Goal: Task Accomplishment & Management: Manage account settings

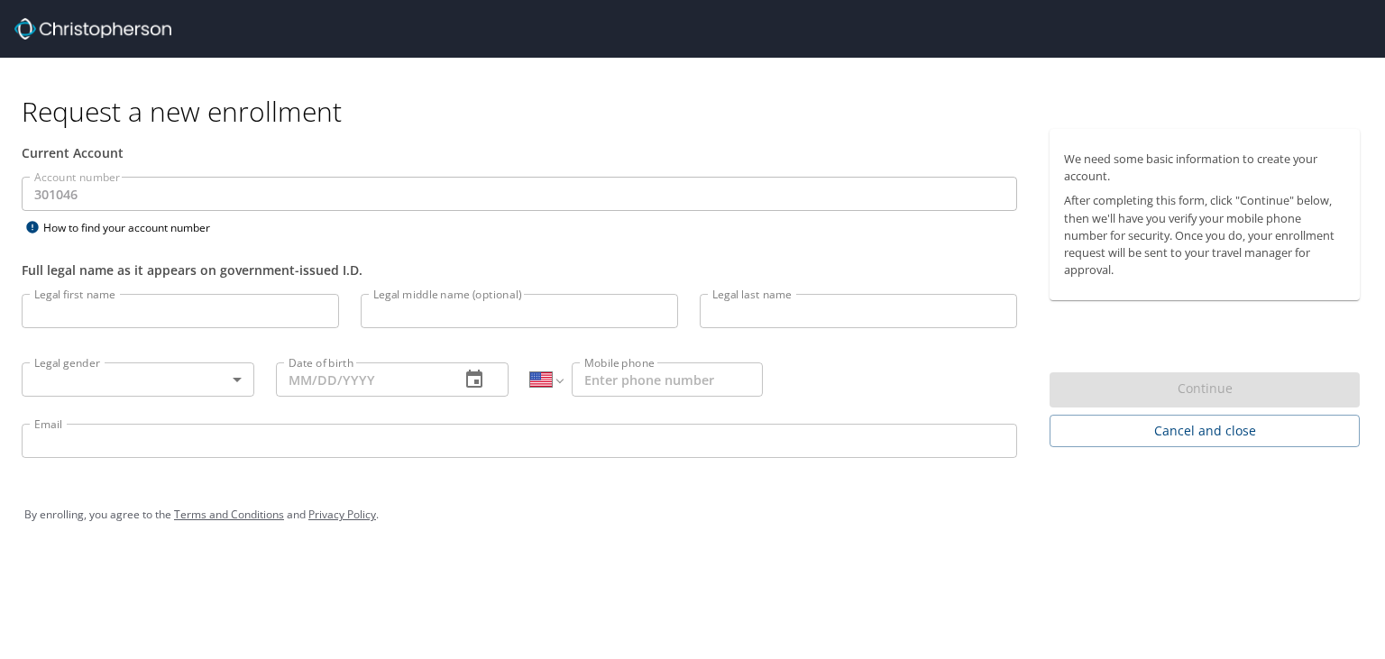
select select "US"
click at [168, 306] on input "Legal first name" at bounding box center [180, 311] width 317 height 34
type input "Donald"
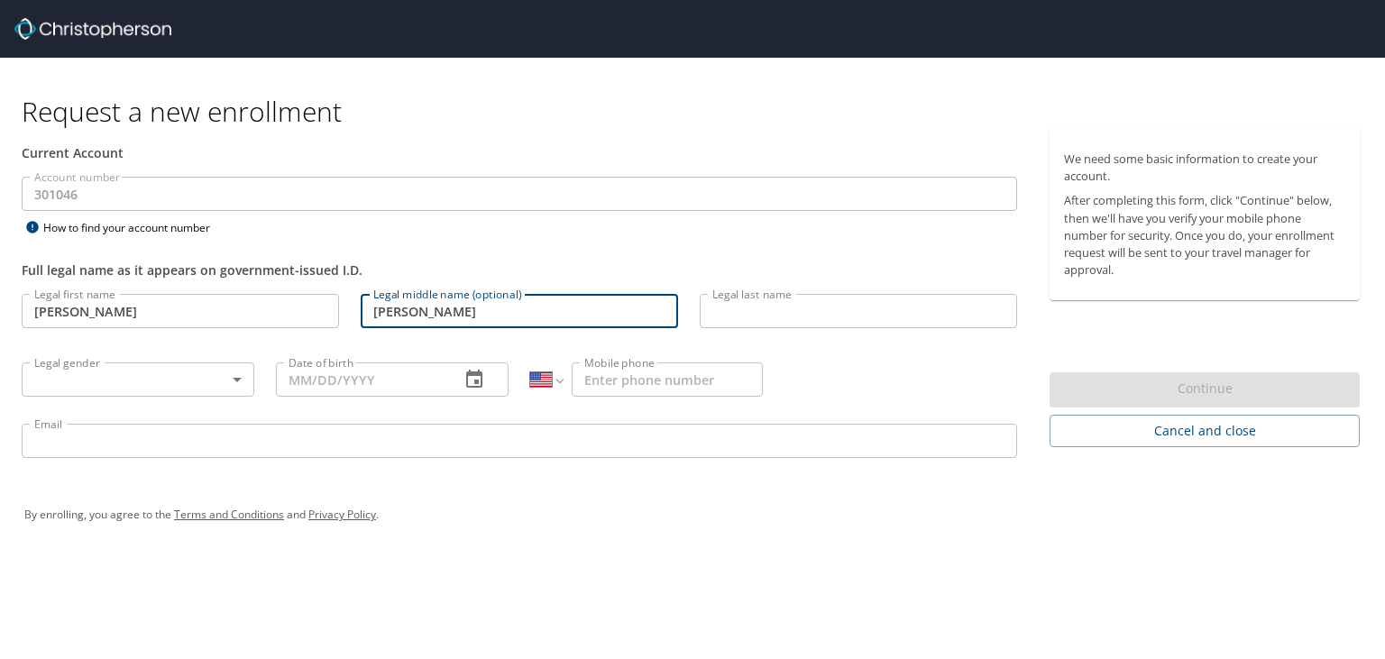
type input "Patrick"
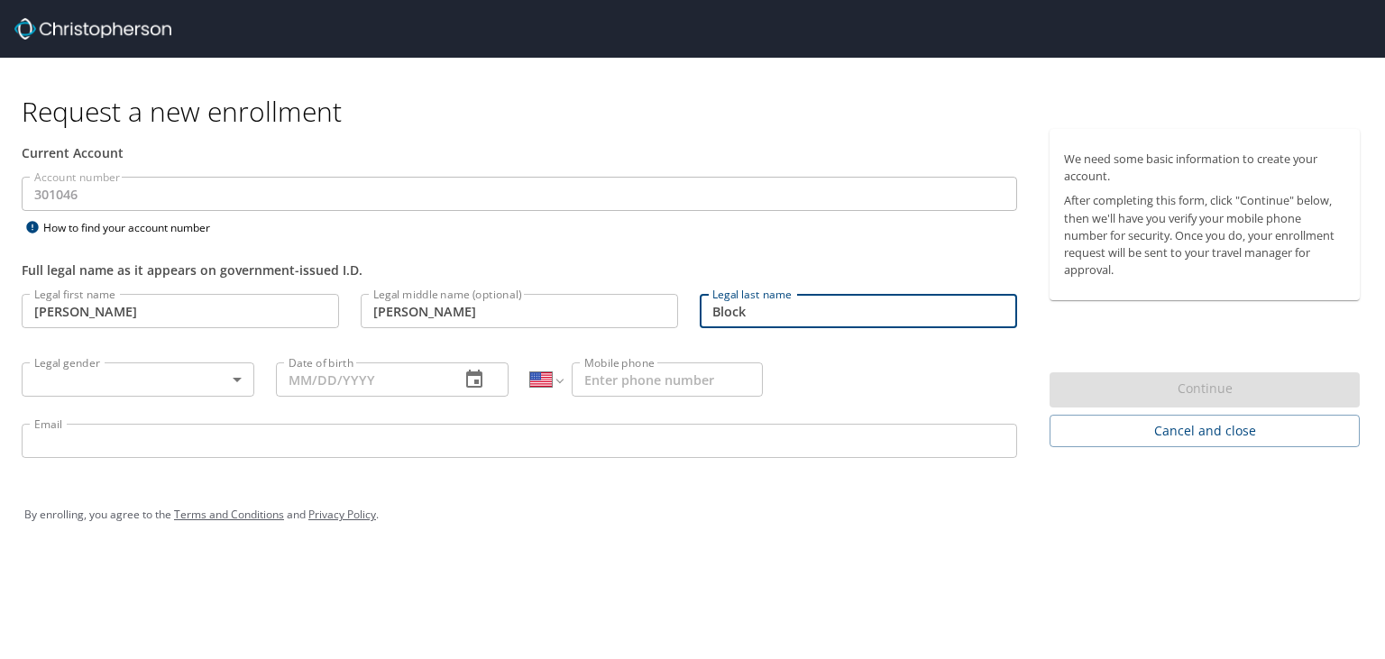
type input "Block"
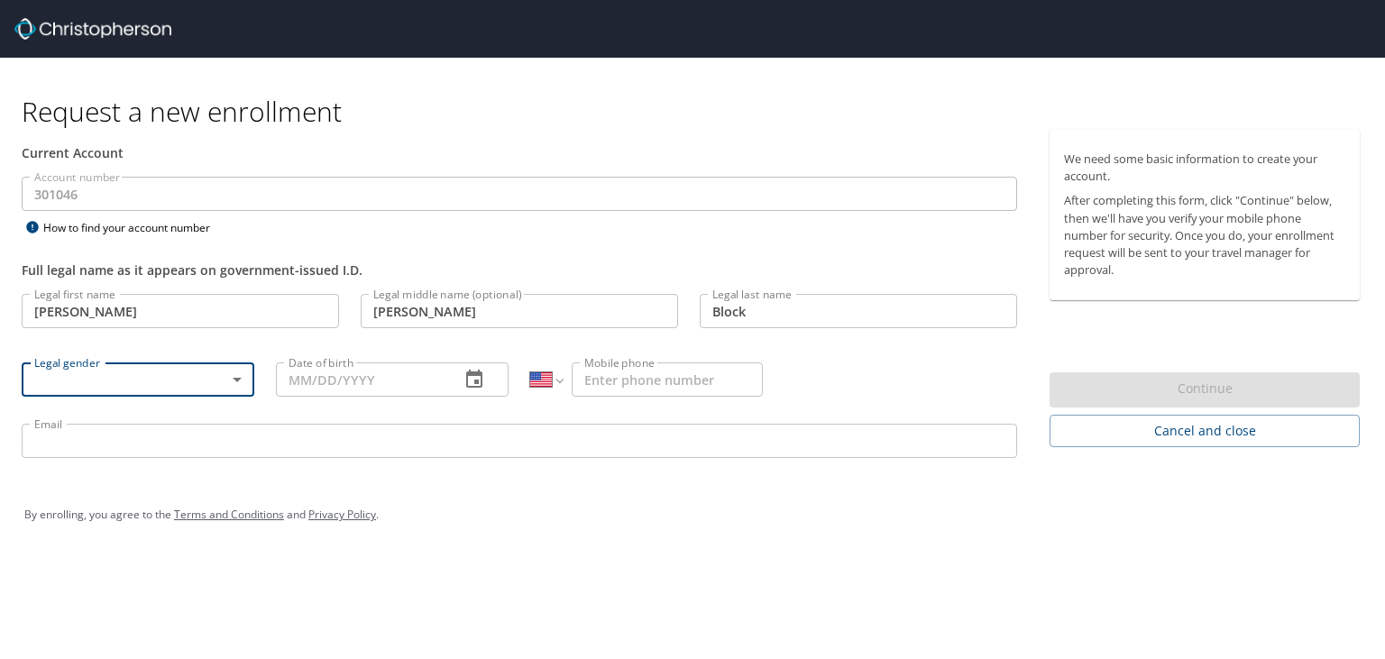
click at [228, 377] on body "Request a new enrollment Current Account Account number 301046 Account number H…" at bounding box center [692, 329] width 1385 height 659
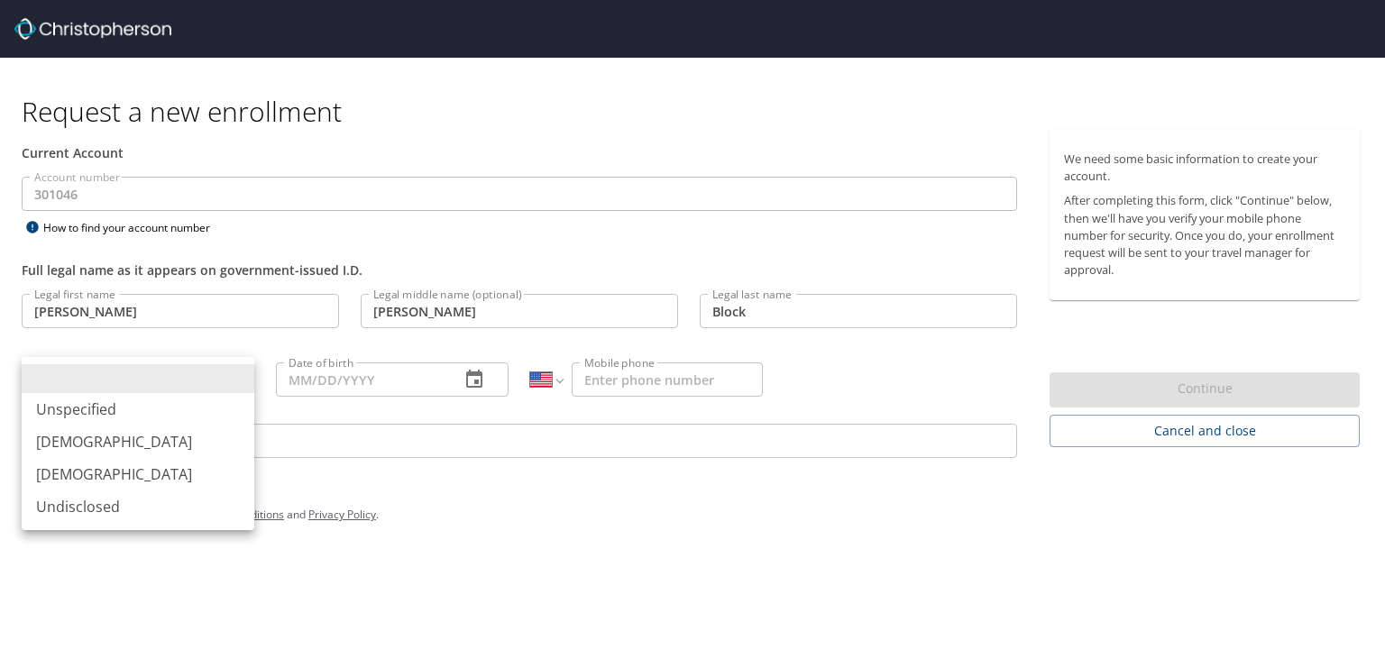
click at [87, 436] on li "Male" at bounding box center [138, 442] width 233 height 32
type input "Male"
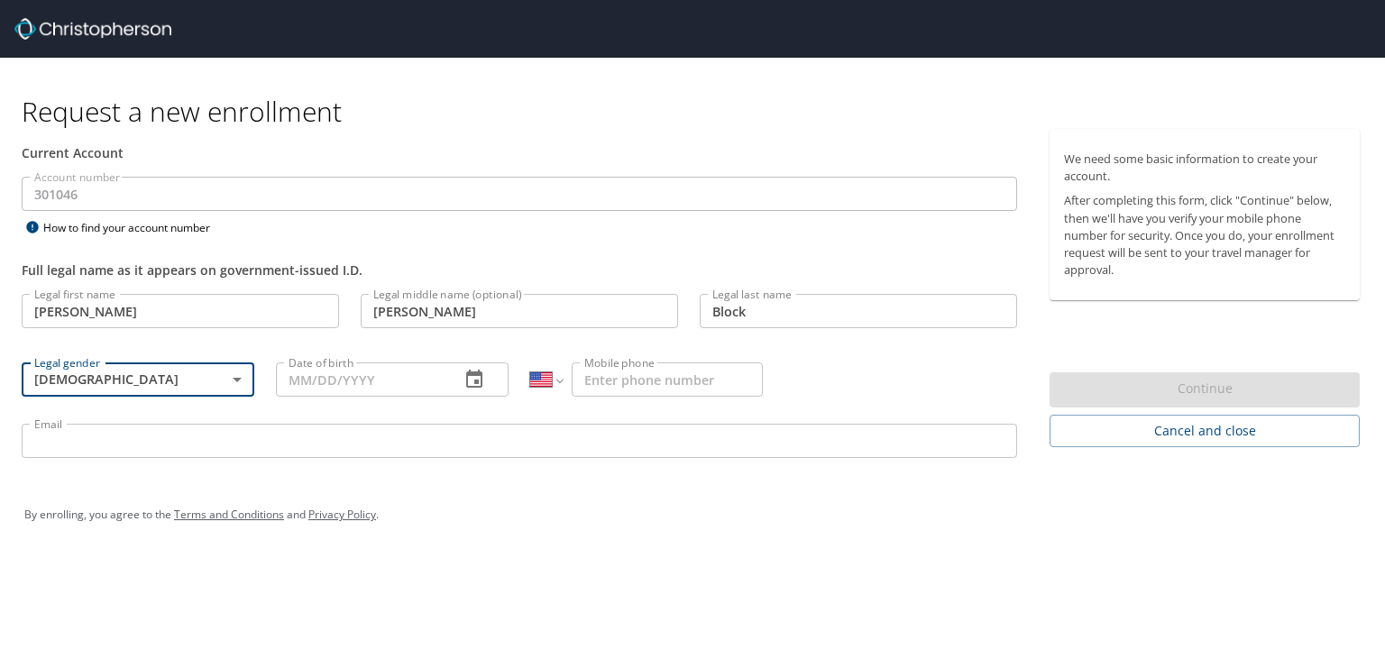
click at [338, 381] on input "Date of birth" at bounding box center [361, 379] width 170 height 34
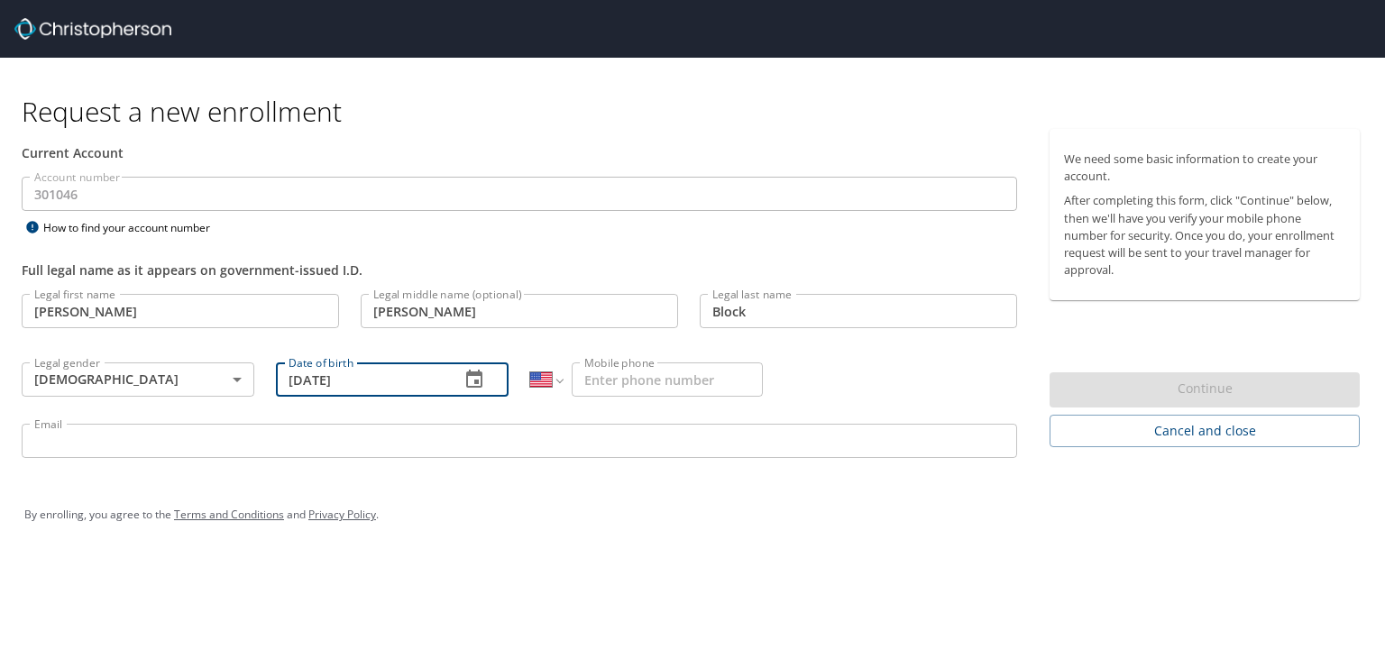
type input "11/07/1996"
click at [740, 374] on input "Mobile phone" at bounding box center [667, 379] width 191 height 34
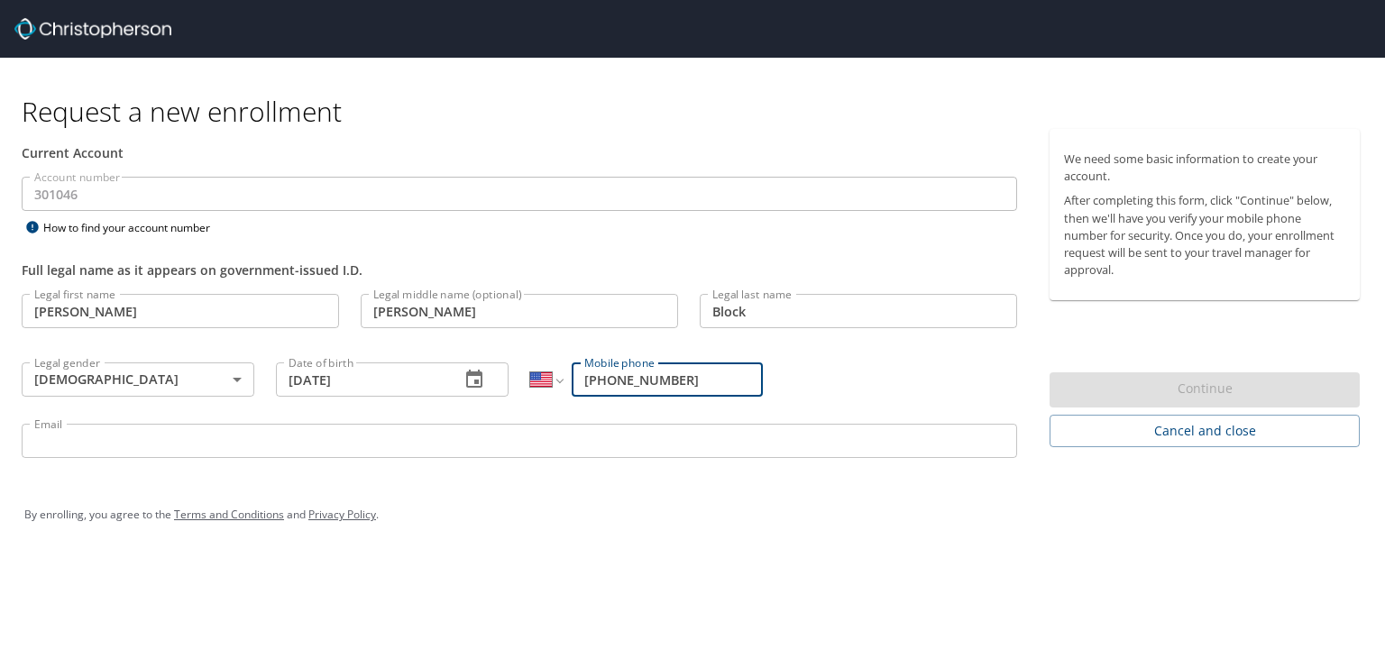
type input "(478) 244-7716"
click at [436, 437] on input "Email" at bounding box center [519, 441] width 995 height 34
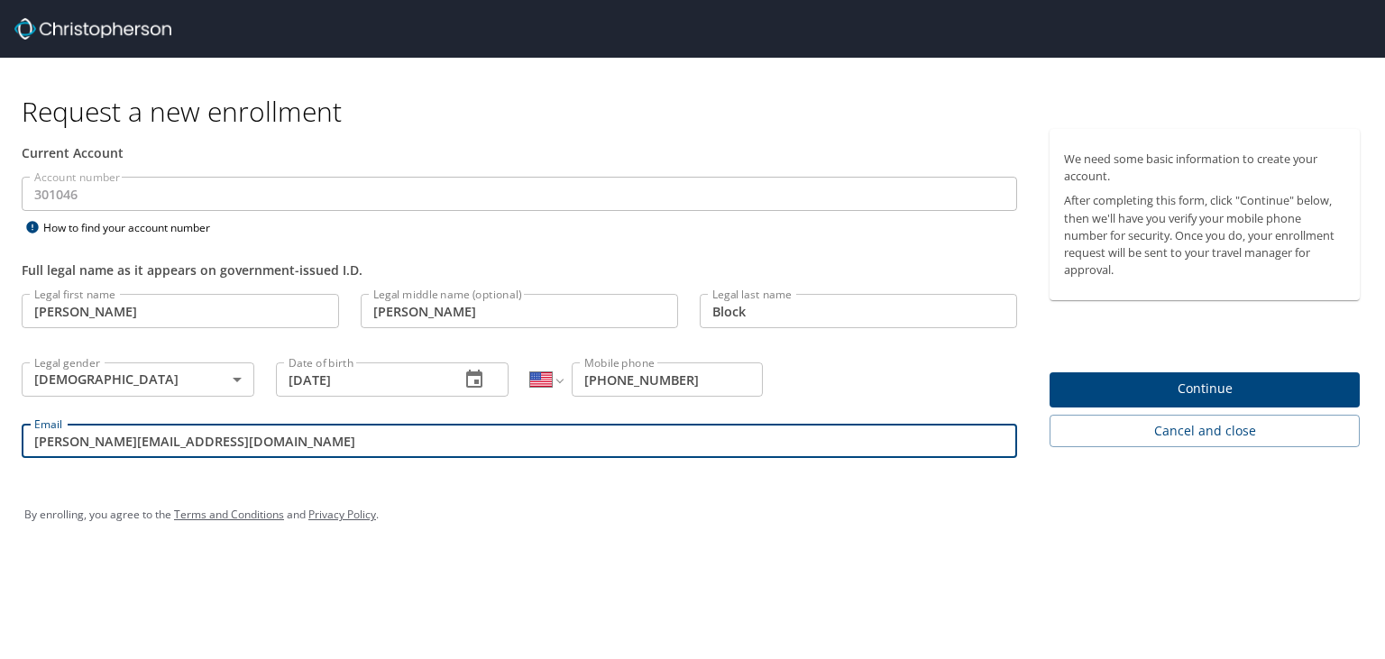
type input "patrick.block@radiancetech.com"
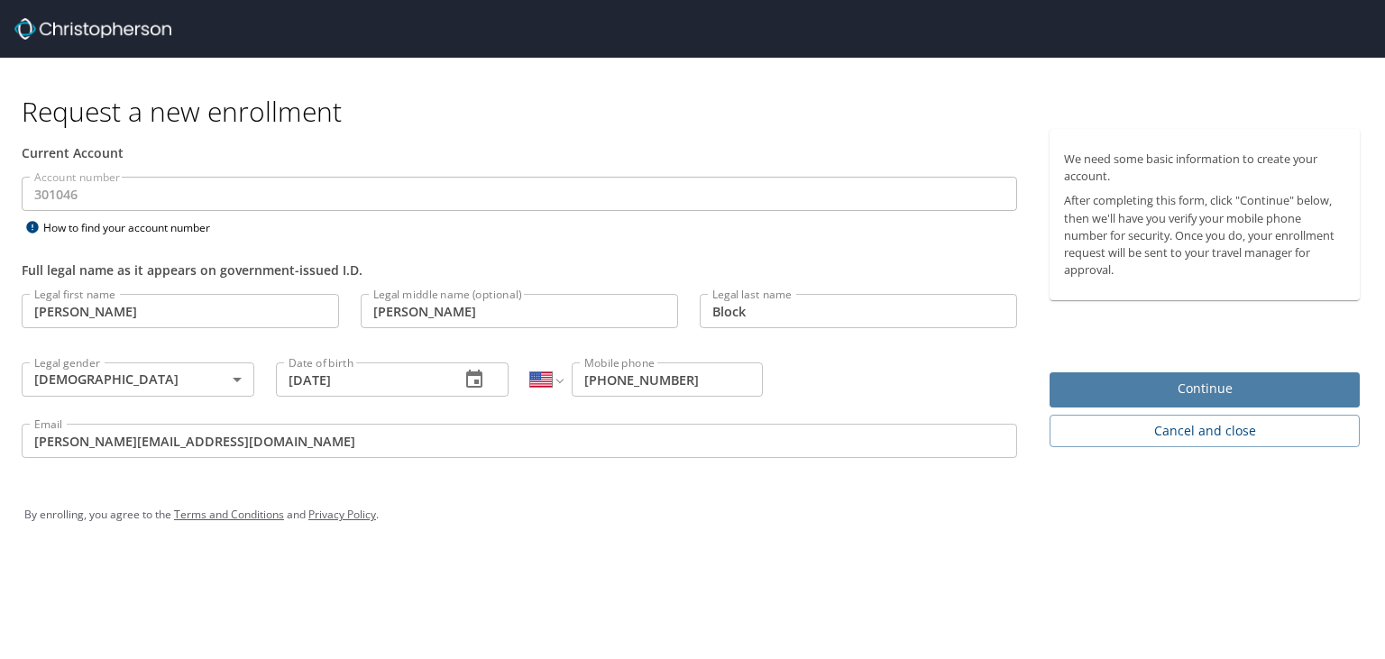
click at [1190, 390] on span "Continue" at bounding box center [1204, 389] width 281 height 23
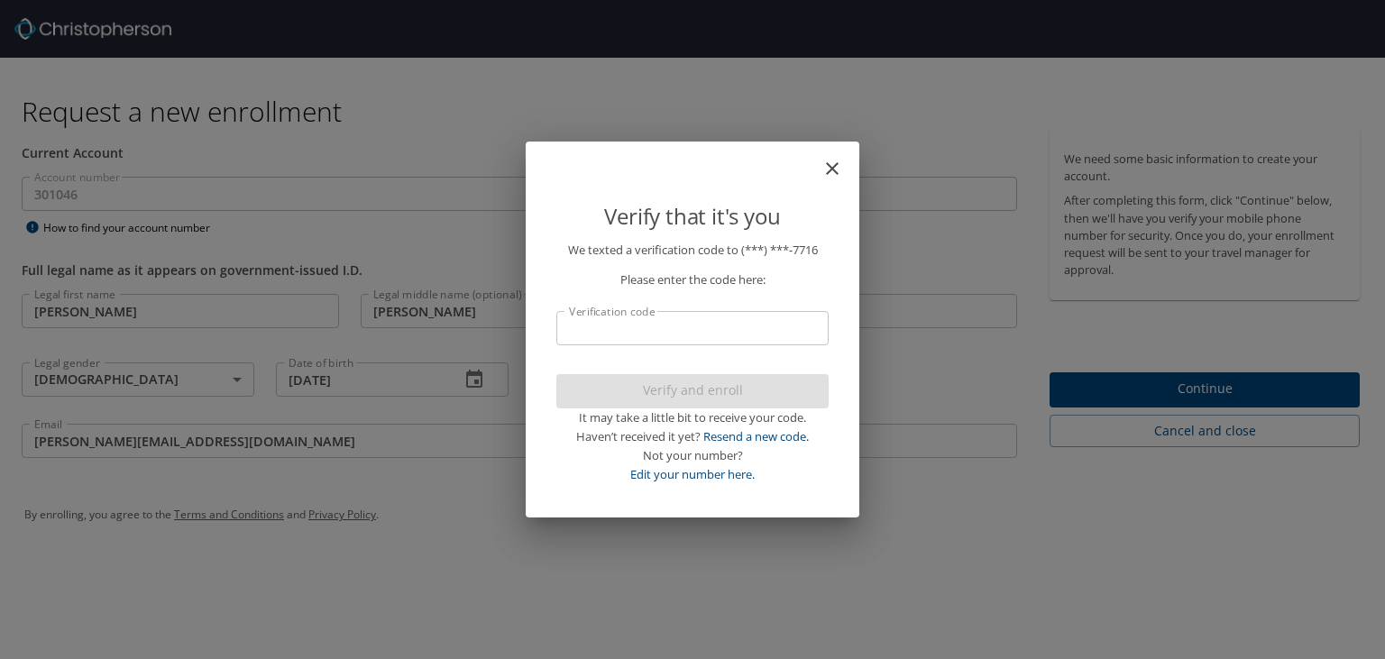
click at [676, 334] on input "Verification code" at bounding box center [692, 328] width 272 height 34
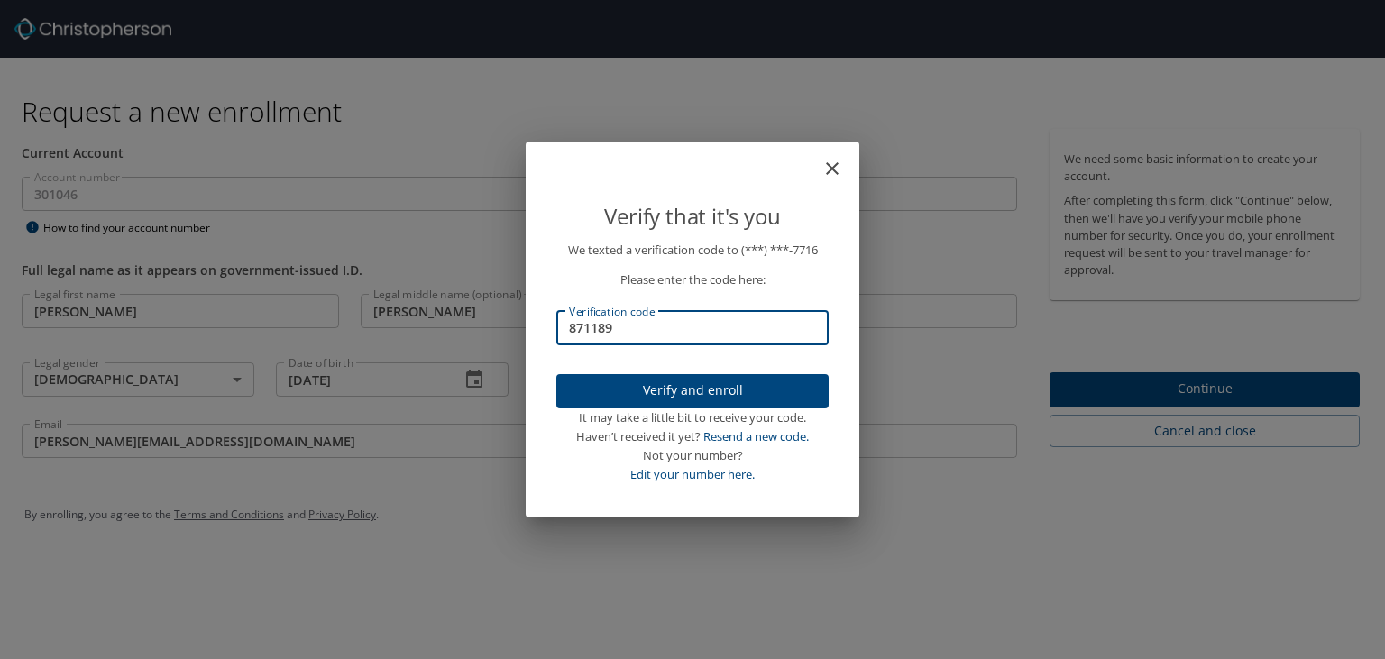
type input "871189"
click at [687, 395] on span "Verify and enroll" at bounding box center [692, 391] width 243 height 23
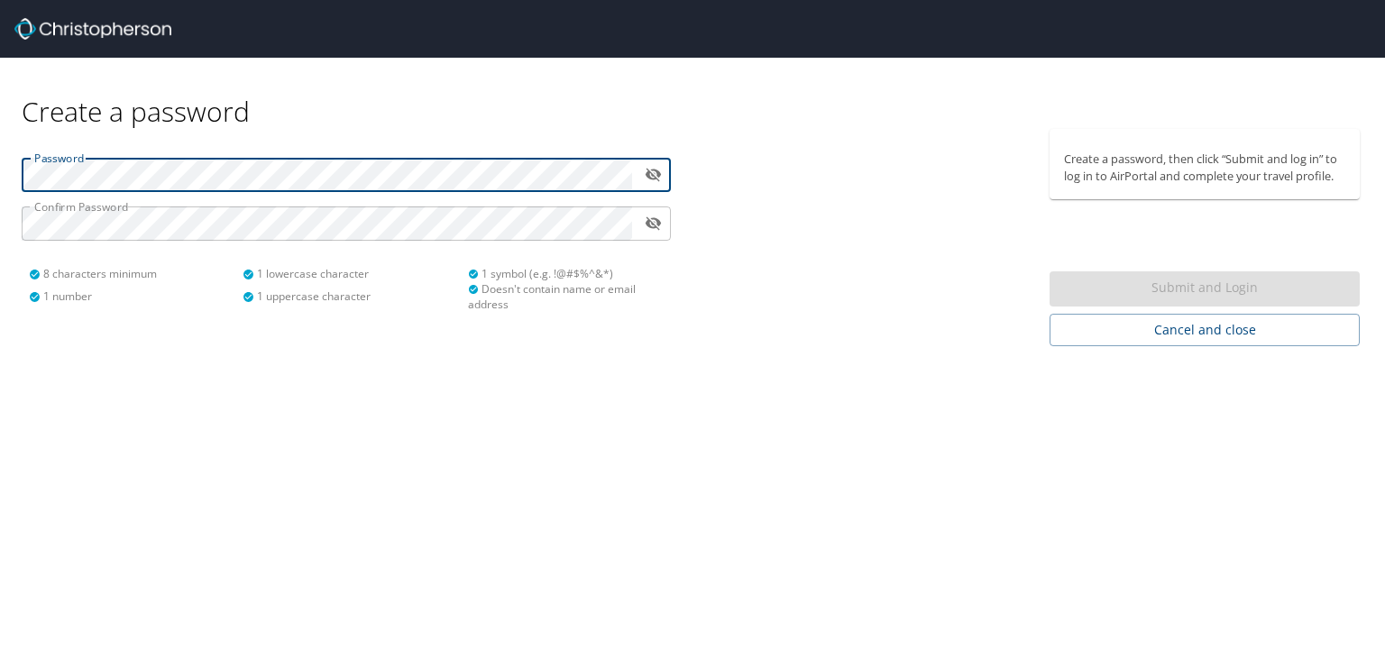
click at [710, 261] on div at bounding box center [866, 237] width 346 height 217
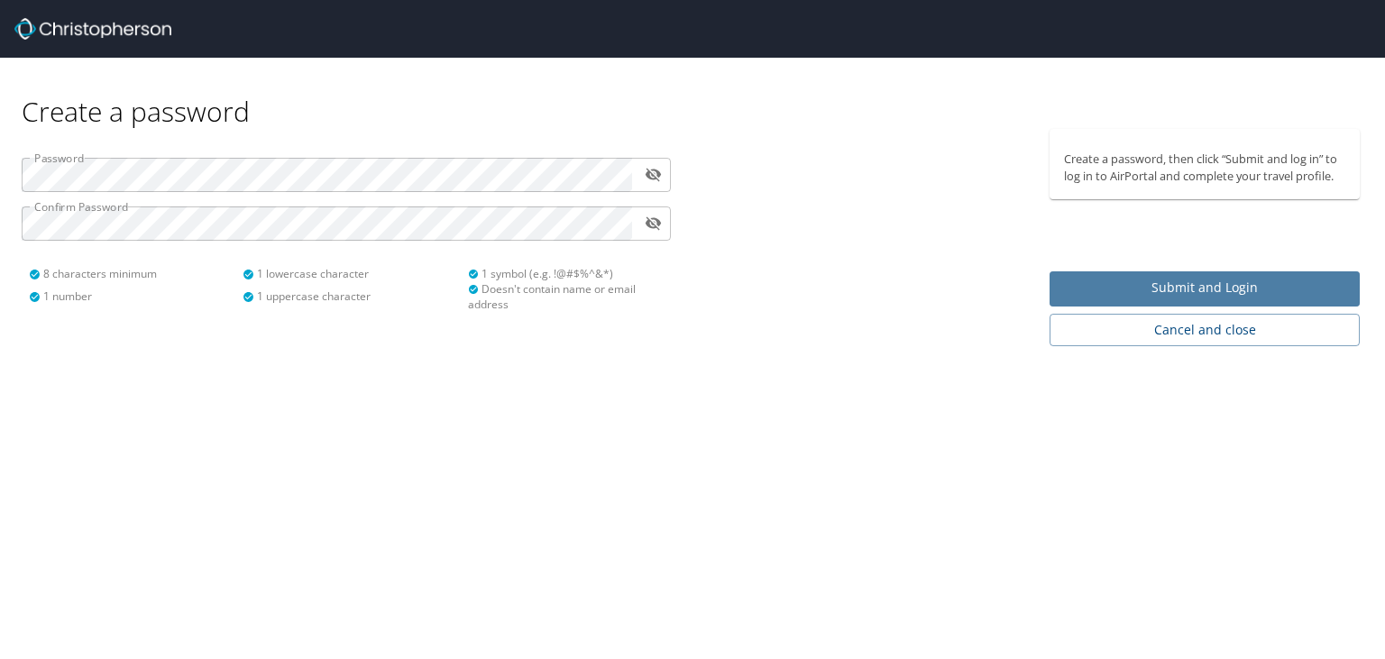
click at [1184, 291] on span "Submit and Login" at bounding box center [1204, 288] width 281 height 23
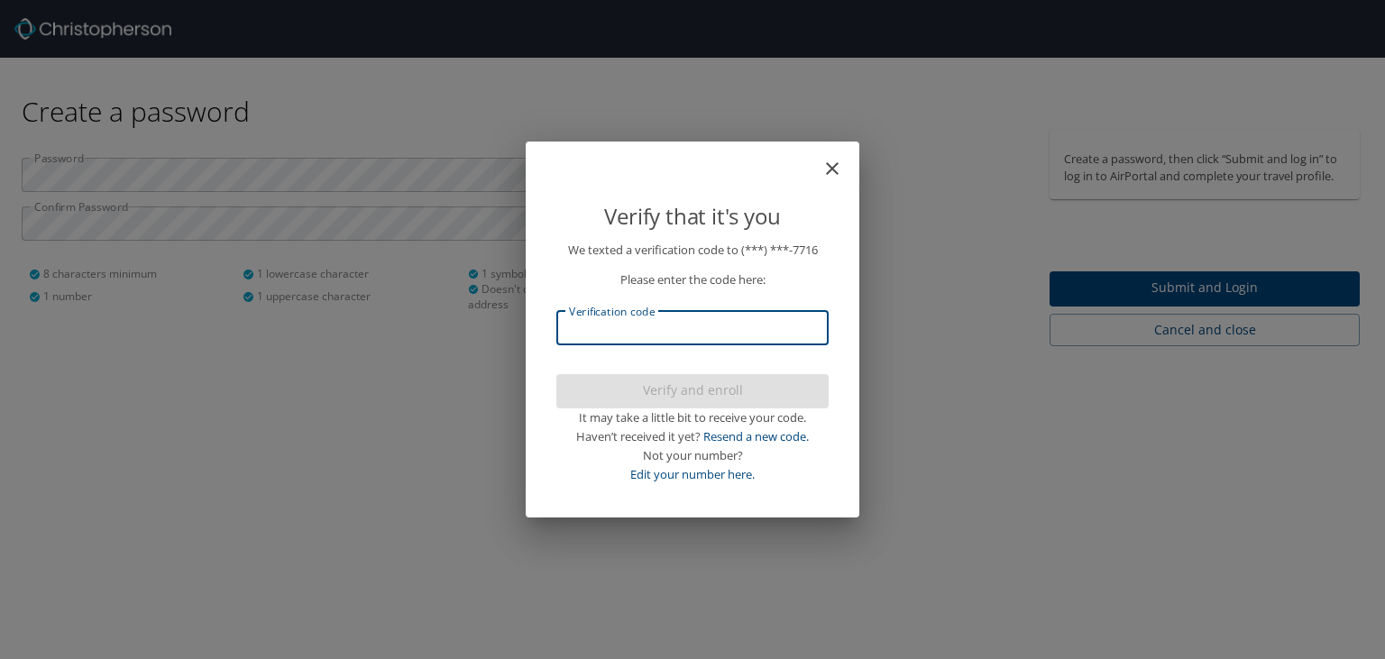
click at [676, 335] on input "Verification code" at bounding box center [692, 328] width 272 height 34
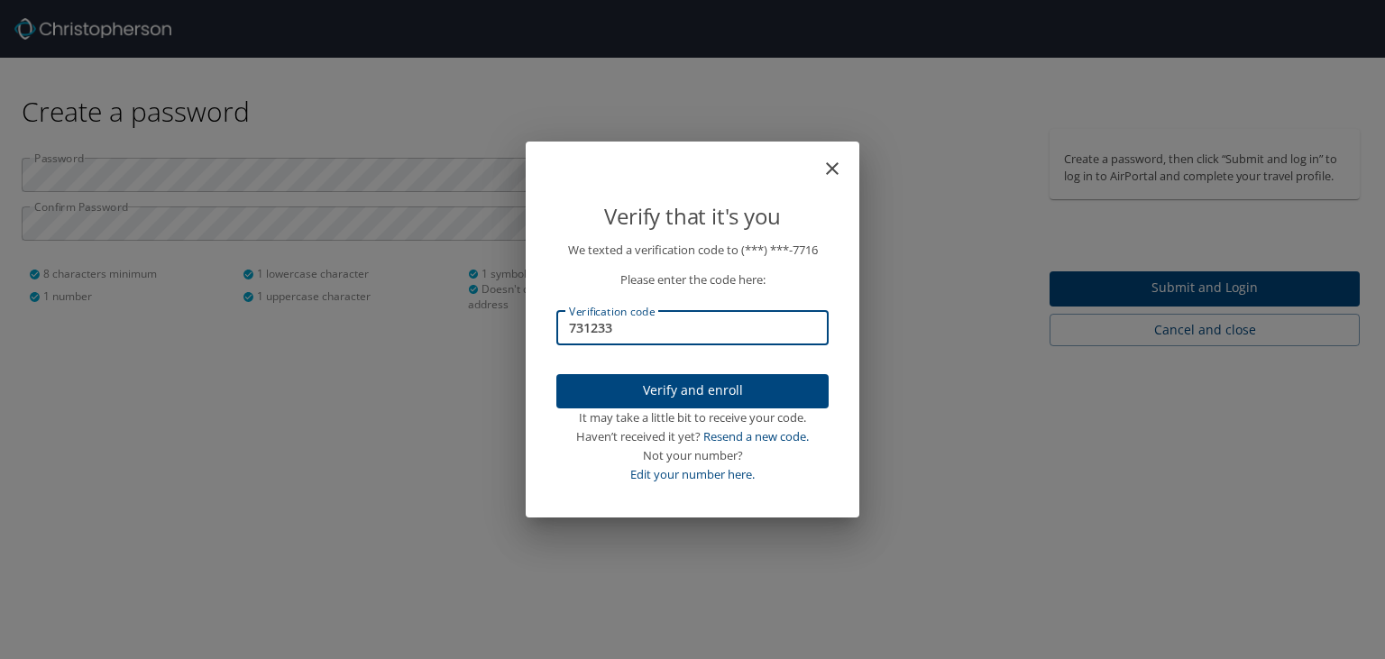
type input "731233"
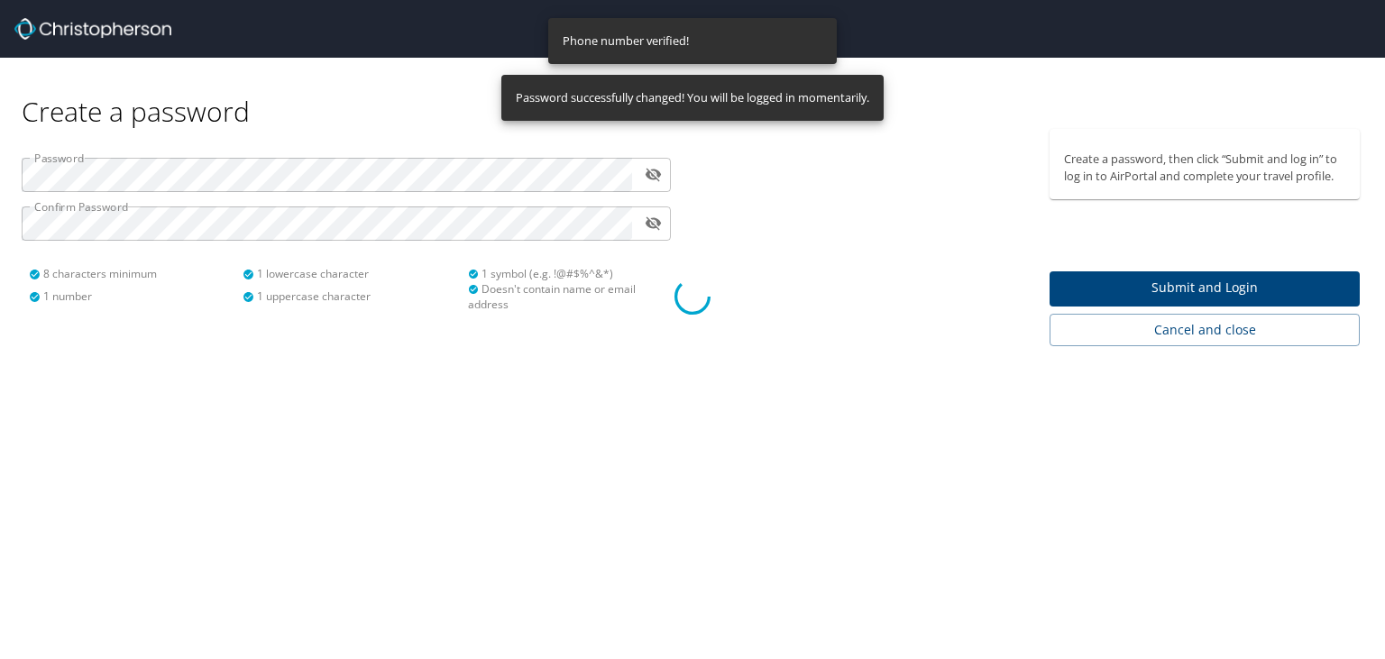
select select "US"
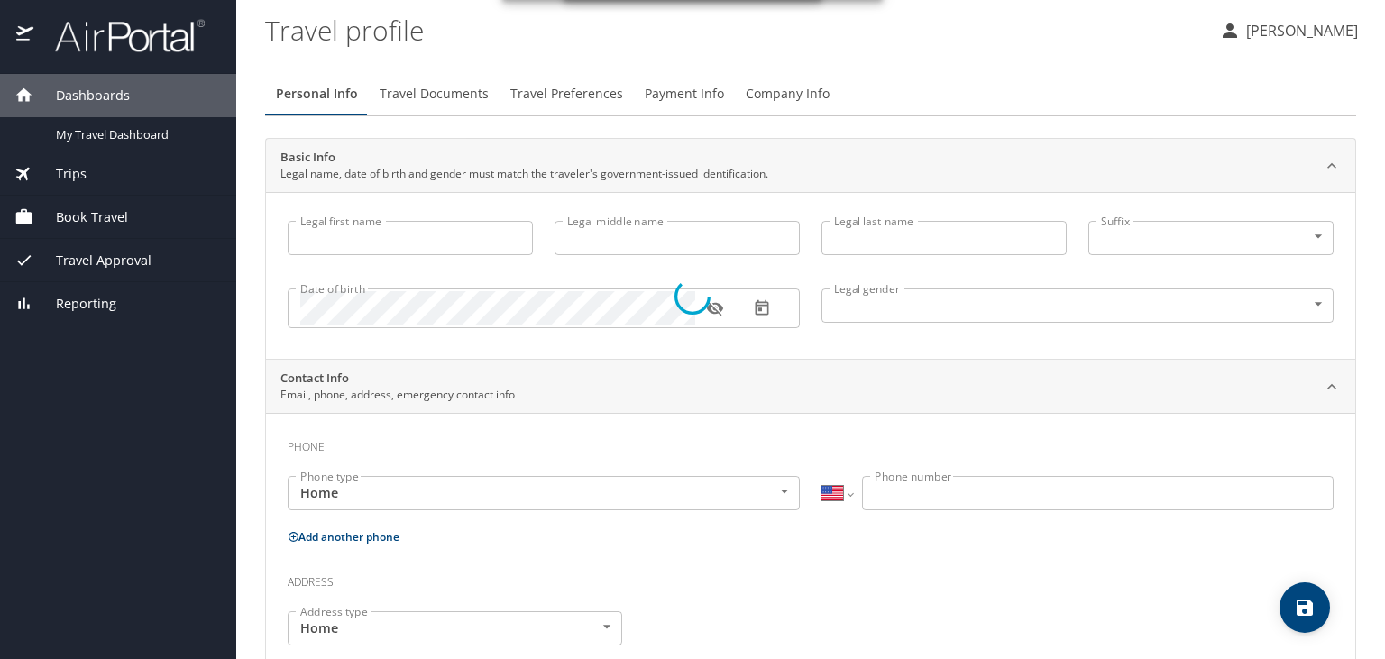
select select "US"
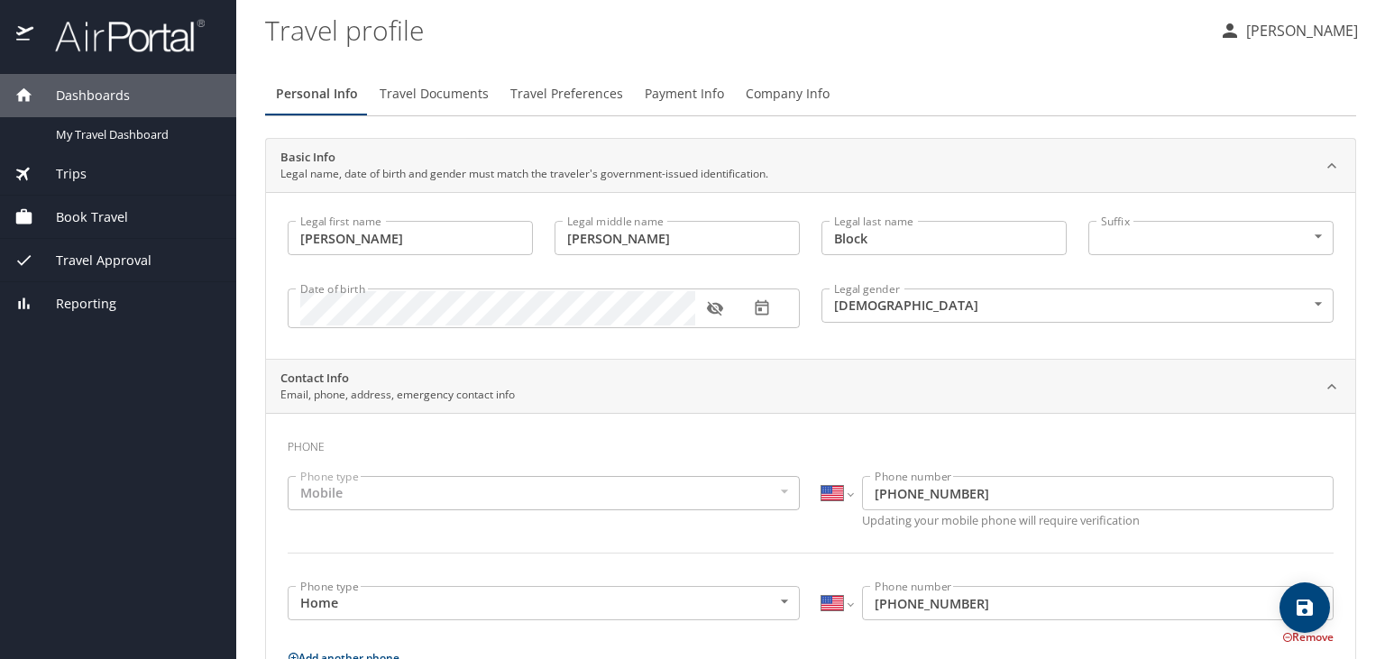
type input "Donald"
type input "Patrick"
type input "Block"
type input "Male"
click at [579, 503] on div "Mobile" at bounding box center [544, 493] width 512 height 34
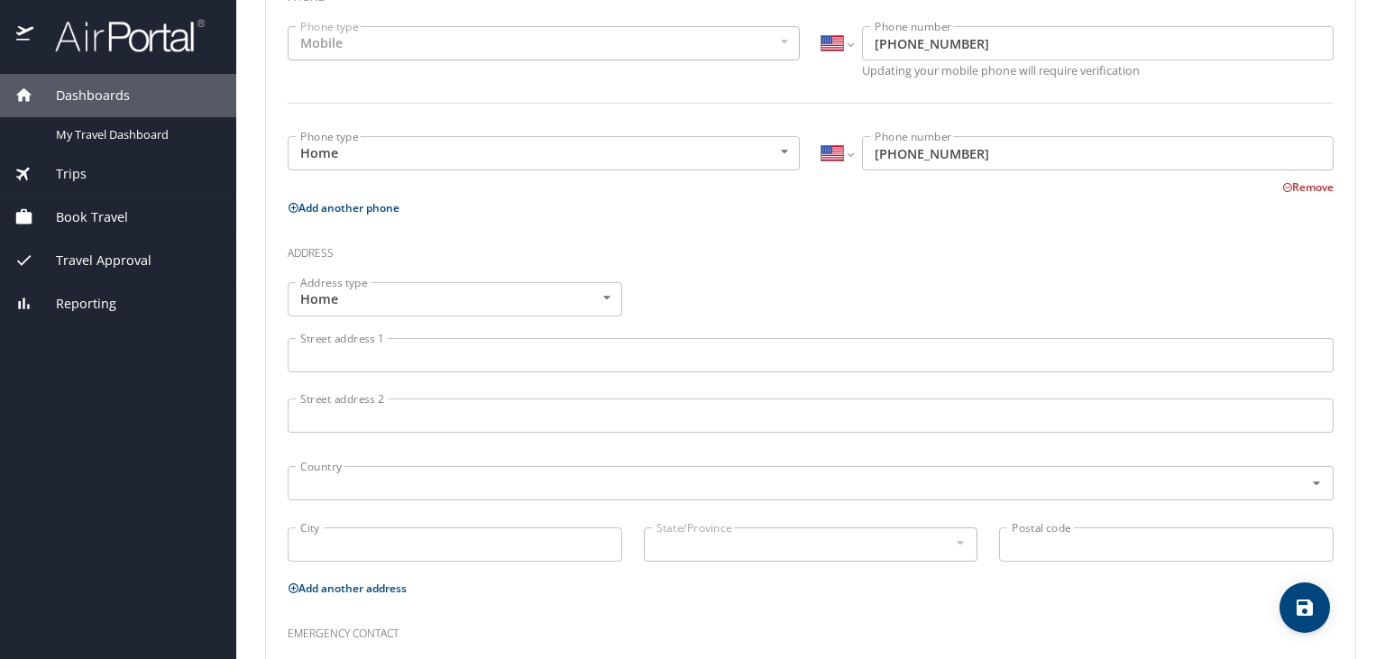
scroll to position [452, 0]
click at [348, 348] on input "Street address 1" at bounding box center [811, 353] width 1046 height 34
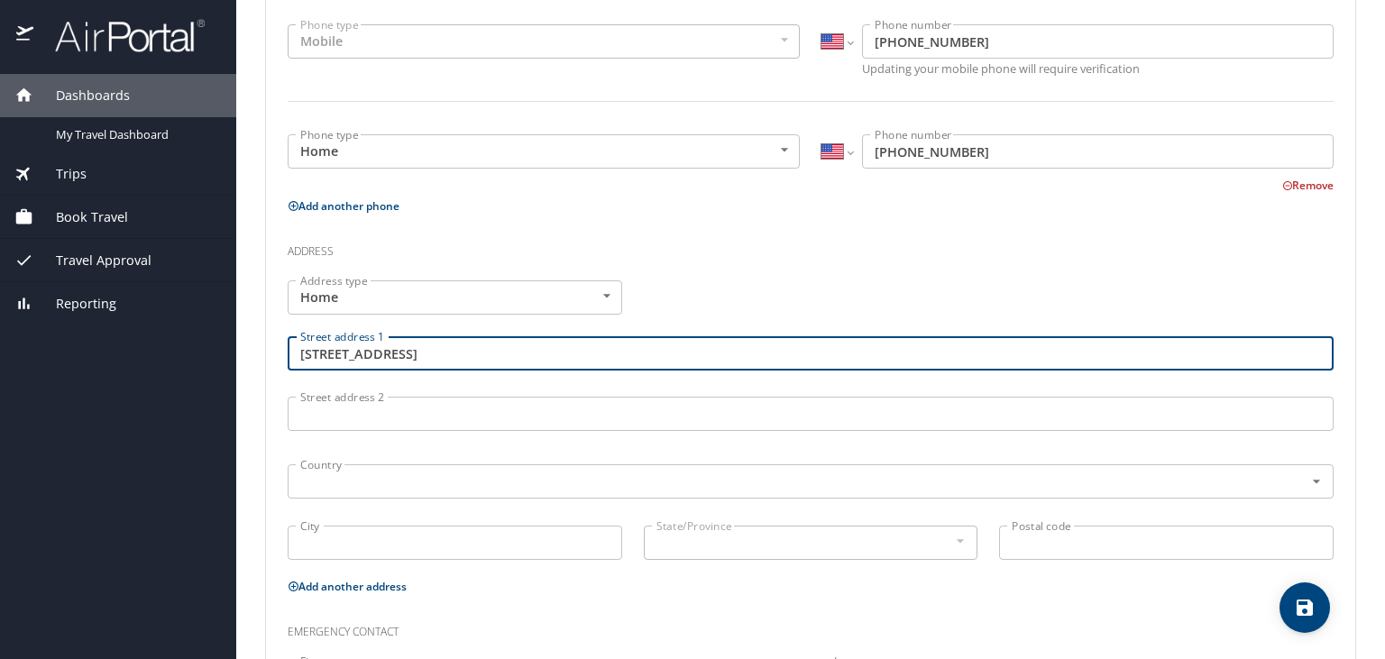
type input "6206 Whitesburg Dr SW"
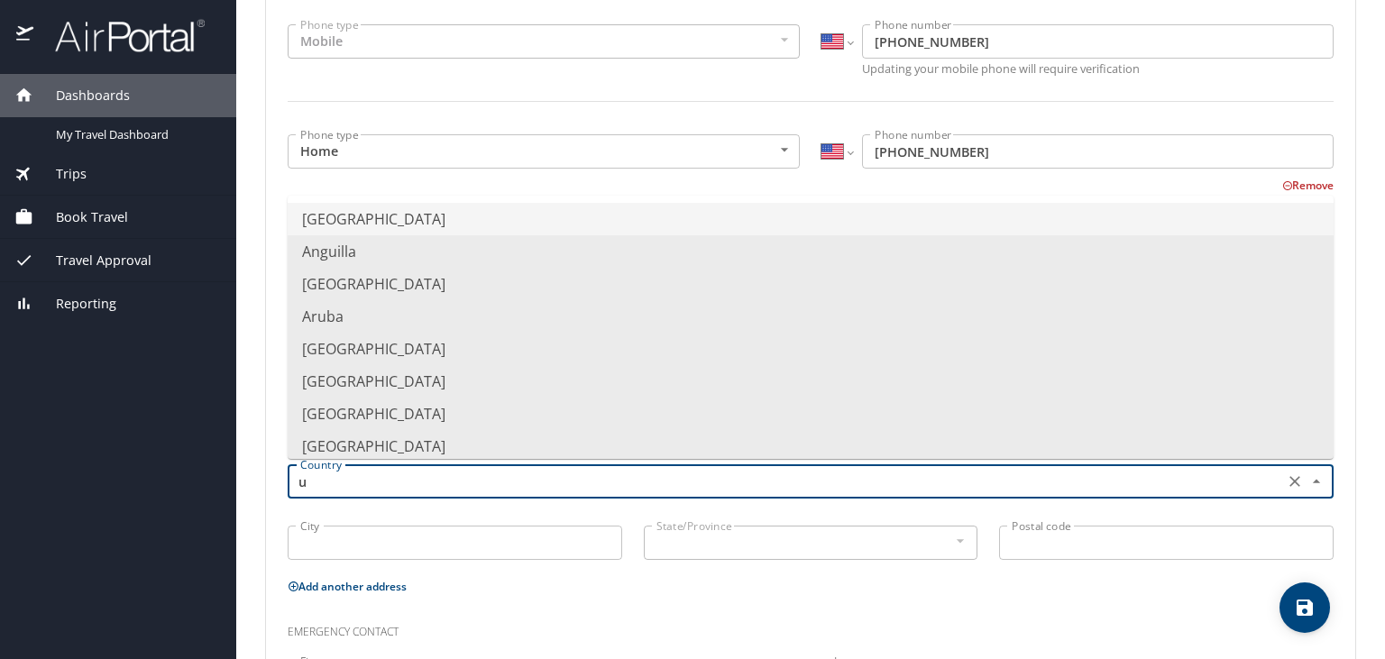
click at [396, 218] on li "United States of America" at bounding box center [811, 219] width 1046 height 32
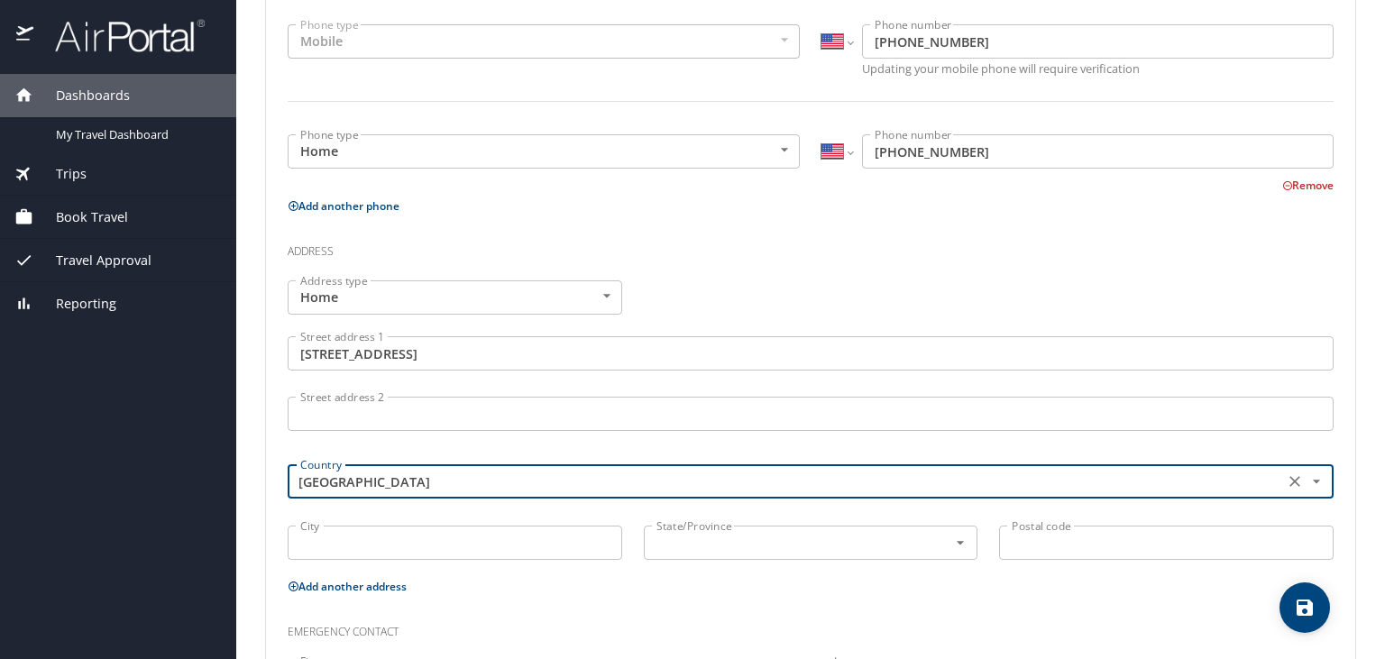
type input "United States of America"
click at [318, 538] on input "City" at bounding box center [455, 543] width 335 height 34
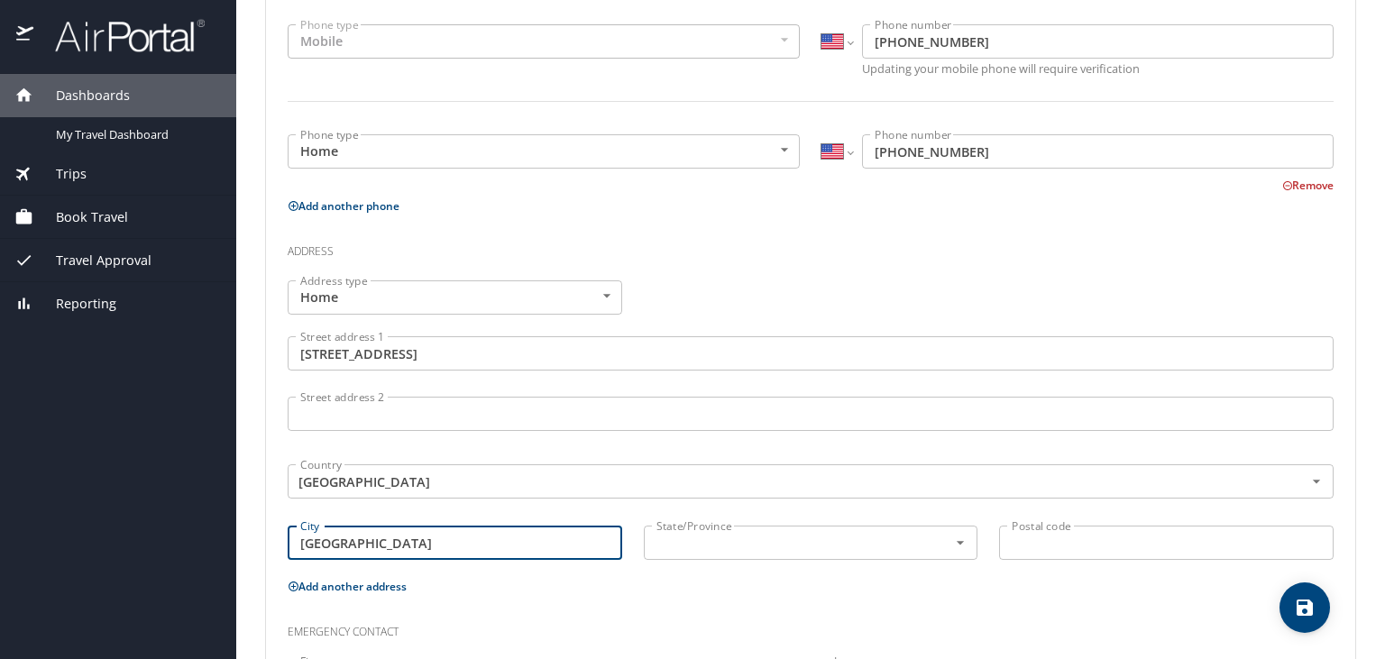
type input "Huntsville"
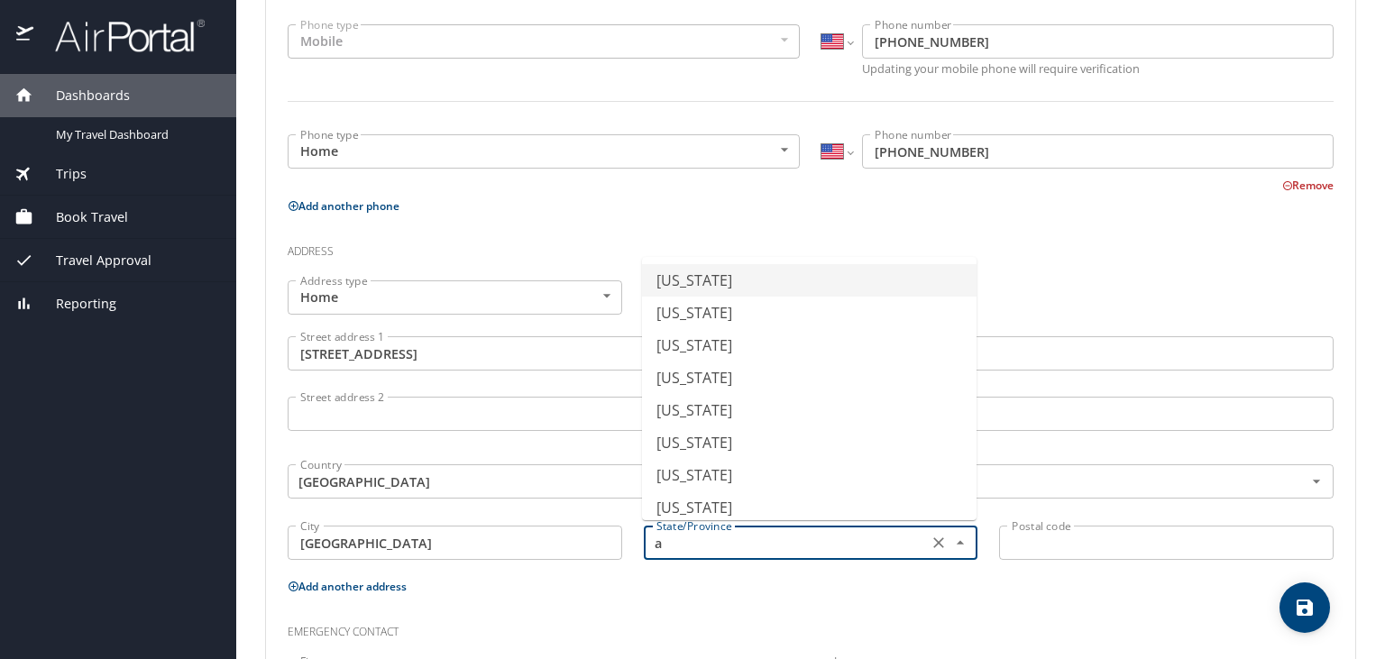
type input "Alabama"
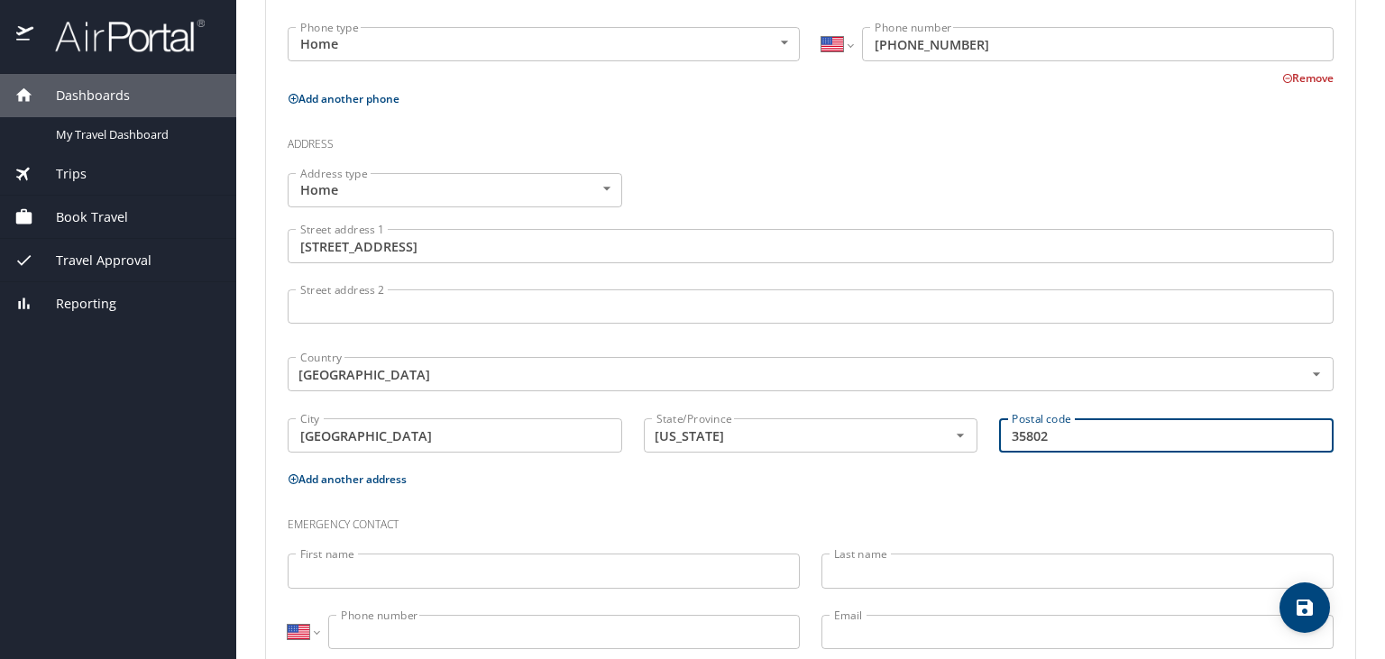
scroll to position [606, 0]
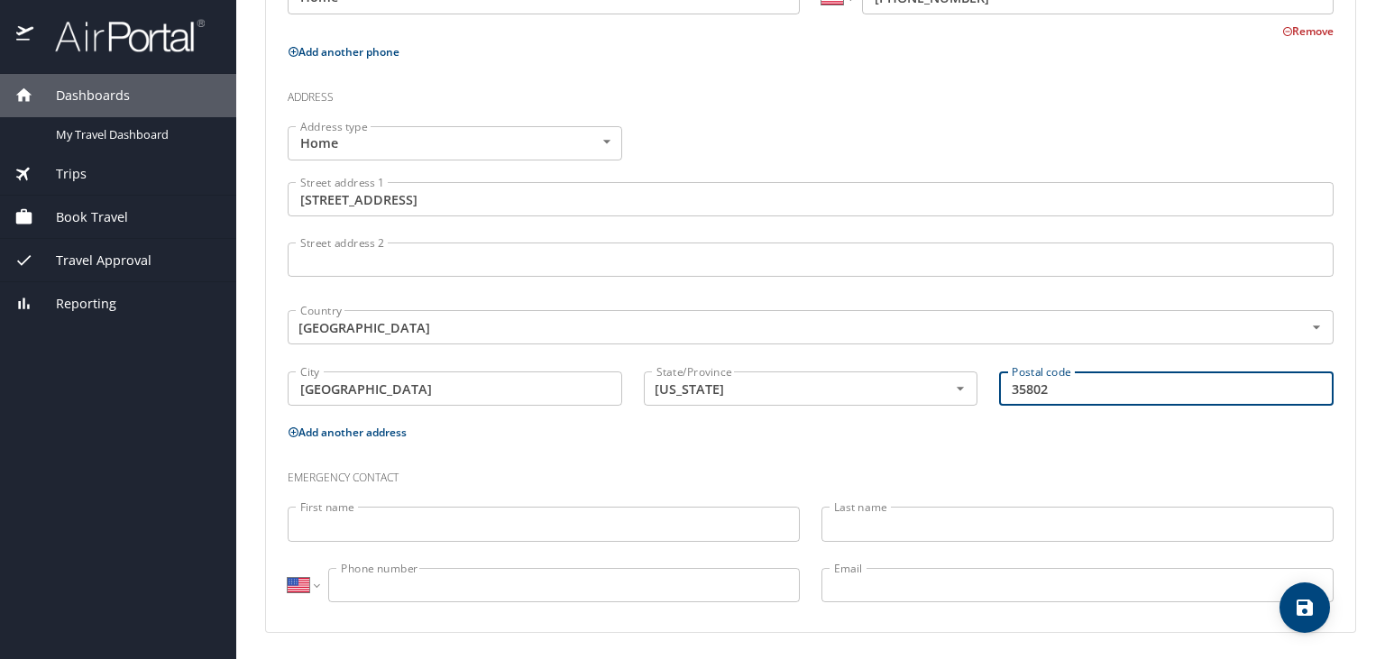
type input "35802"
click at [345, 531] on input "First name" at bounding box center [544, 524] width 512 height 34
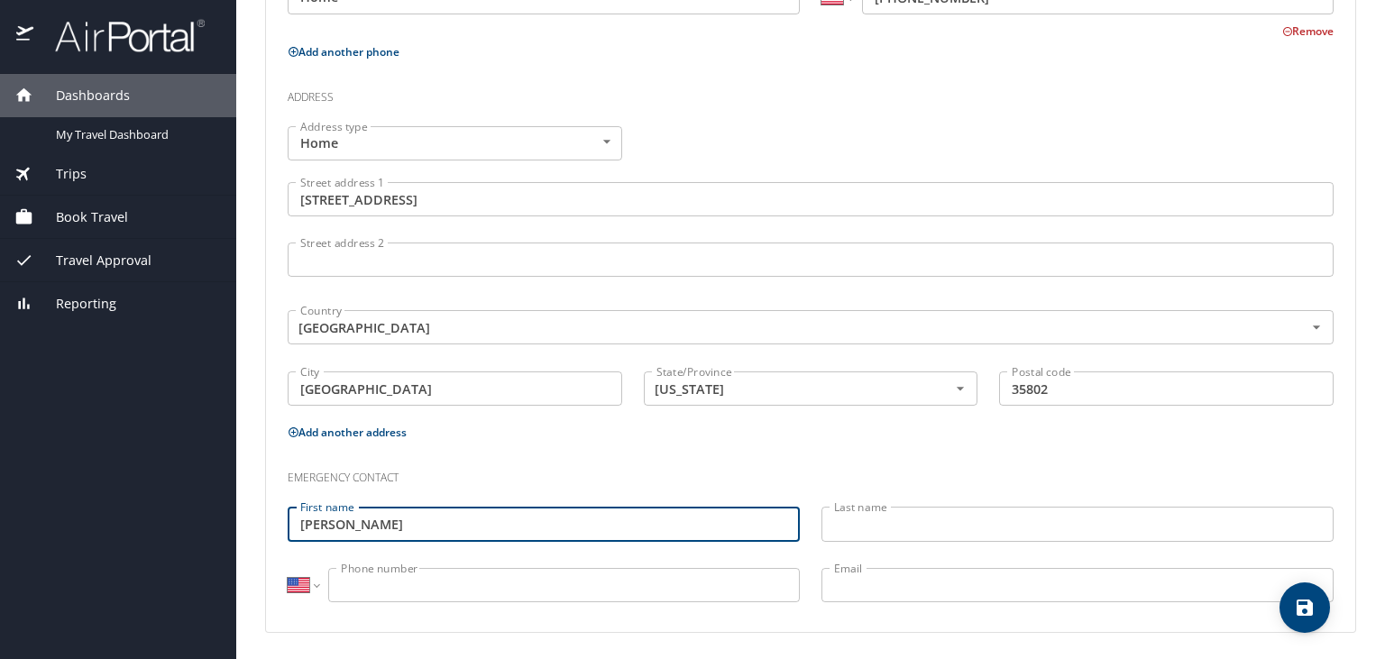
type input "Leigh"
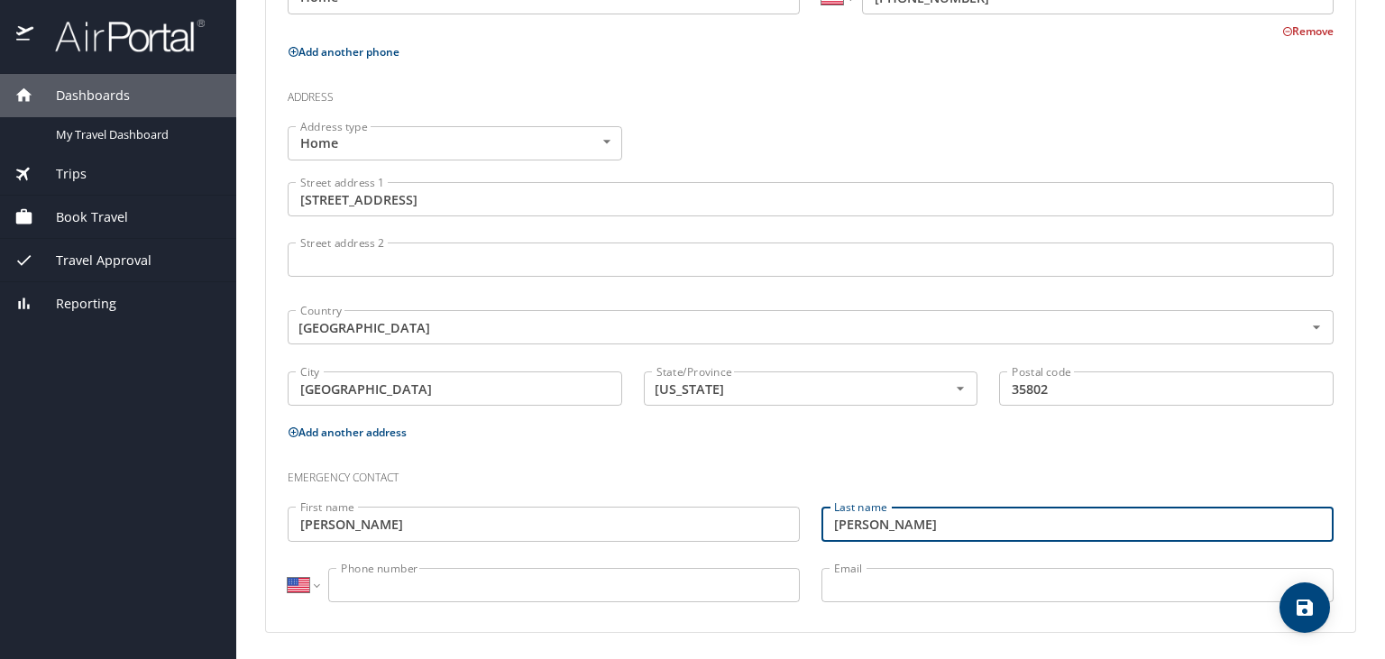
type input "Higby"
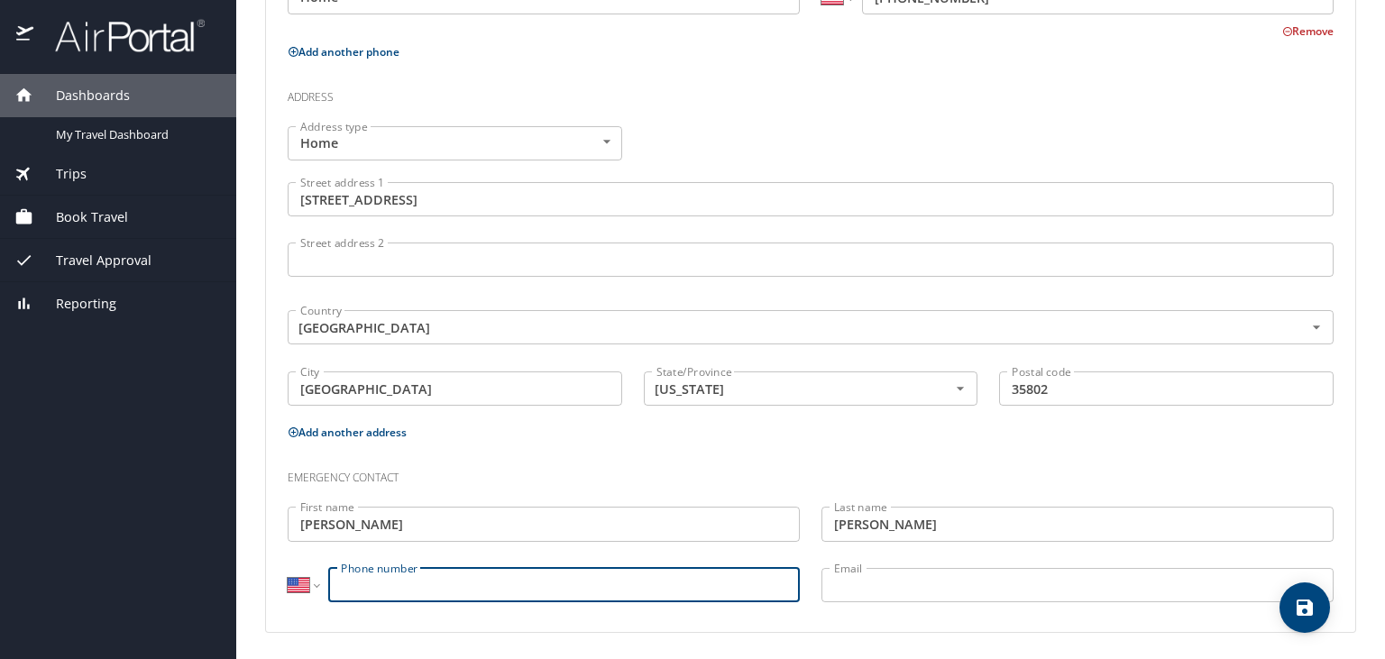
click at [463, 598] on input "Phone number" at bounding box center [564, 585] width 472 height 34
type input "(251) 214-3906"
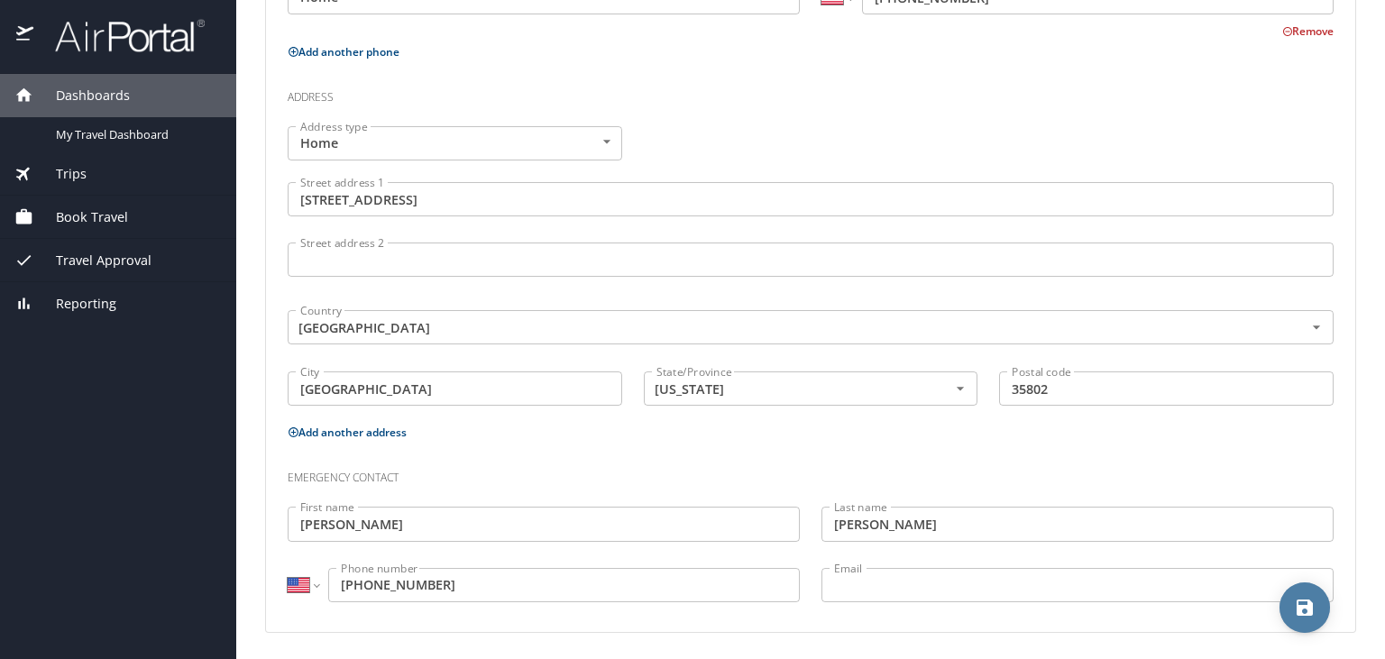
click at [1308, 596] on button "save" at bounding box center [1305, 607] width 50 height 50
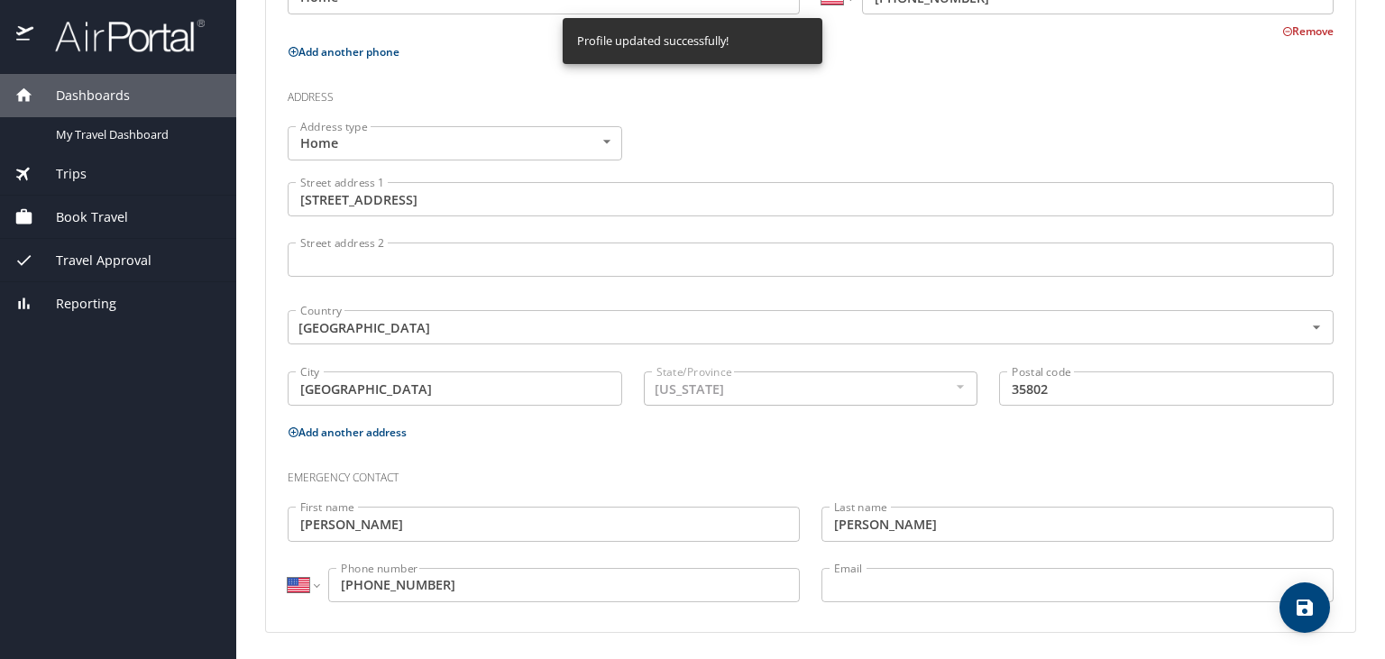
select select "US"
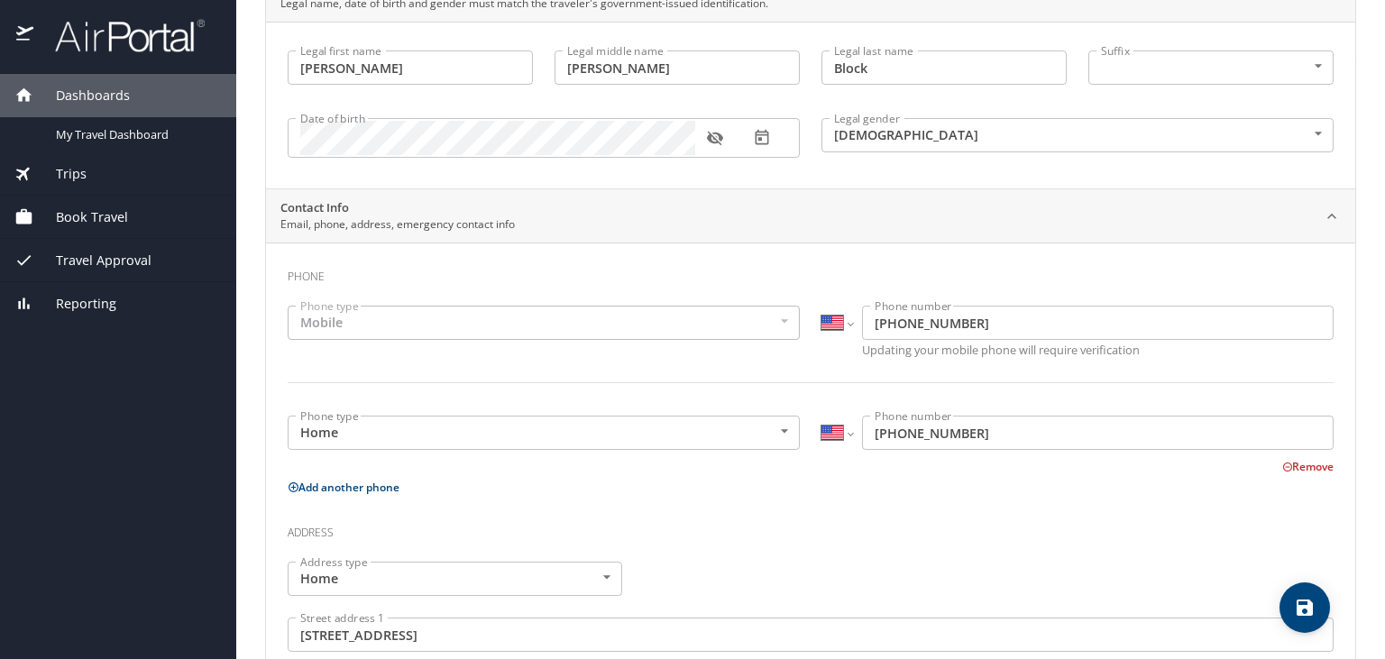
scroll to position [0, 0]
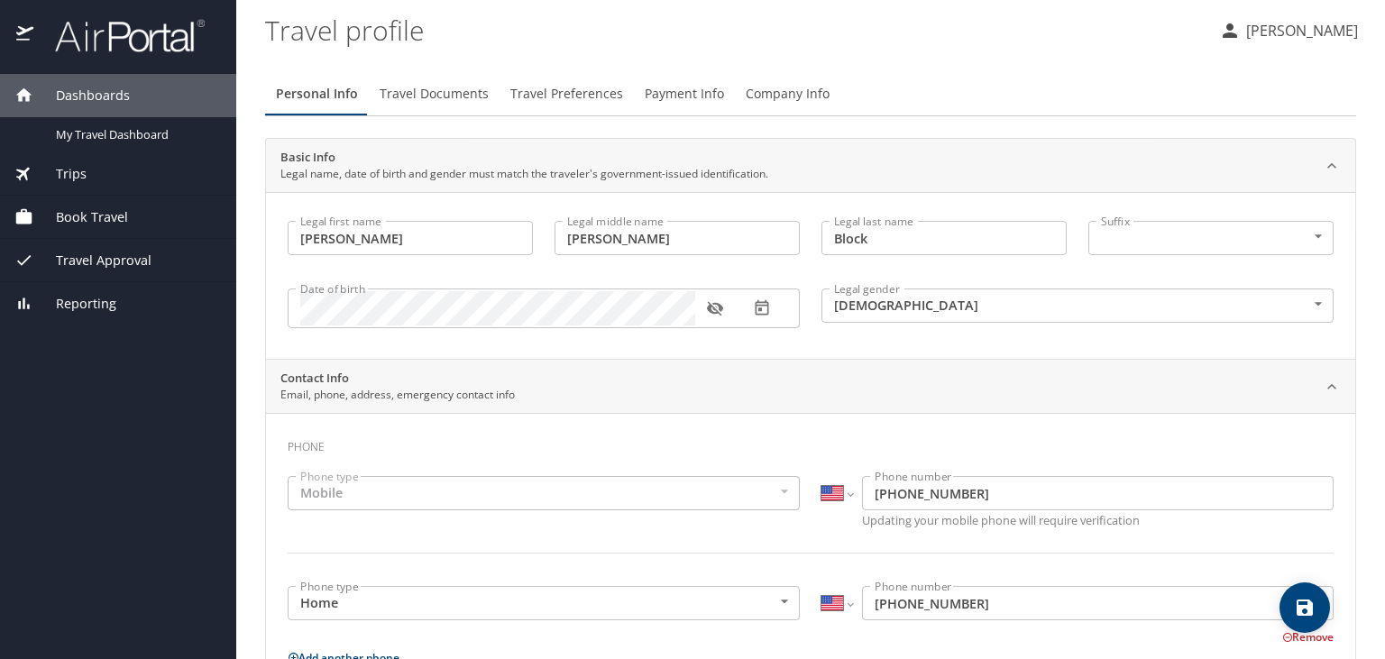
click at [415, 106] on button "Travel Documents" at bounding box center [434, 93] width 131 height 43
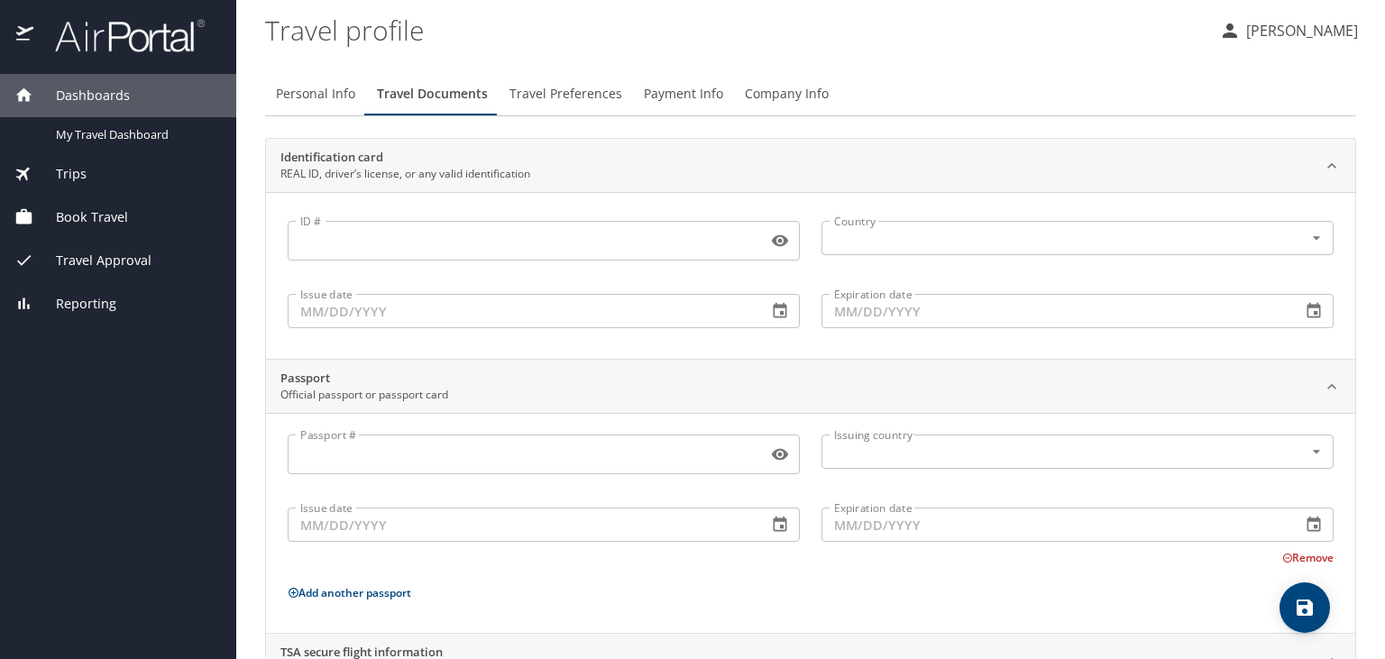
click at [379, 258] on div "ID #" at bounding box center [544, 241] width 512 height 40
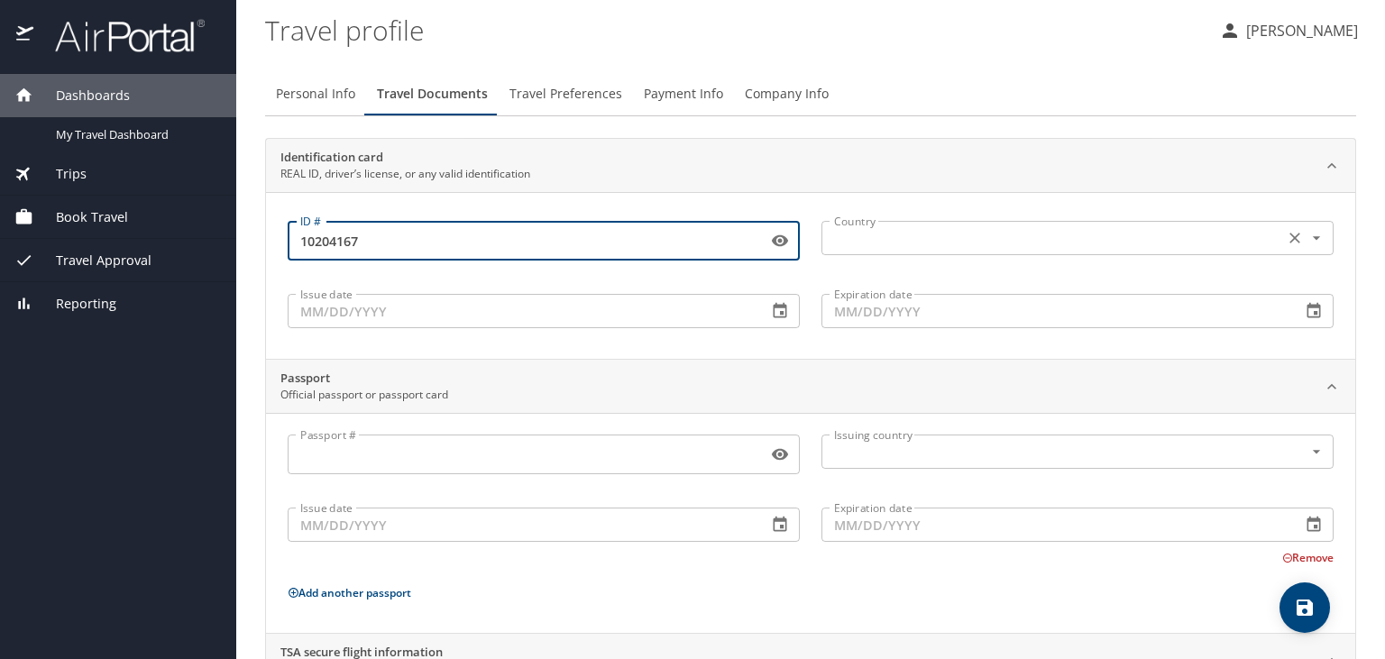
type input "10204167"
click at [901, 245] on input "text" at bounding box center [1051, 237] width 448 height 23
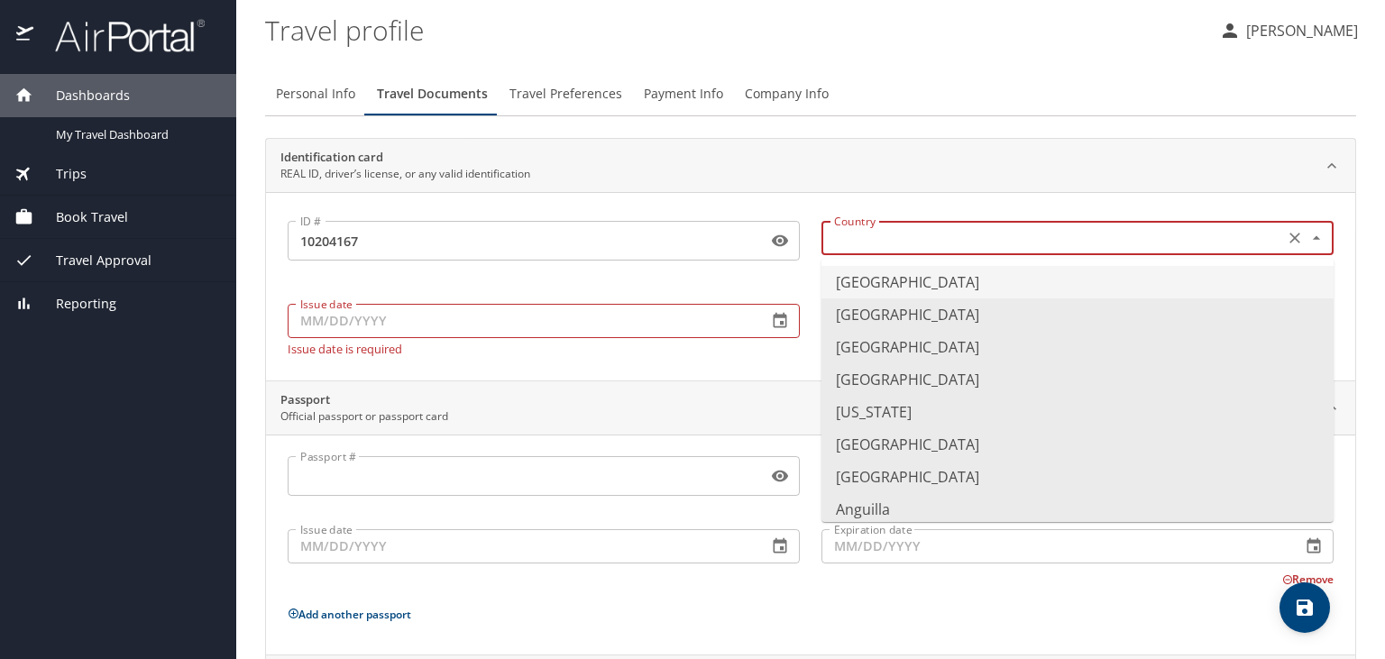
click at [903, 276] on li "United States of America" at bounding box center [1077, 282] width 512 height 32
type input "United States of America"
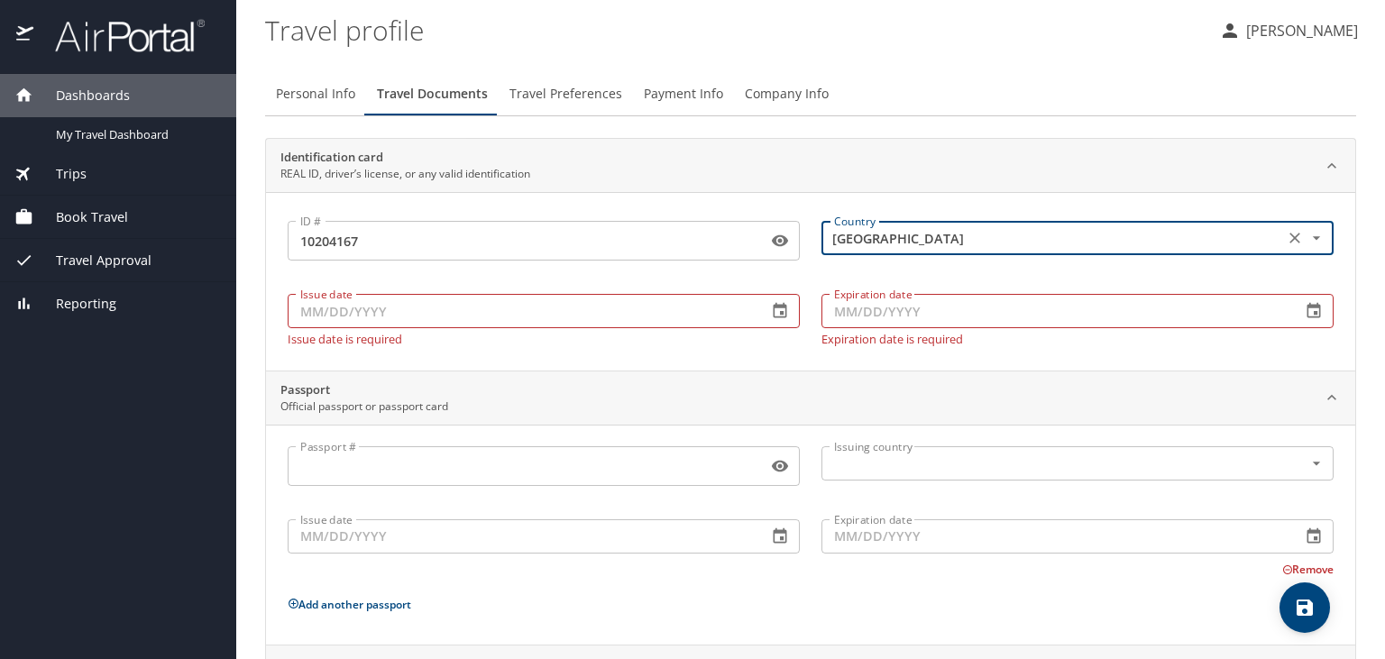
click at [561, 313] on input "Issue date" at bounding box center [520, 311] width 465 height 34
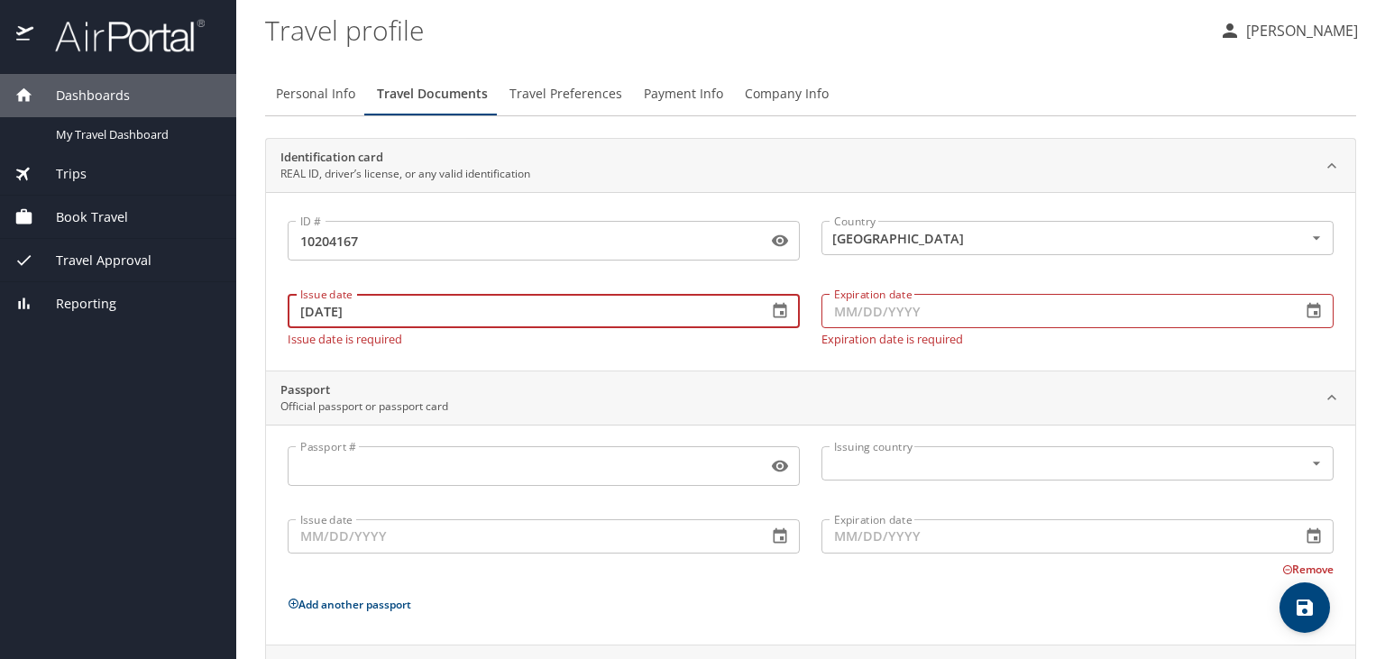
type input "09/26/2028"
click at [985, 323] on input "Expiration date" at bounding box center [1053, 311] width 465 height 34
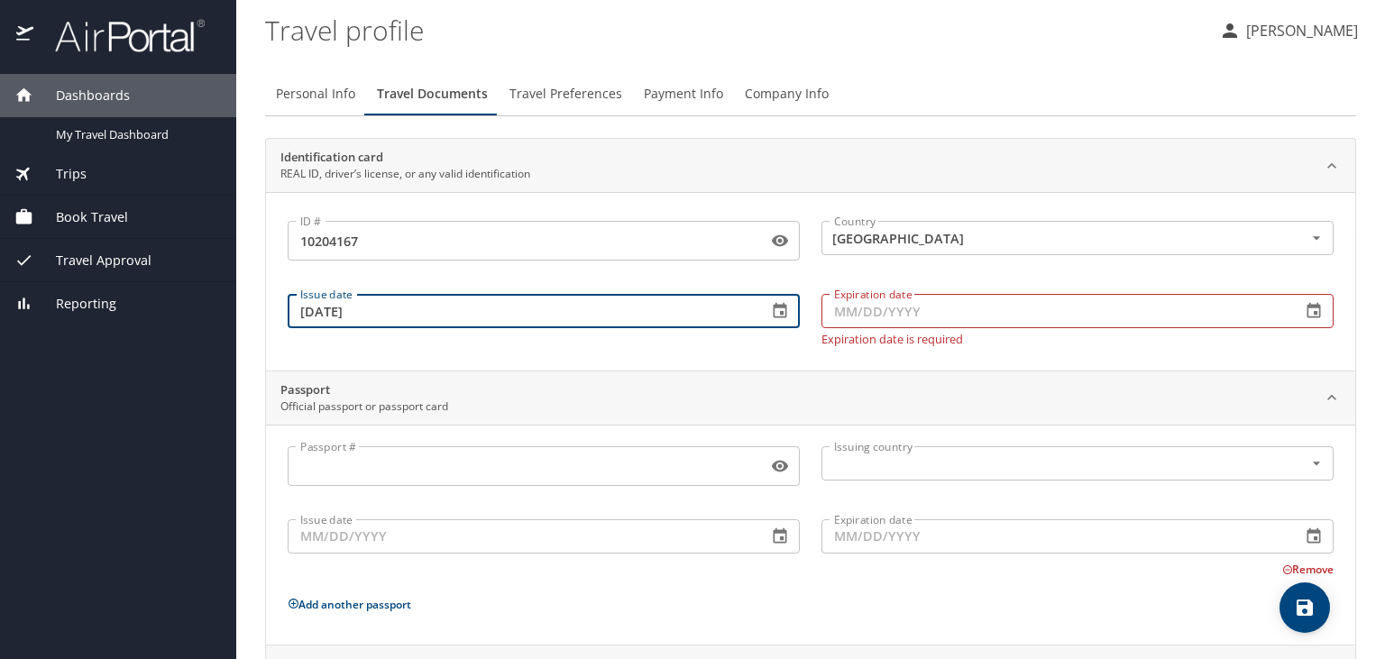
drag, startPoint x: 397, startPoint y: 316, endPoint x: 217, endPoint y: 290, distance: 181.2
click at [288, 294] on input "09/26/2028" at bounding box center [520, 311] width 465 height 34
click at [1012, 306] on input "Expiration date" at bounding box center [1053, 311] width 465 height 34
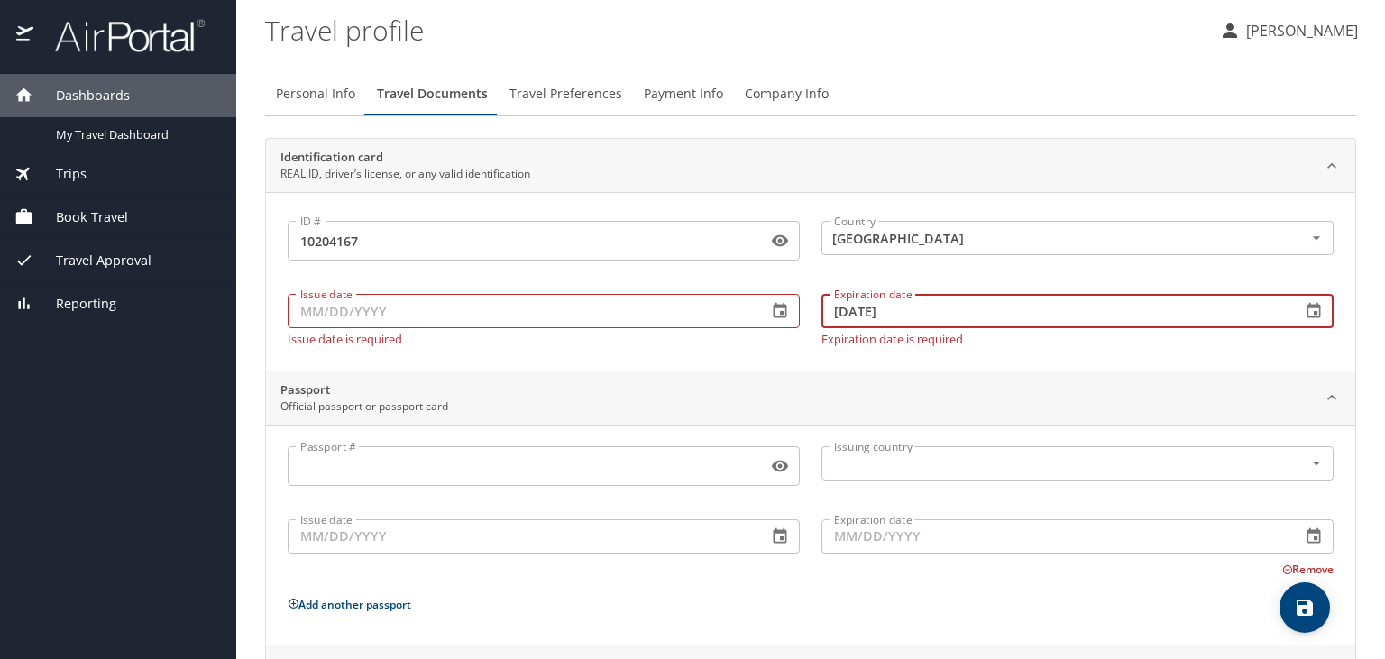
type input "09/26/2028"
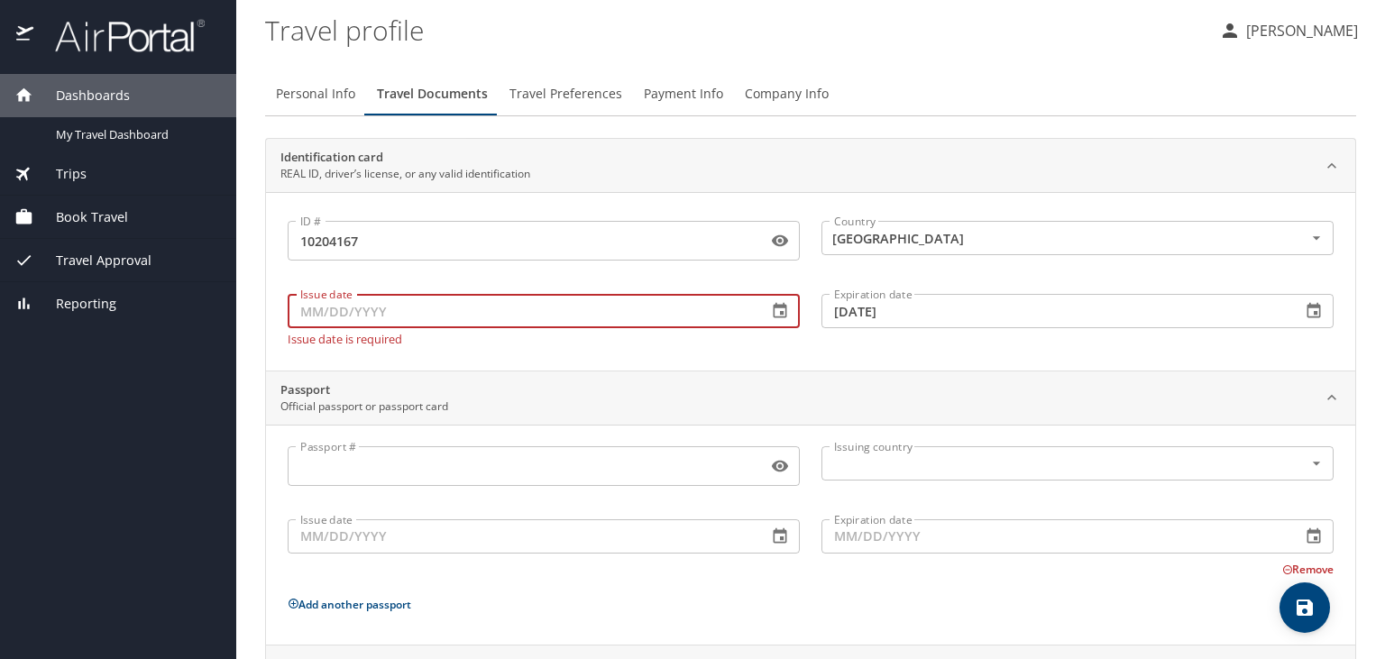
click at [564, 326] on input "Issue date" at bounding box center [520, 311] width 465 height 34
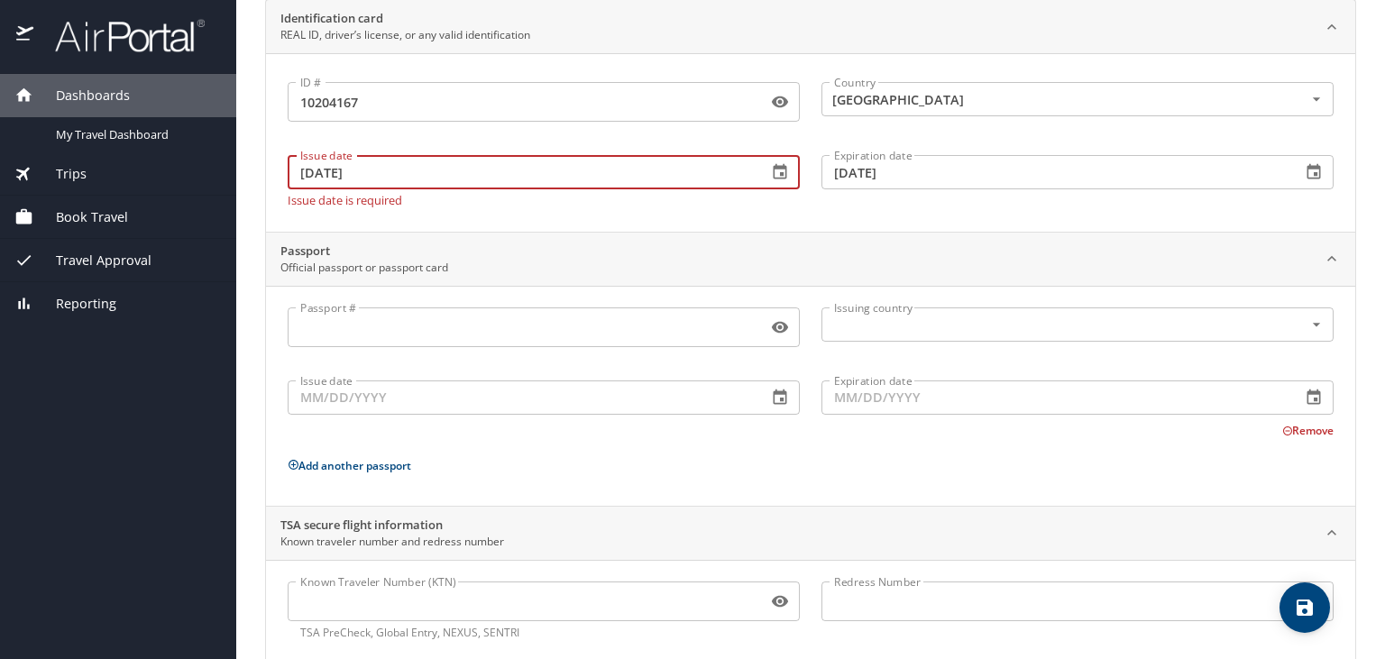
type input "08/03/2024"
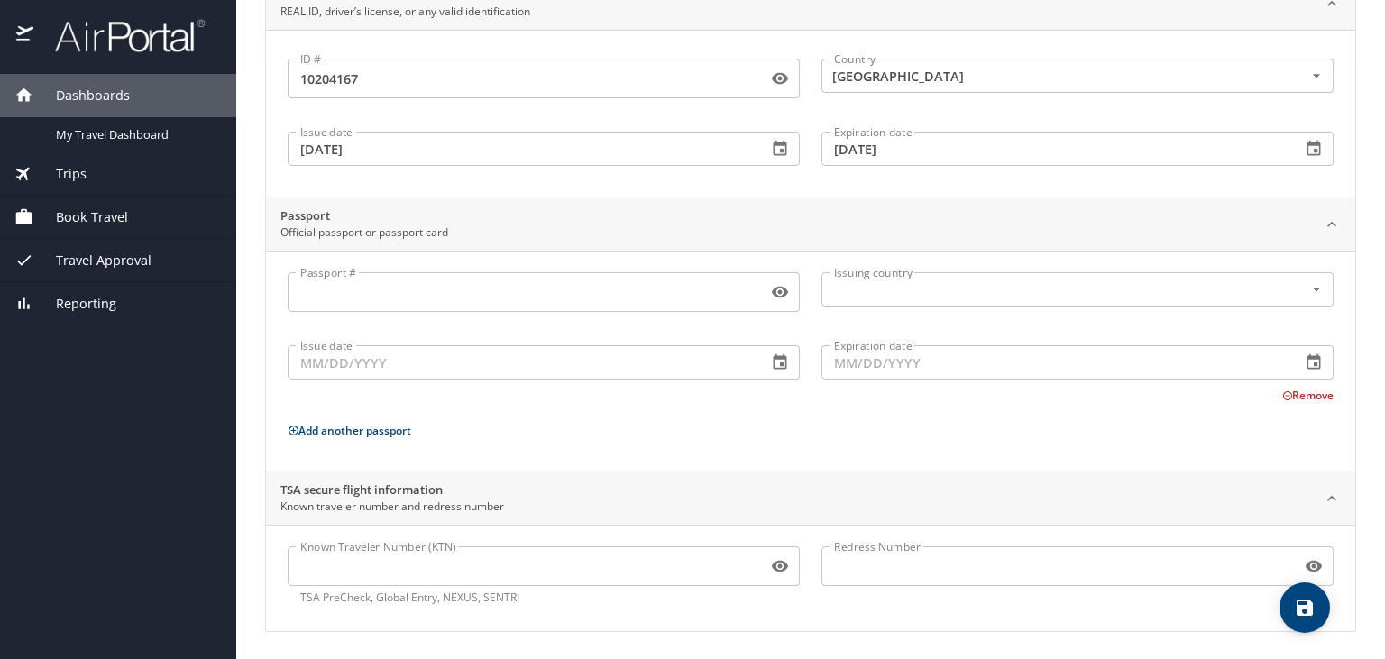
click at [482, 567] on input "Known Traveler Number (KTN)" at bounding box center [524, 566] width 472 height 34
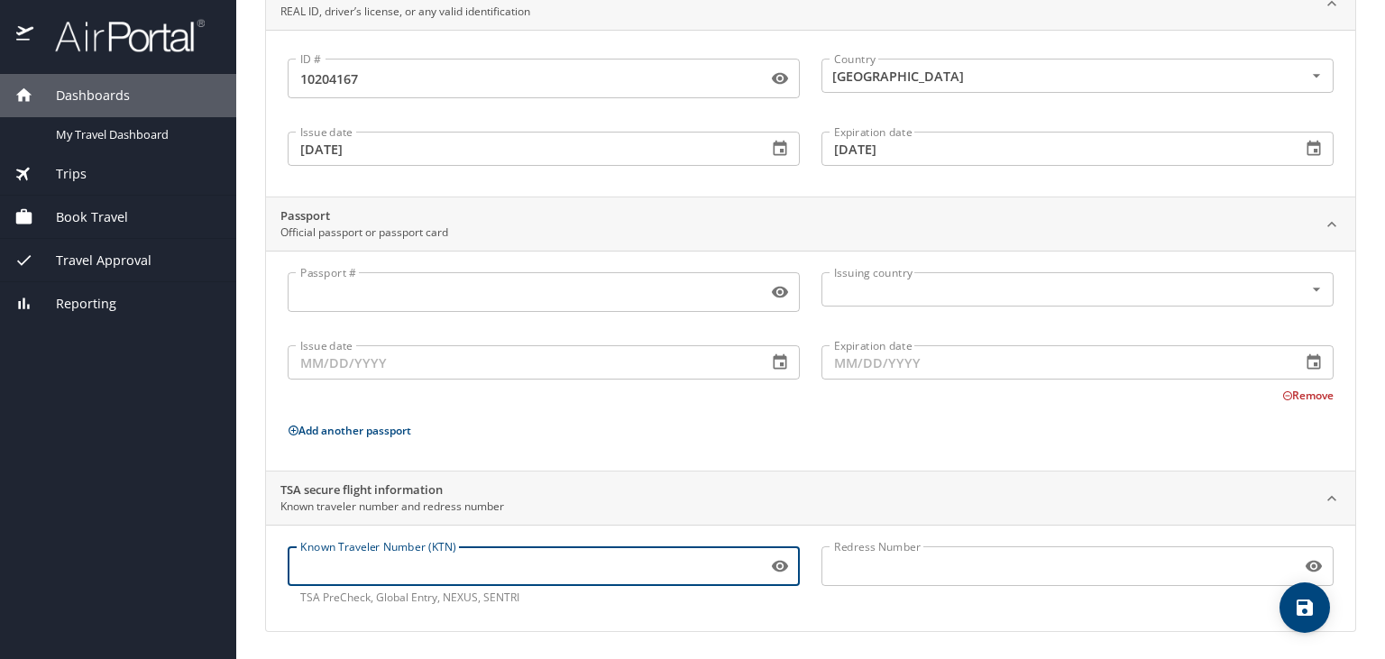
click at [482, 567] on input "Known Traveler Number (KTN)" at bounding box center [524, 566] width 472 height 34
click at [521, 572] on input "Known Traveler Number (KTN)" at bounding box center [524, 566] width 472 height 34
type input "AC1087G02"
click at [1307, 602] on icon "save" at bounding box center [1305, 608] width 22 height 22
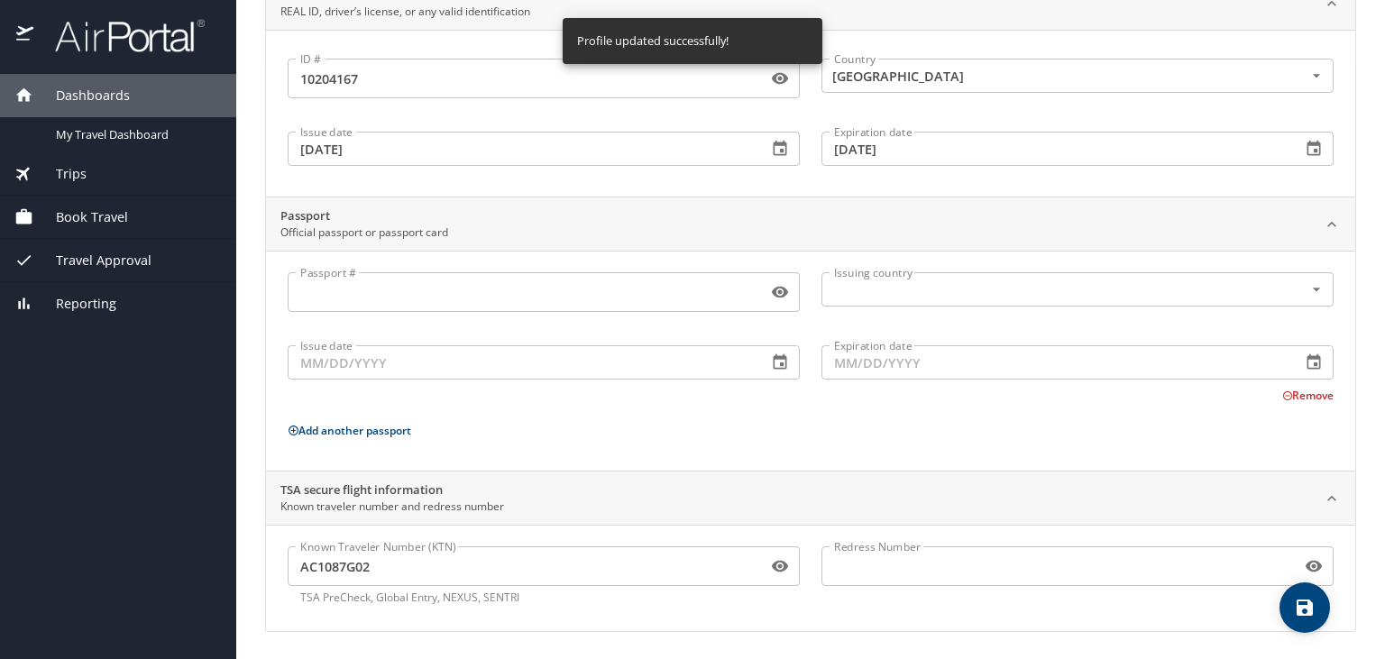
scroll to position [0, 0]
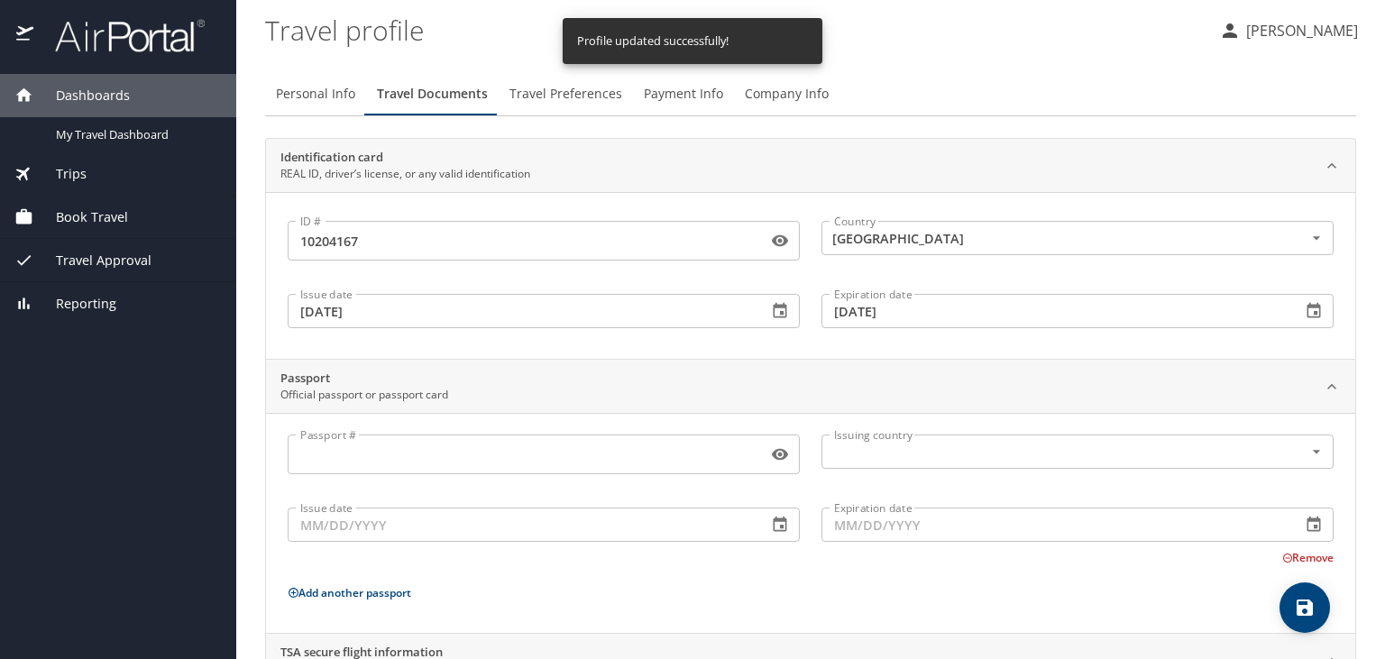
click at [531, 96] on span "Travel Preferences" at bounding box center [565, 94] width 113 height 23
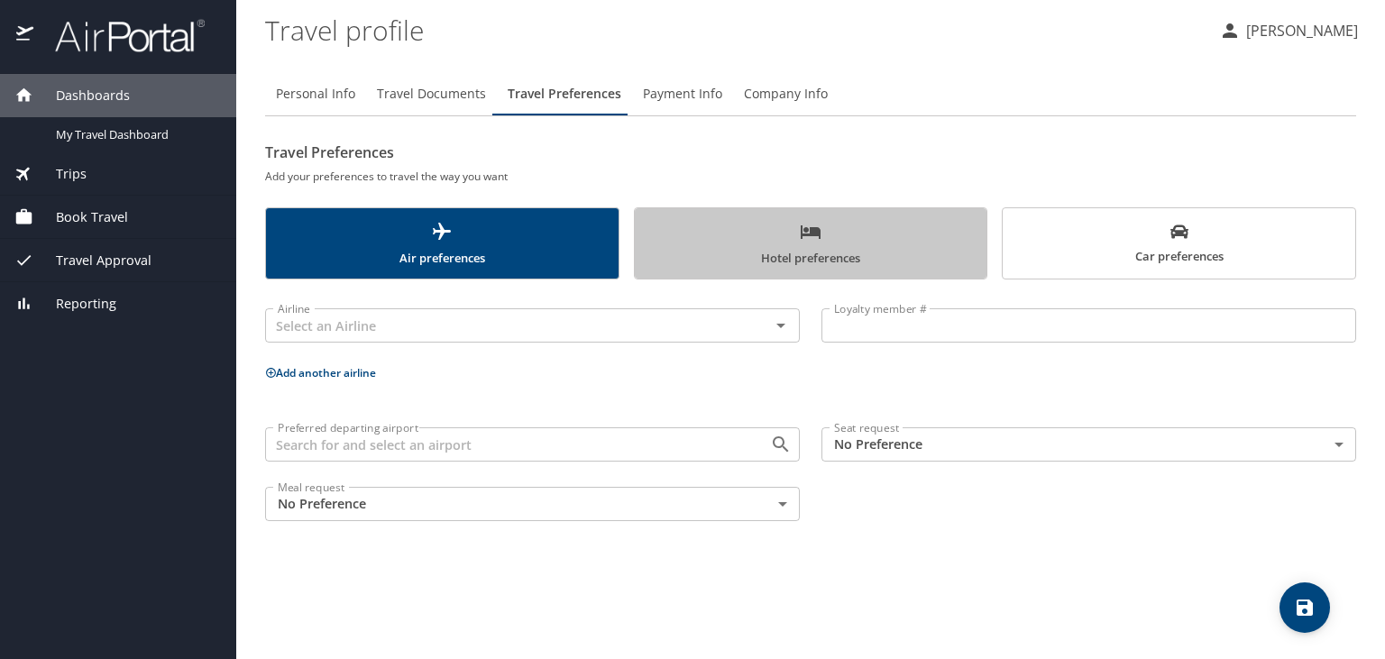
click at [807, 241] on icon "scrollable force tabs example" at bounding box center [811, 232] width 22 height 22
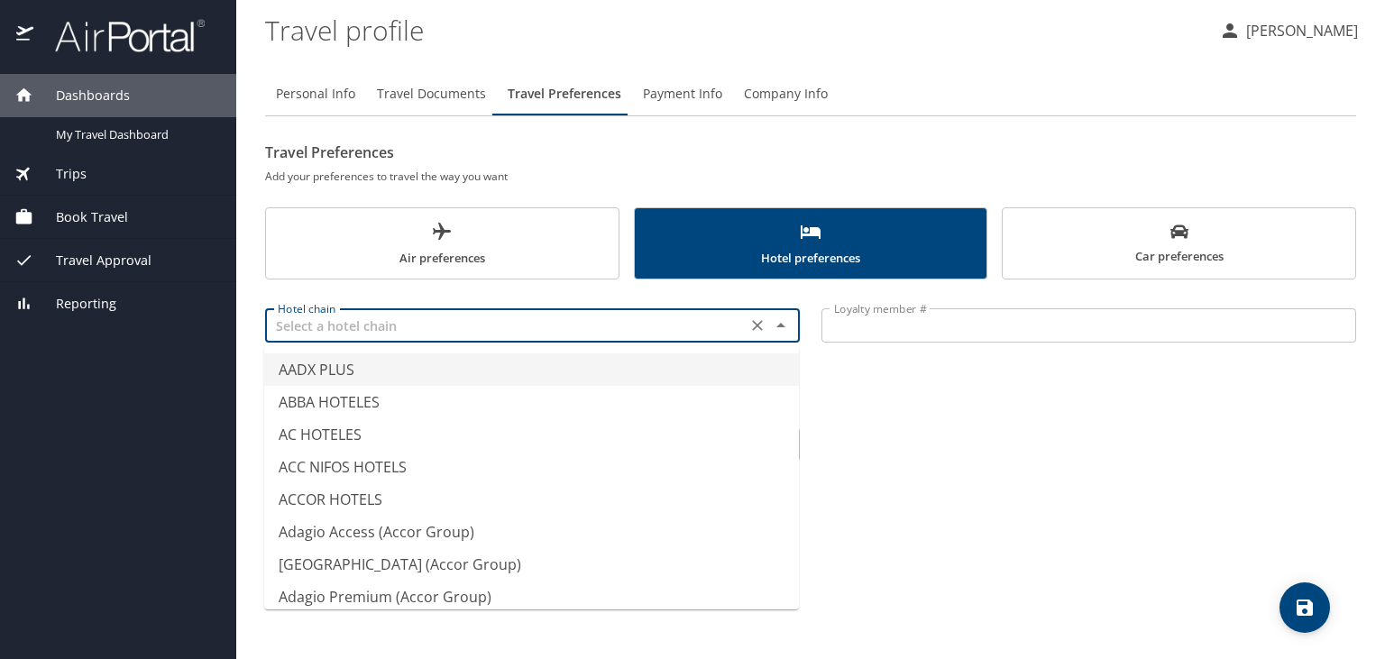
click at [609, 315] on input "text" at bounding box center [506, 325] width 471 height 23
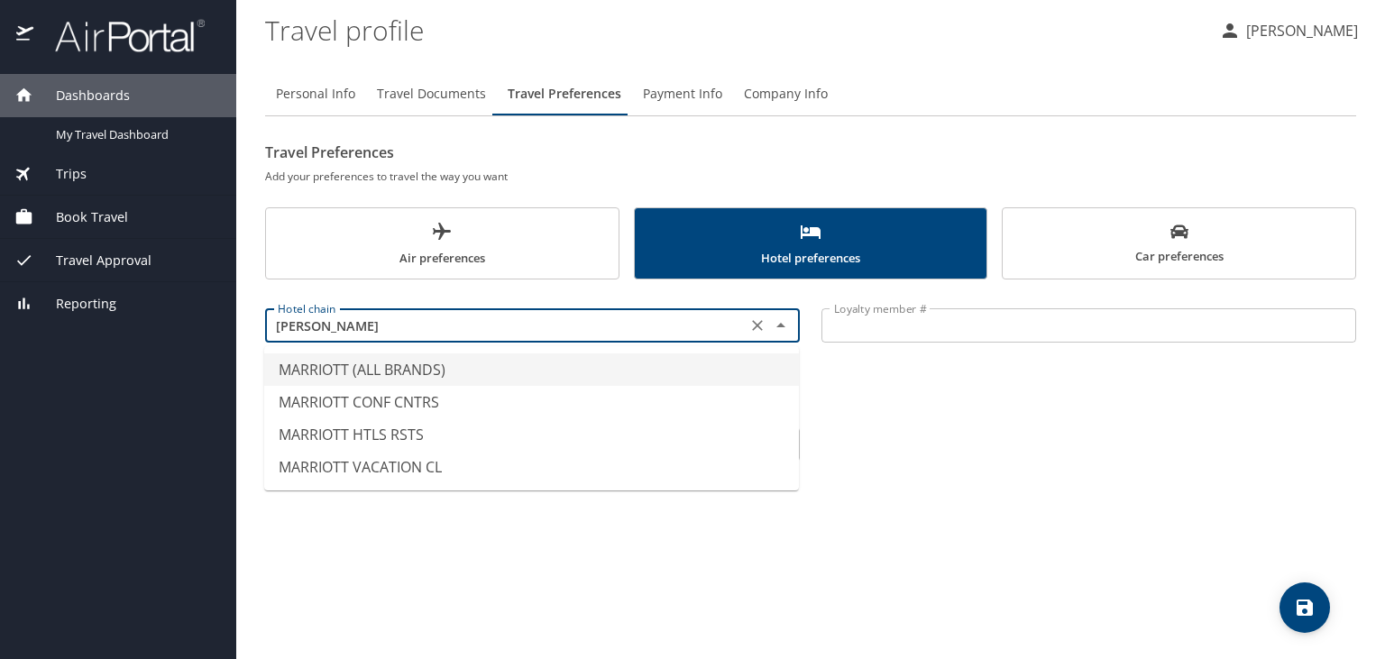
click at [377, 359] on li "MARRIOTT (ALL BRANDS)" at bounding box center [531, 369] width 535 height 32
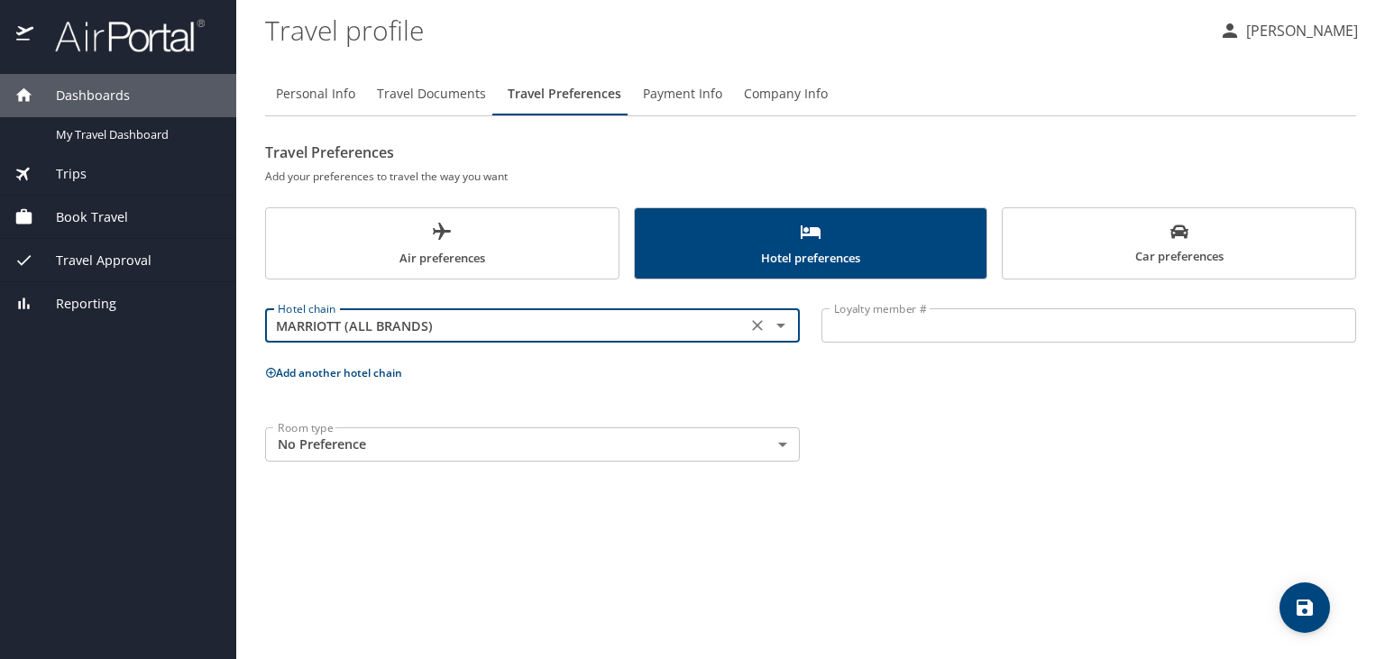
type input "MARRIOTT (ALL BRANDS)"
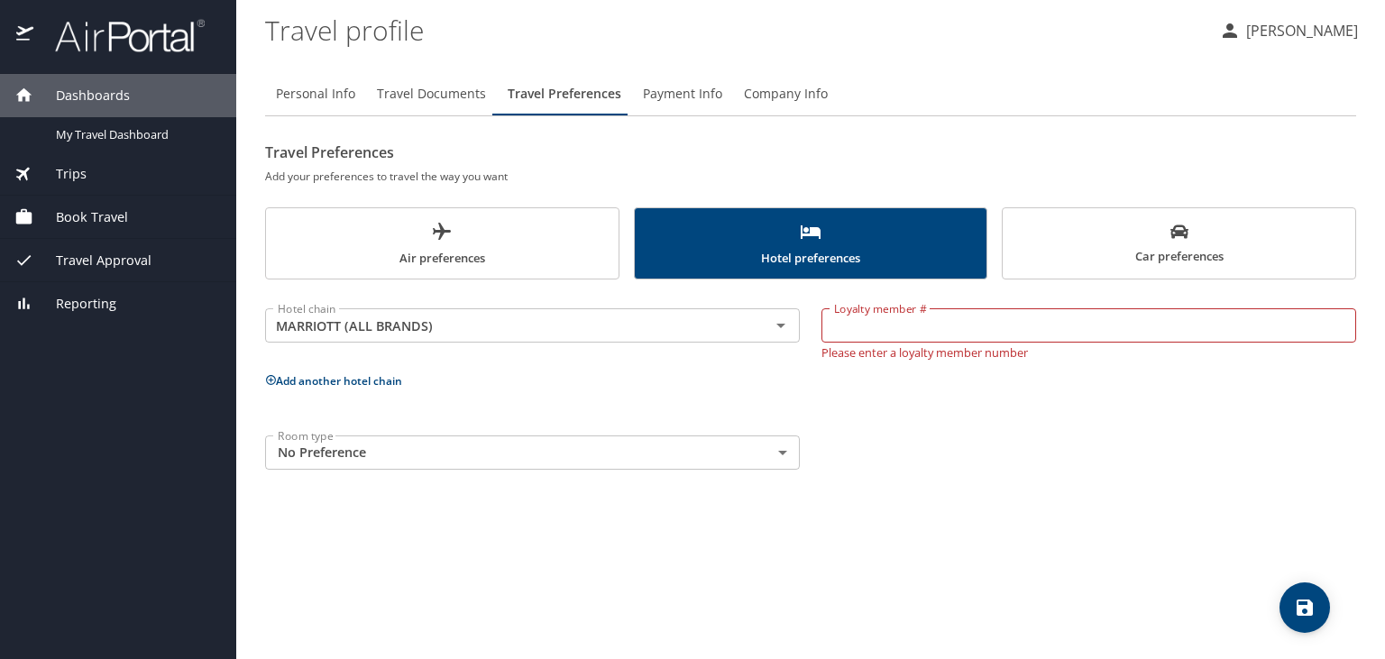
click at [1045, 344] on p "Please enter a loyalty member number" at bounding box center [1088, 351] width 535 height 16
click at [1019, 344] on p "Please enter a loyalty member number" at bounding box center [1088, 351] width 535 height 16
click at [1007, 323] on input "Loyalty member #" at bounding box center [1088, 325] width 535 height 34
click at [771, 451] on body "Dashboards My Travel Dashboard Trips Current / Future Trips Past Trips Trips Mi…" at bounding box center [692, 329] width 1385 height 659
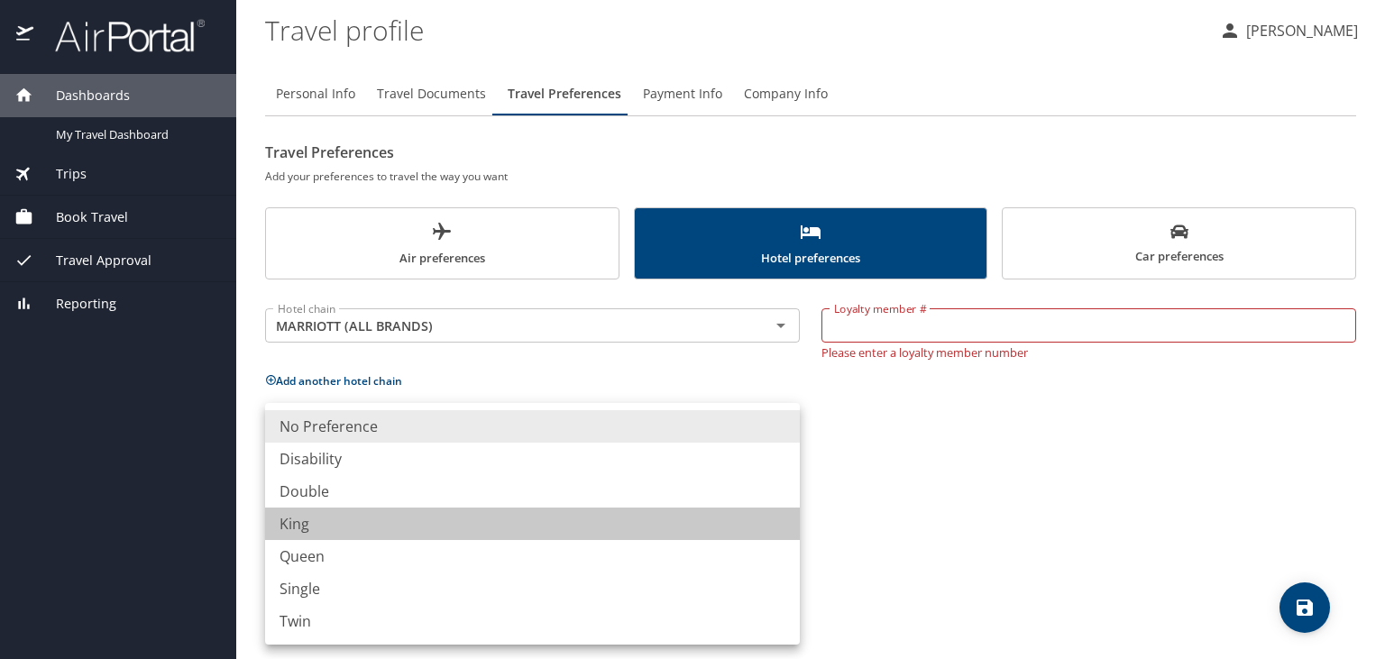
click at [546, 517] on li "King" at bounding box center [532, 524] width 535 height 32
type input "King"
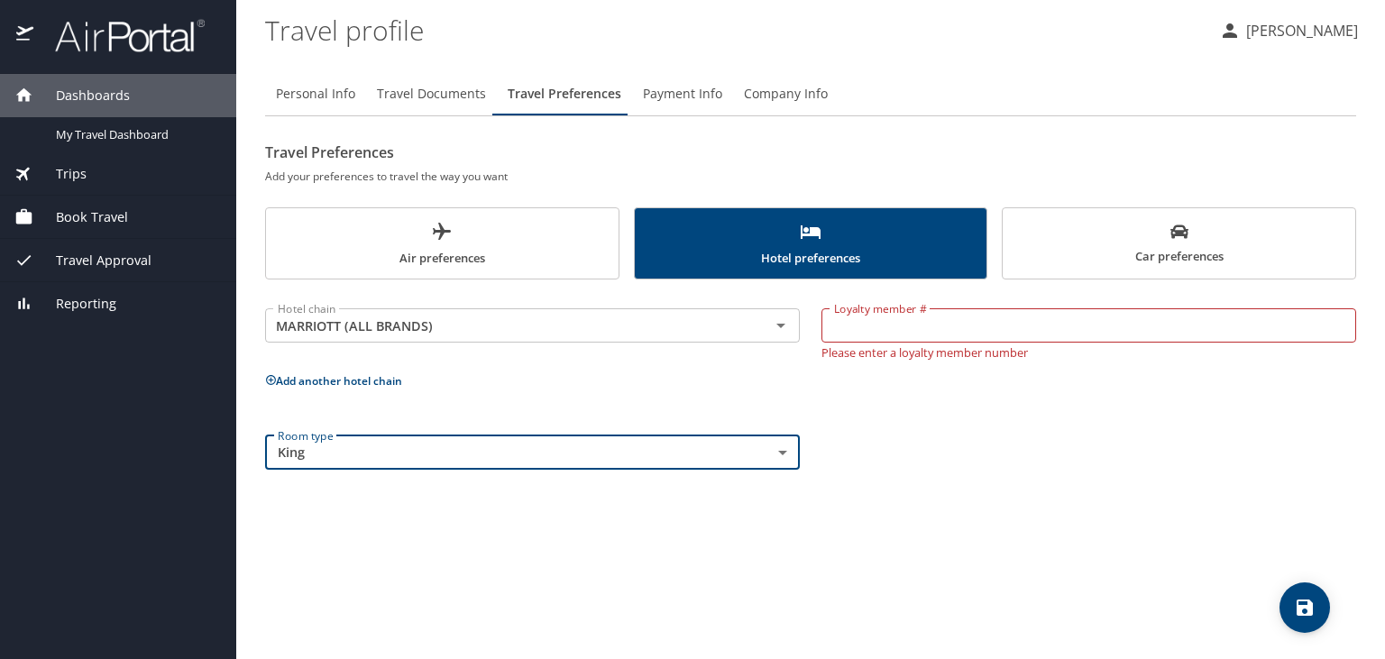
click at [922, 326] on input "Loyalty member #" at bounding box center [1088, 325] width 535 height 34
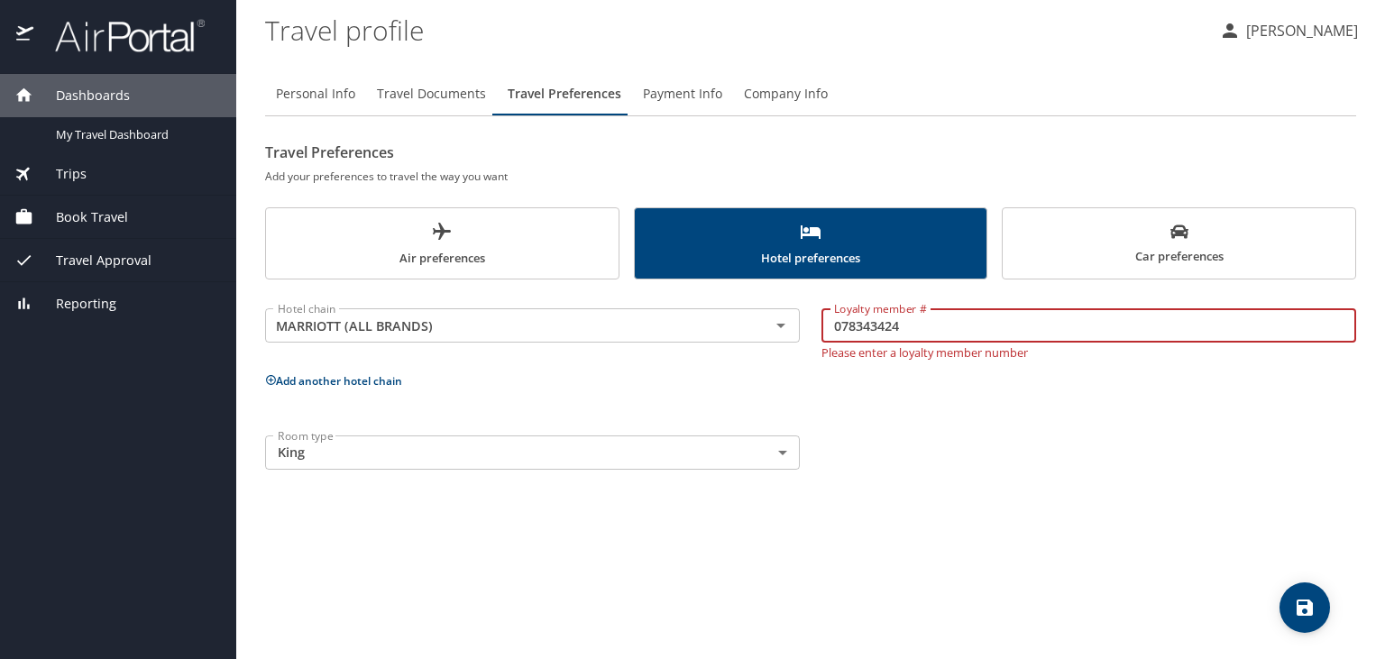
type input "078343424"
click at [1038, 499] on div "Personal Info Travel Documents Travel Preferences Payment Info Company Info Tra…" at bounding box center [810, 358] width 1091 height 601
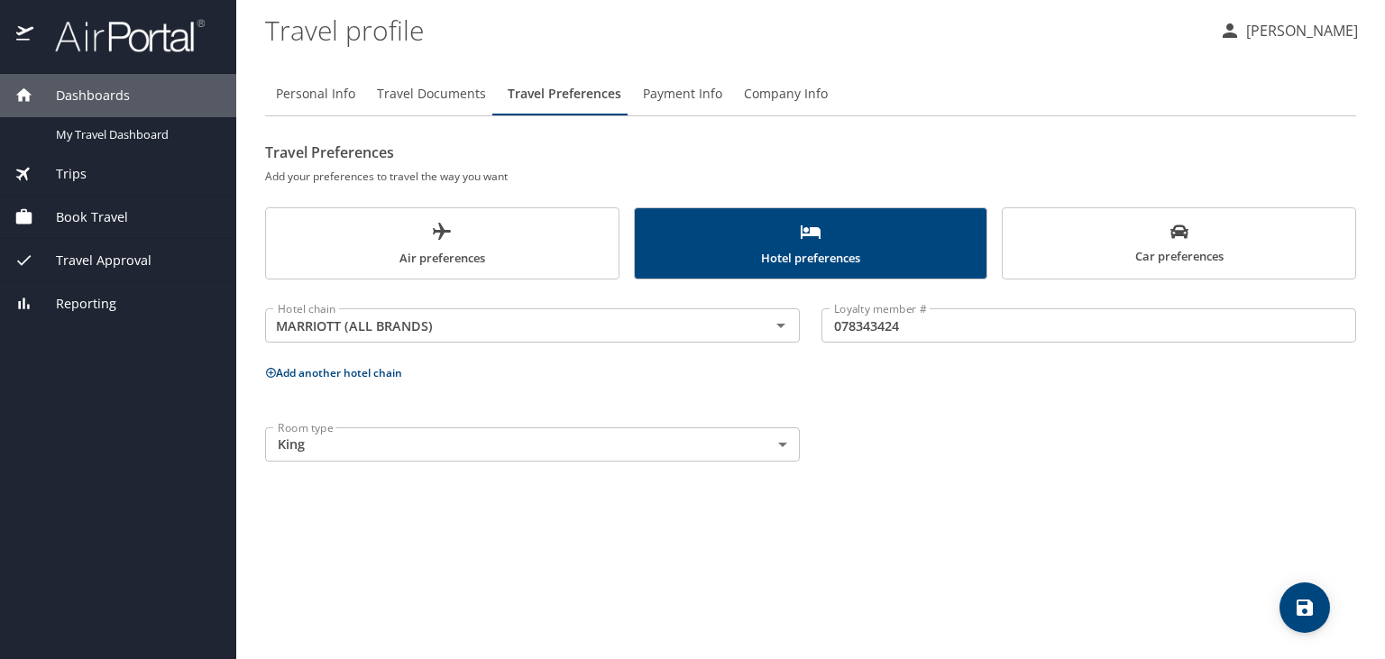
click at [1307, 588] on button "save" at bounding box center [1305, 607] width 50 height 50
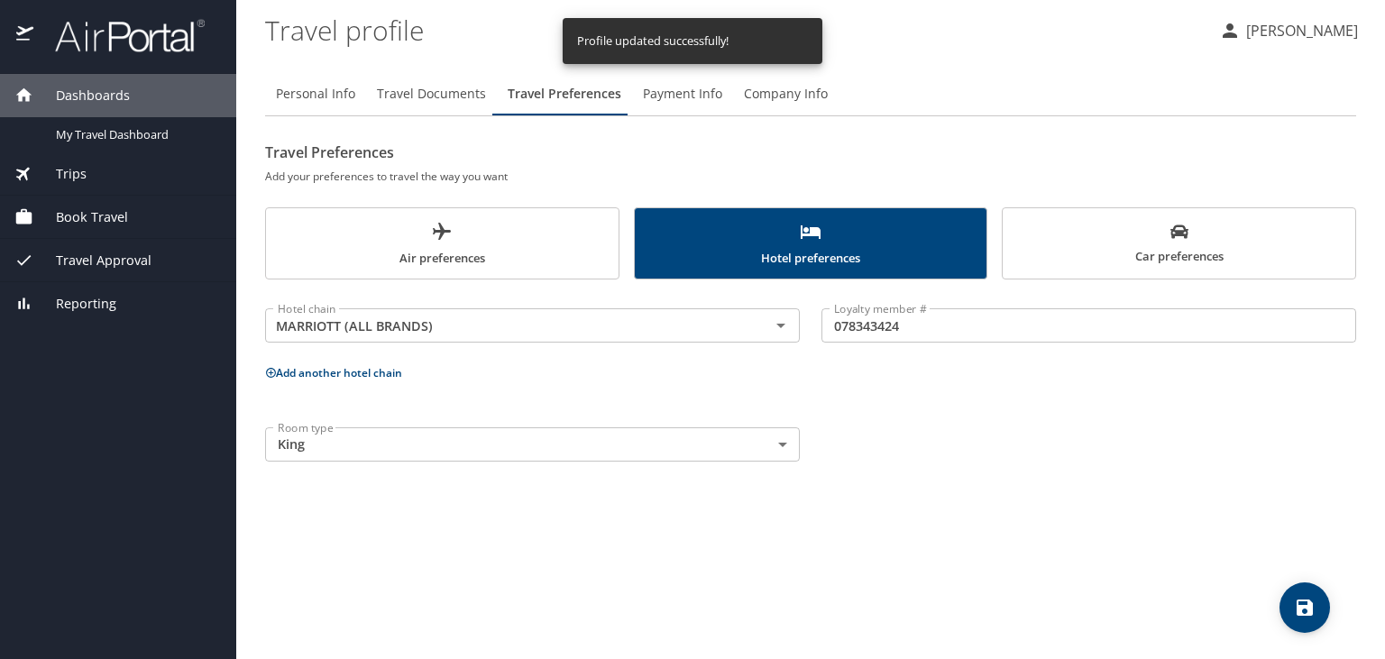
click at [466, 249] on span "Air preferences" at bounding box center [442, 245] width 331 height 48
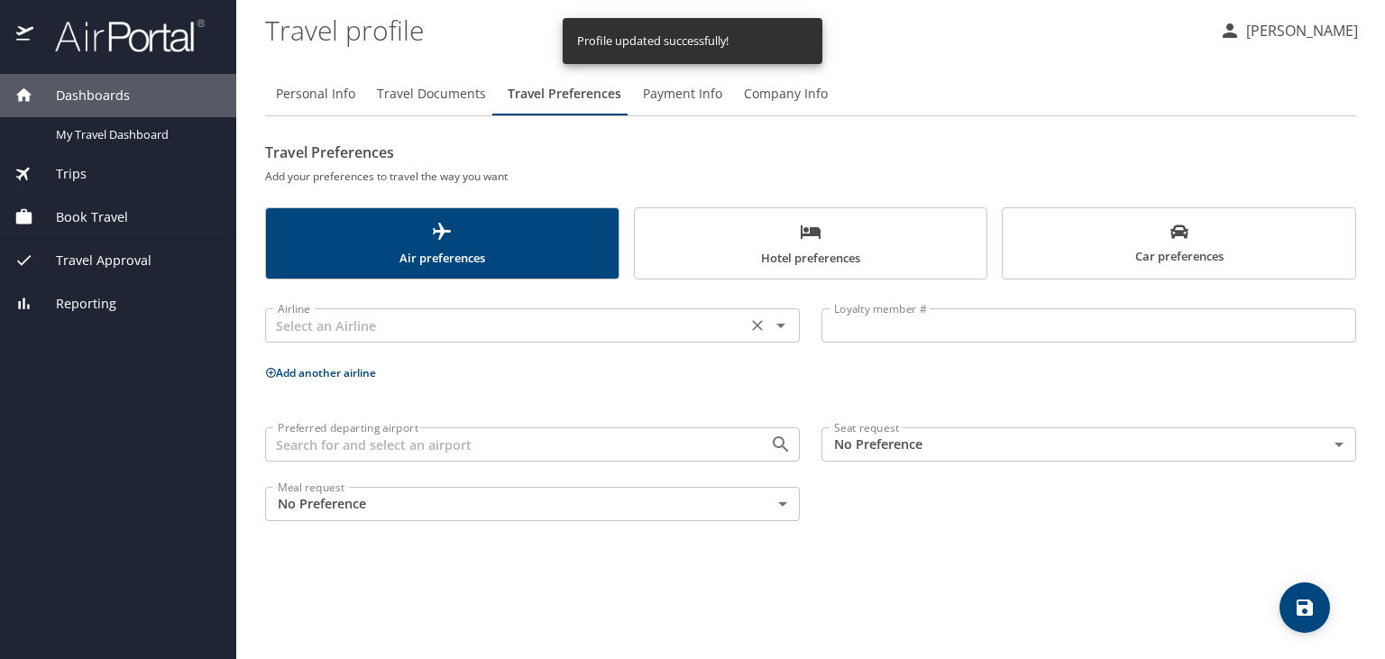
click at [427, 335] on input "text" at bounding box center [506, 325] width 471 height 23
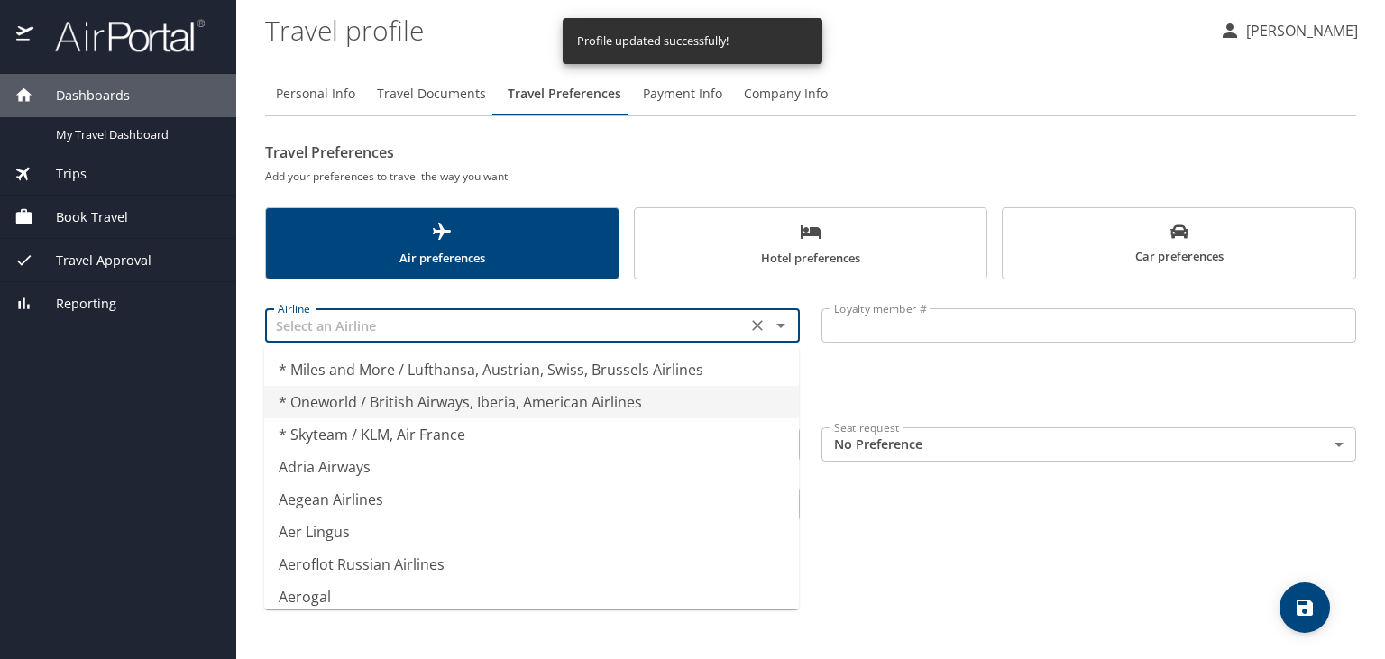
click at [400, 408] on li "* Oneworld / British Airways, Iberia, American Airlines" at bounding box center [531, 402] width 535 height 32
type input "* Oneworld / British Airways, Iberia, American Airlines"
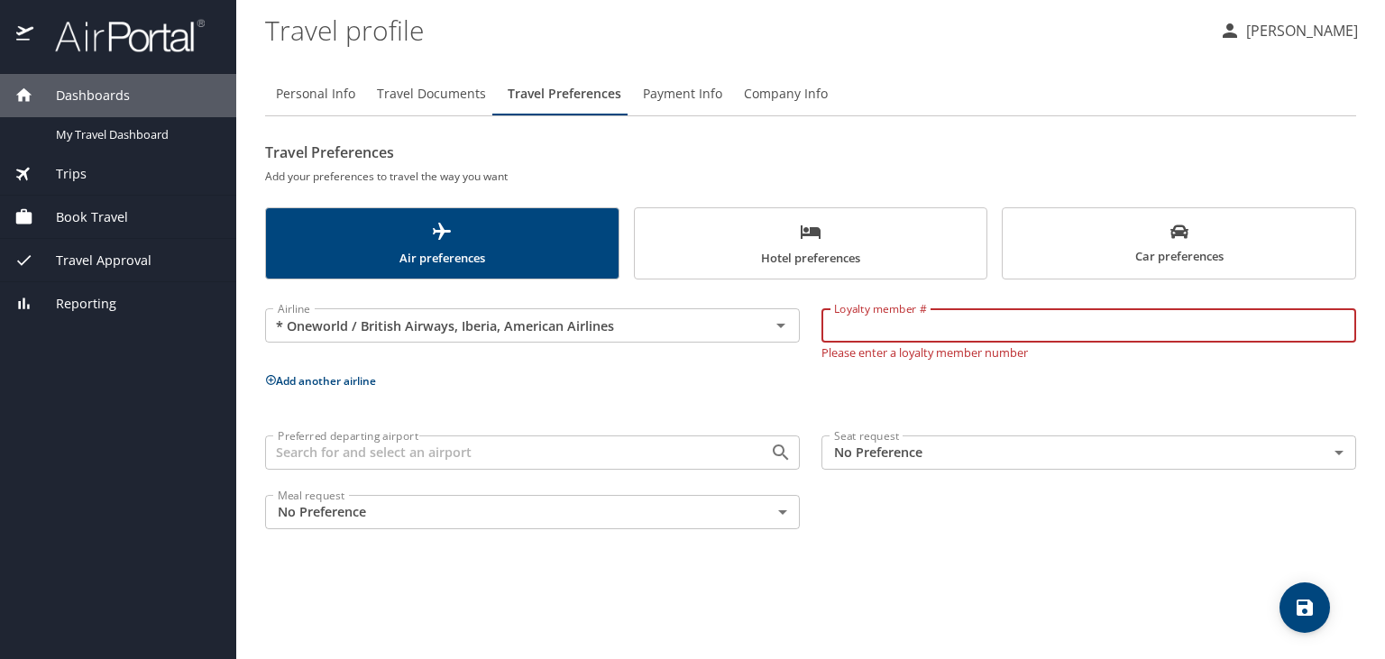
click at [932, 323] on input "Loyalty member #" at bounding box center [1088, 325] width 535 height 34
type input "X6ML232"
click at [670, 445] on input "Preferred departing airport" at bounding box center [506, 452] width 471 height 23
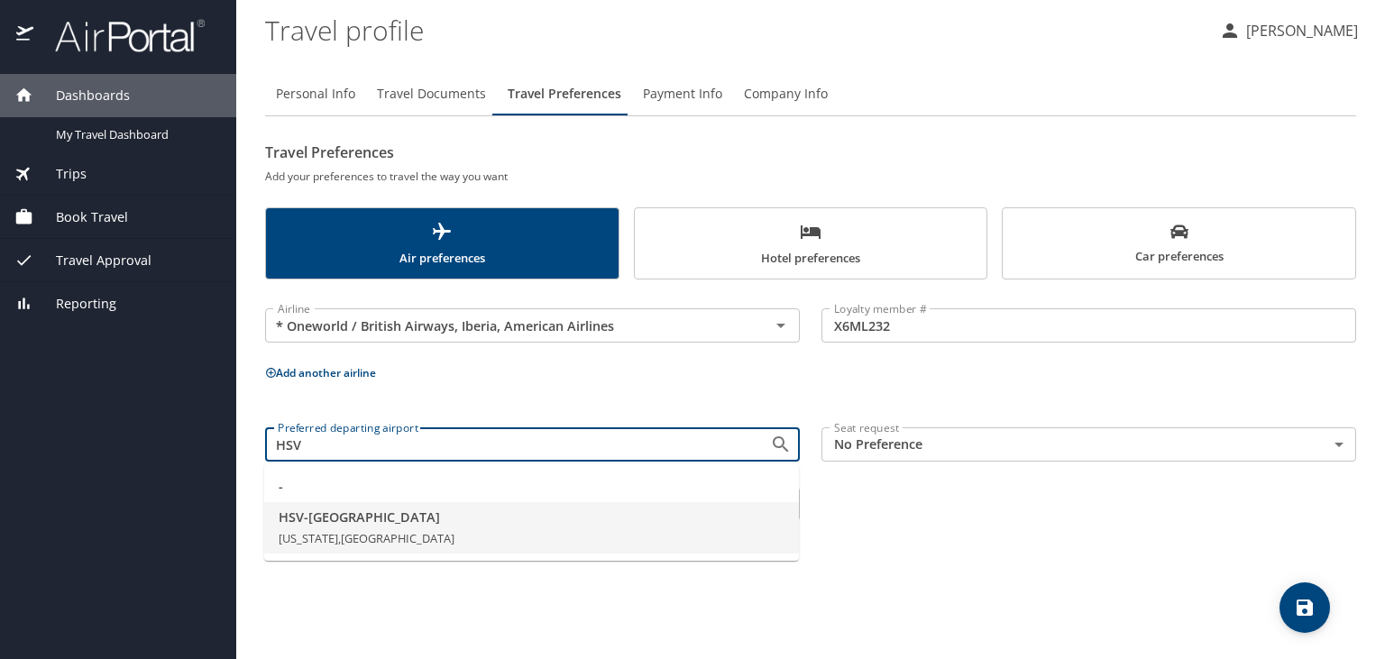
click at [402, 510] on span "HSV - Huntsville" at bounding box center [532, 518] width 506 height 20
type input "HSV - Huntsville"
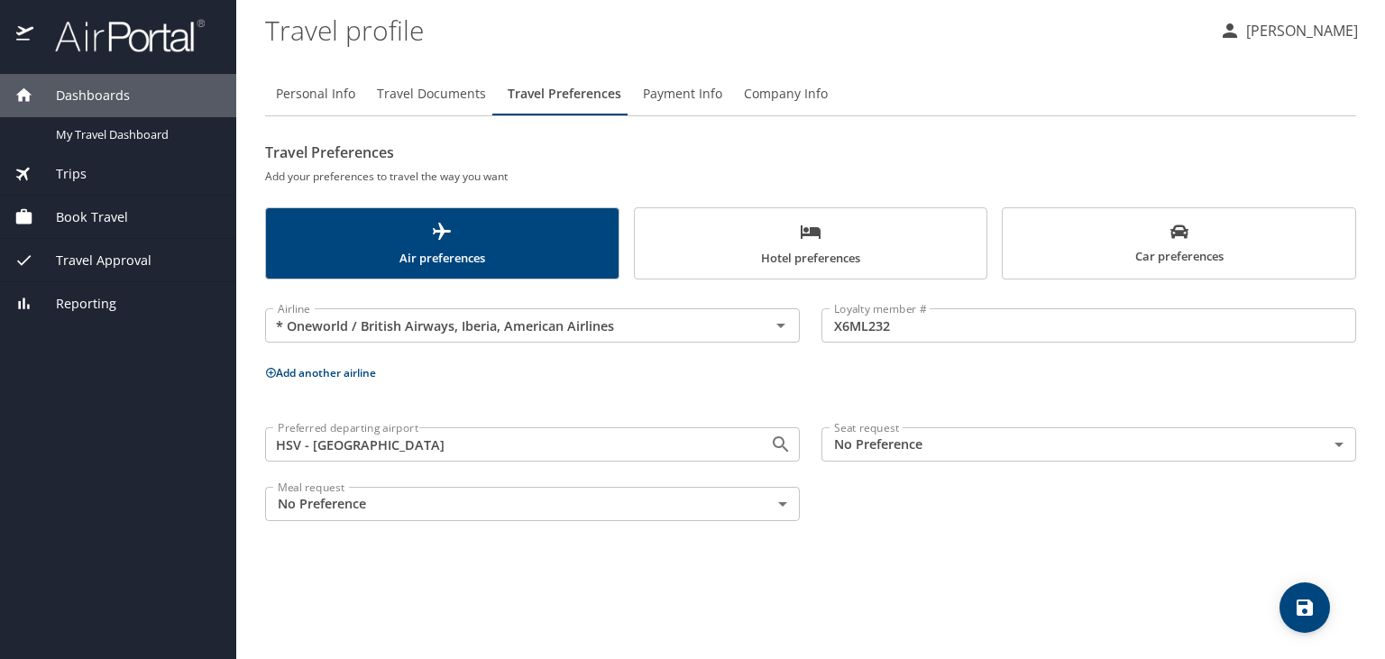
click at [952, 438] on body "Dashboards My Travel Dashboard Trips Current / Future Trips Past Trips Trips Mi…" at bounding box center [692, 329] width 1385 height 659
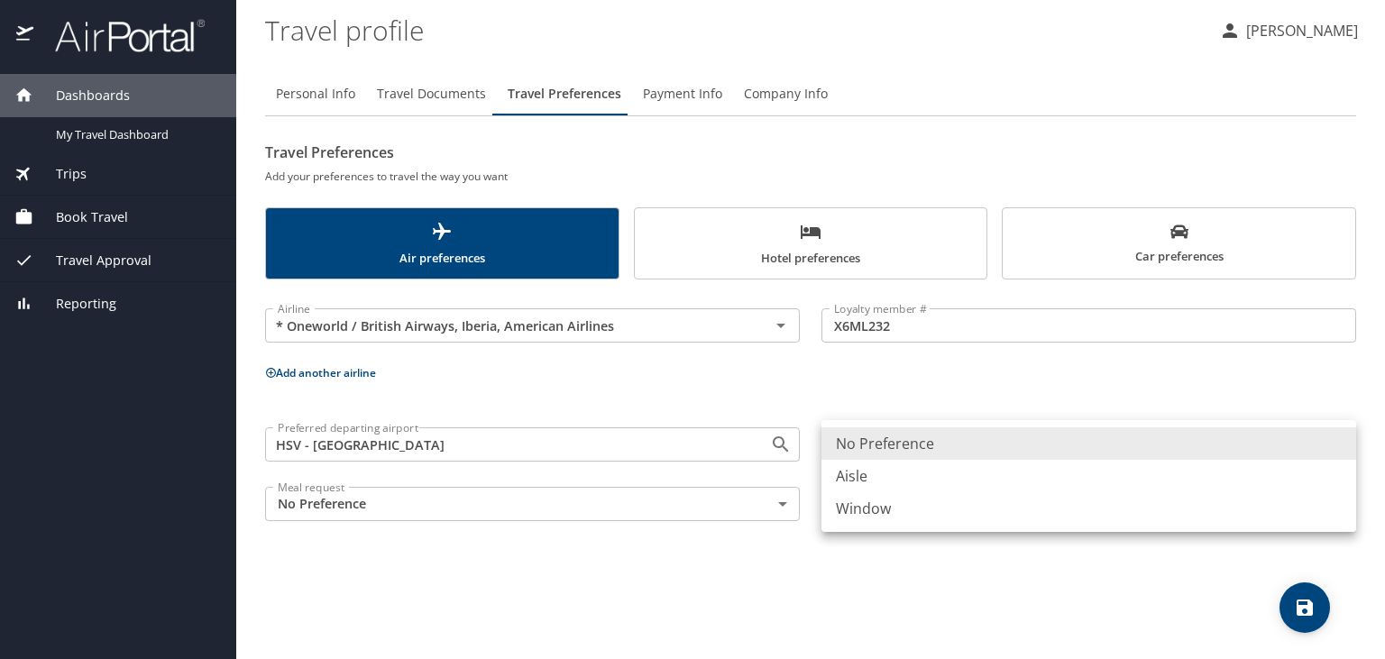
click at [855, 479] on li "Aisle" at bounding box center [1088, 476] width 535 height 32
type input "Aisle"
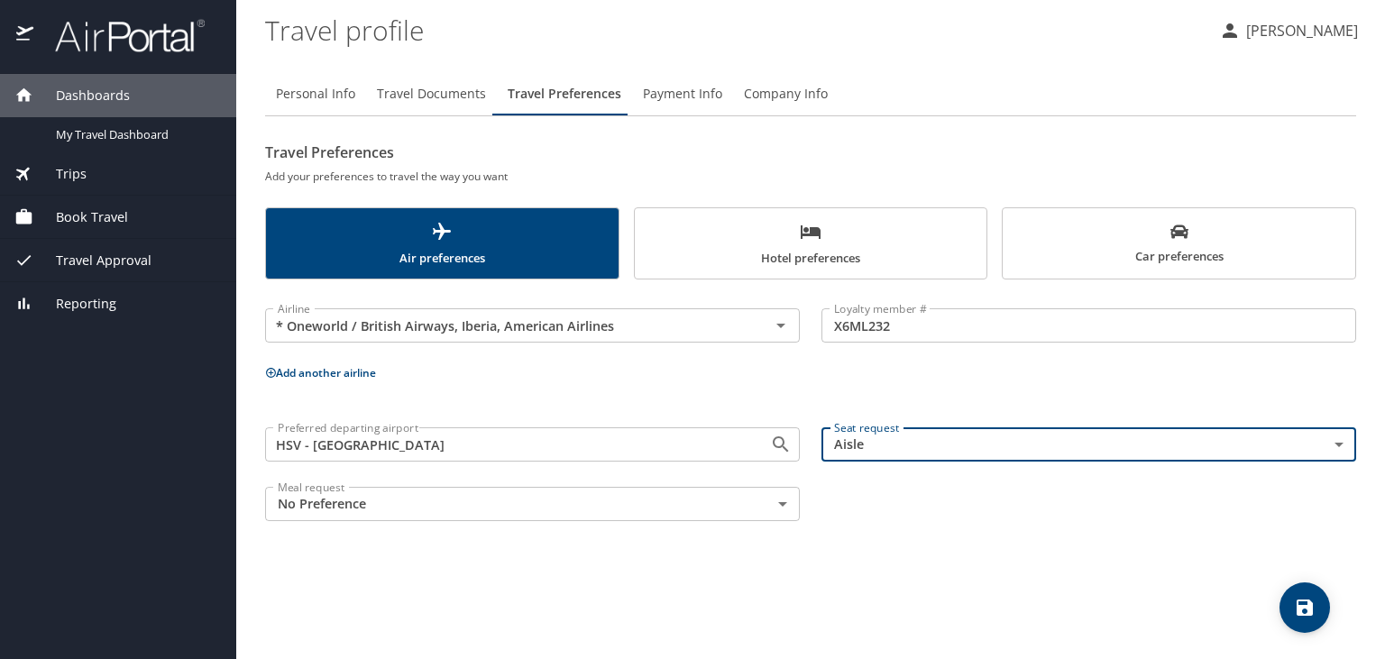
click at [671, 510] on body "Dashboards My Travel Dashboard Trips Current / Future Trips Past Trips Trips Mi…" at bounding box center [692, 329] width 1385 height 659
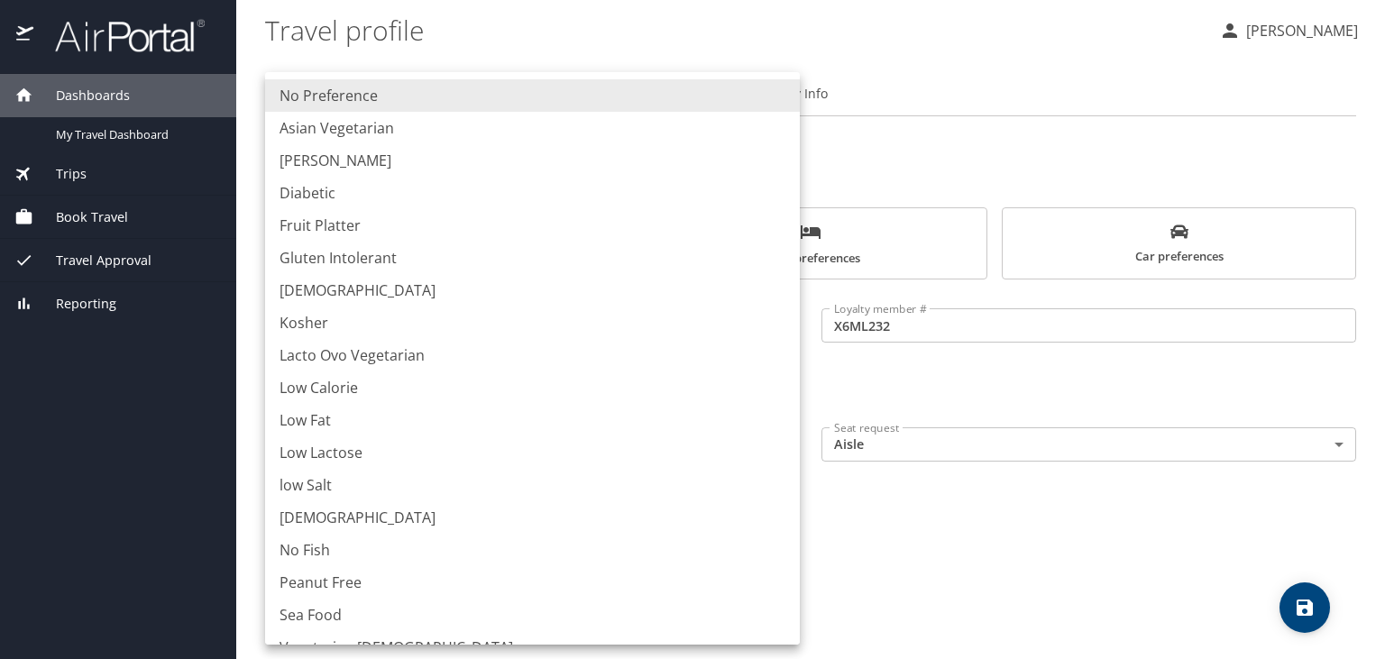
click at [1013, 546] on div at bounding box center [692, 329] width 1385 height 659
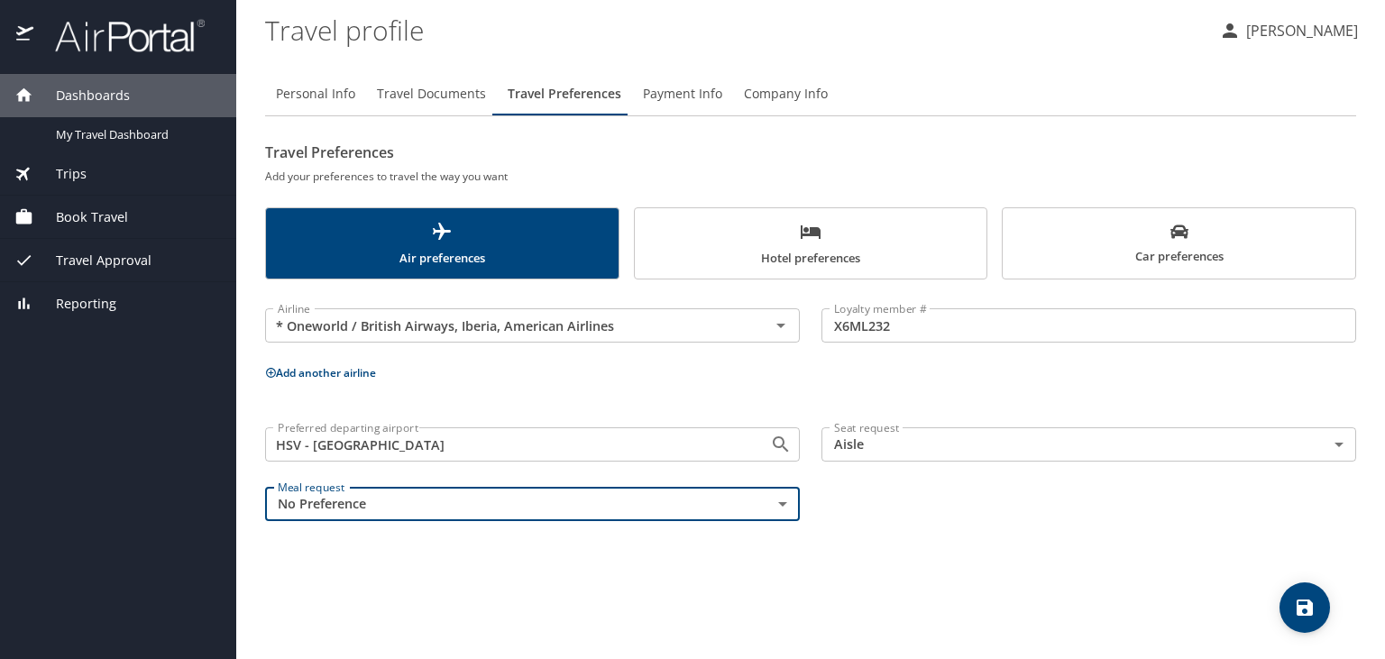
click at [1315, 605] on icon "save" at bounding box center [1305, 608] width 22 height 22
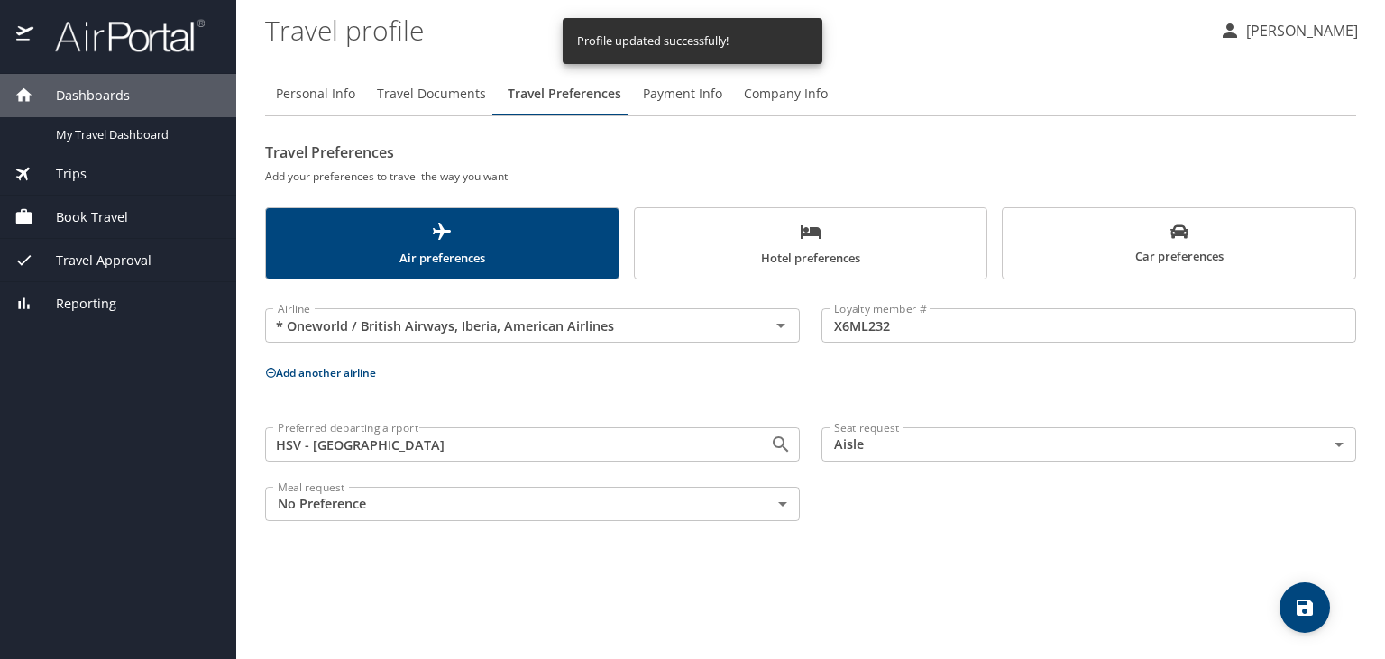
click at [283, 369] on button "Add another airline" at bounding box center [320, 372] width 111 height 15
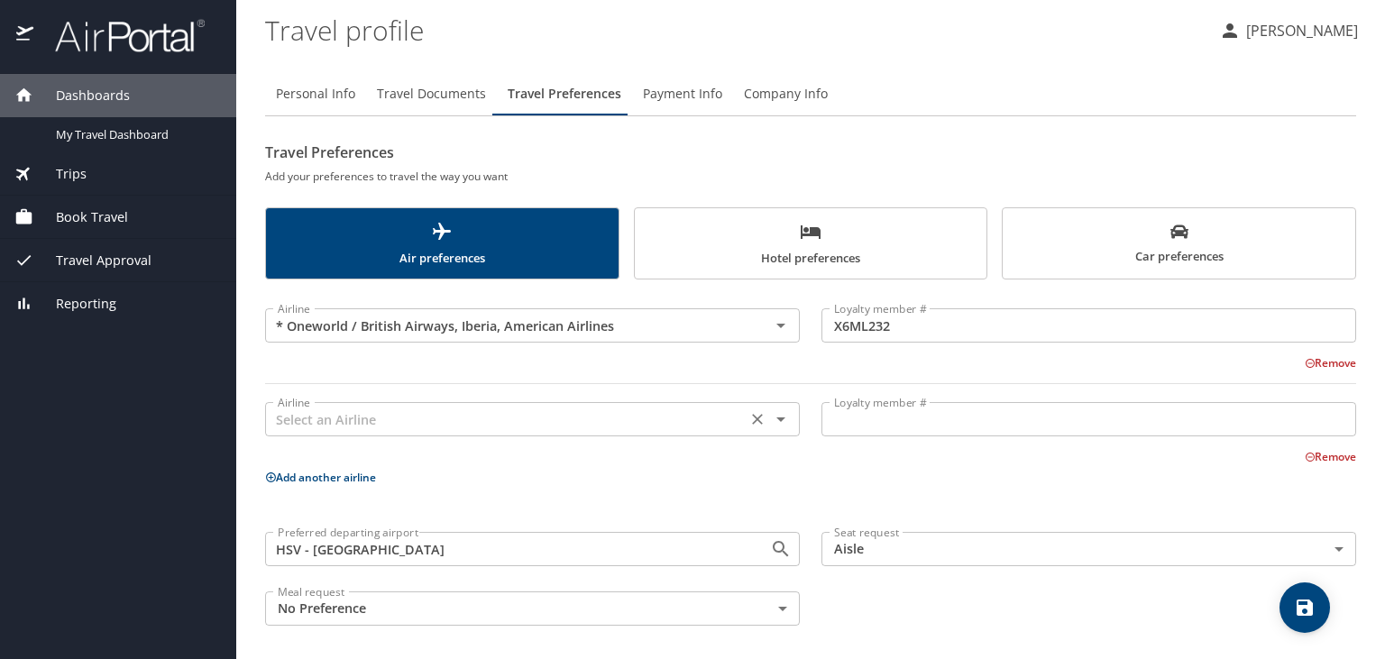
click at [388, 424] on input "text" at bounding box center [506, 419] width 471 height 23
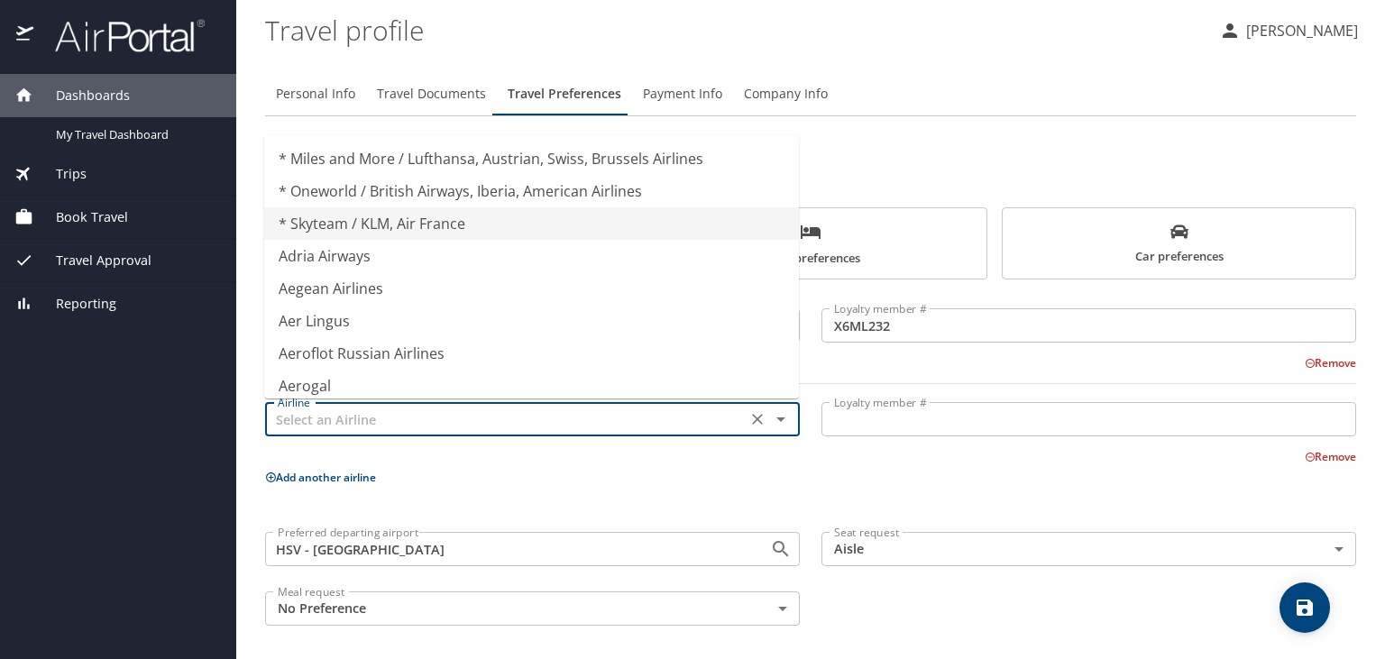
click at [424, 220] on li "* Skyteam / KLM, Air France" at bounding box center [531, 223] width 535 height 32
type input "* Skyteam / KLM, Air France"
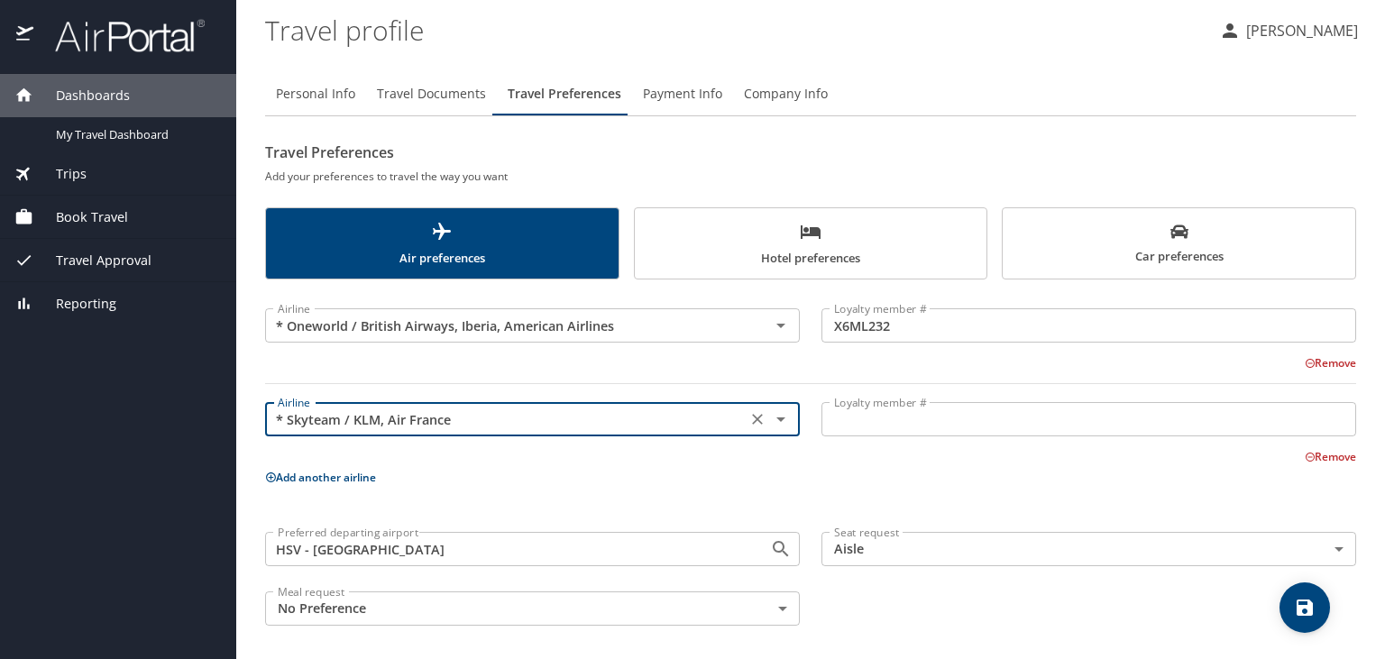
click at [754, 413] on icon "Clear" at bounding box center [757, 419] width 18 height 18
click at [1344, 460] on button "Remove" at bounding box center [1330, 456] width 51 height 15
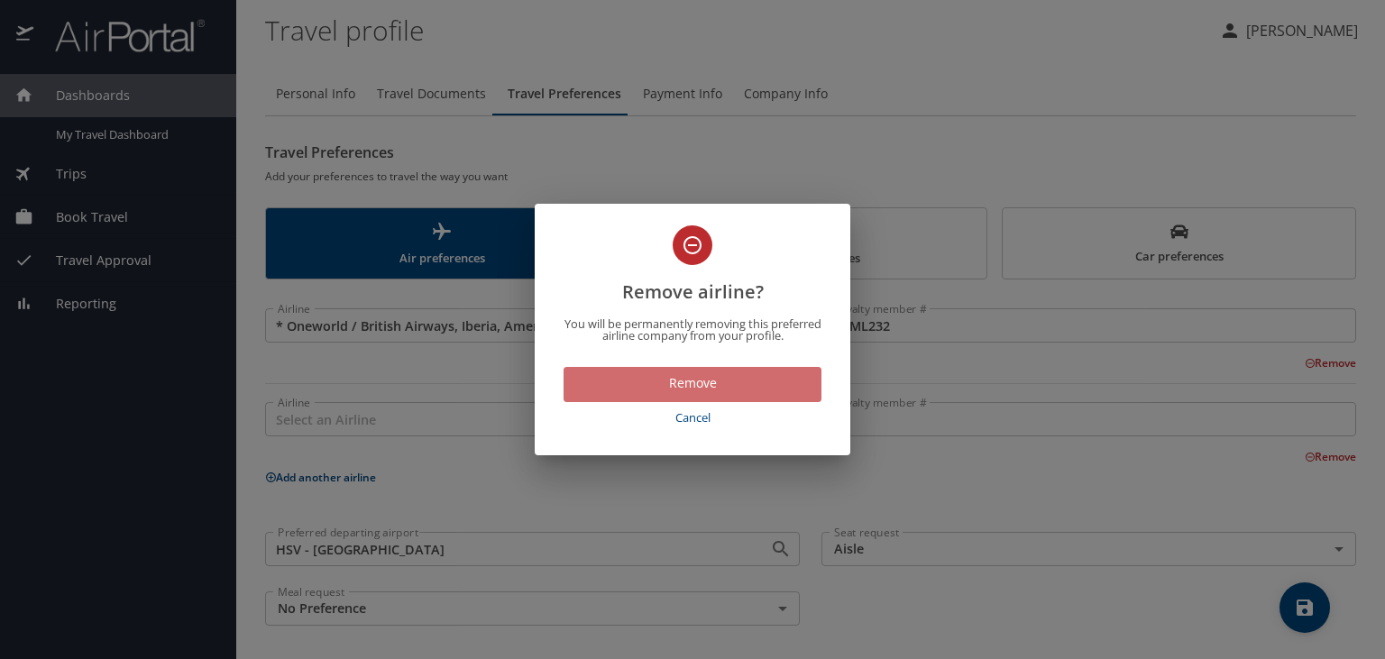
click at [694, 375] on span "Remove" at bounding box center [692, 383] width 229 height 23
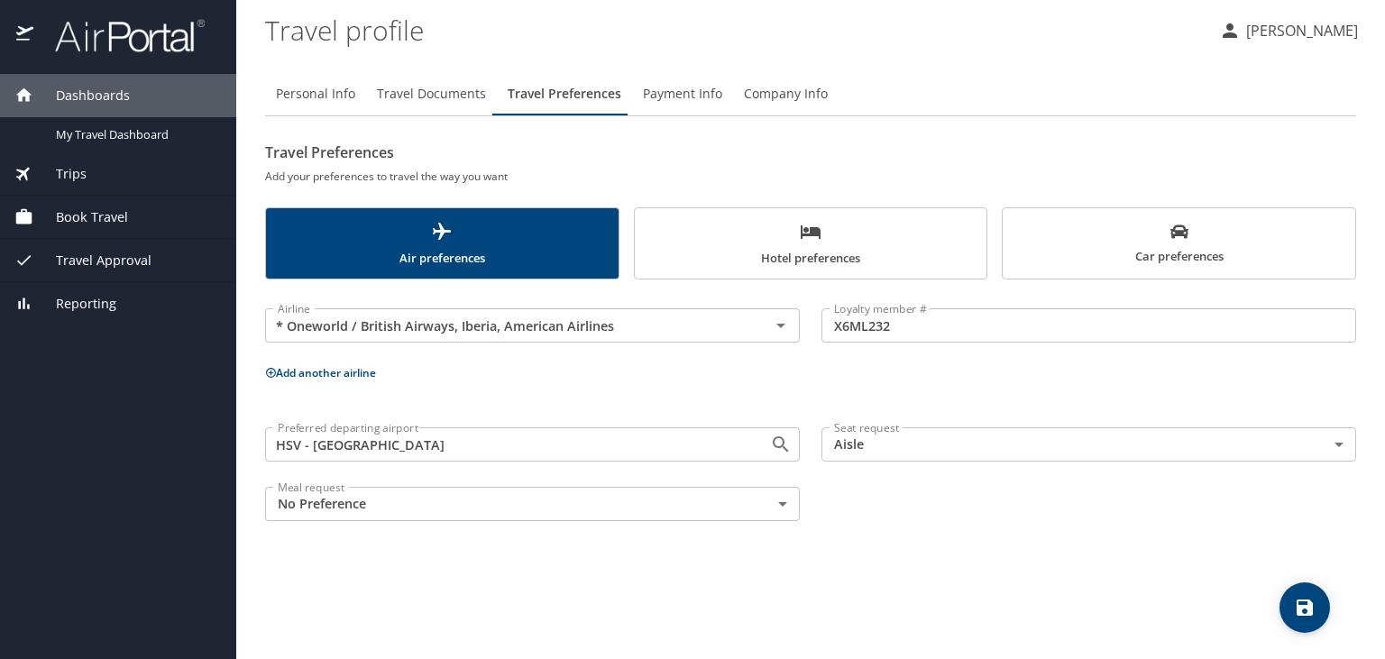
click at [1306, 611] on icon "save" at bounding box center [1305, 608] width 22 height 22
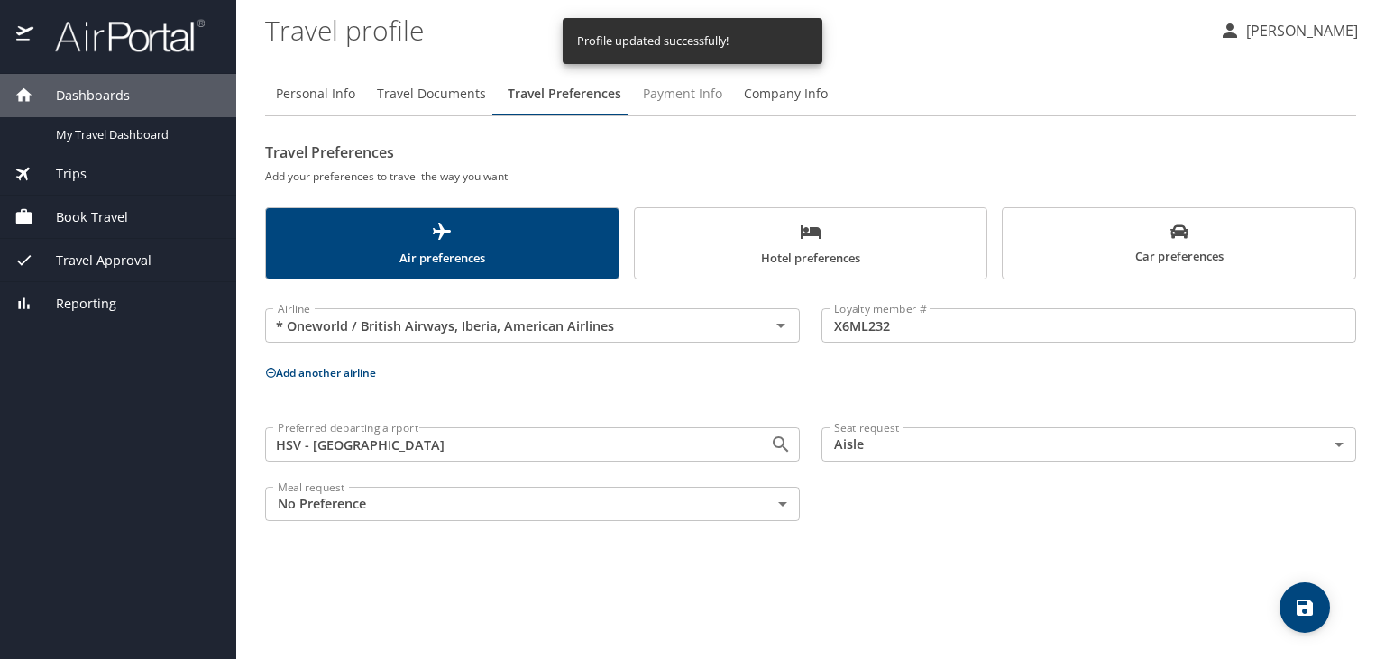
click at [672, 95] on span "Payment Info" at bounding box center [682, 94] width 79 height 23
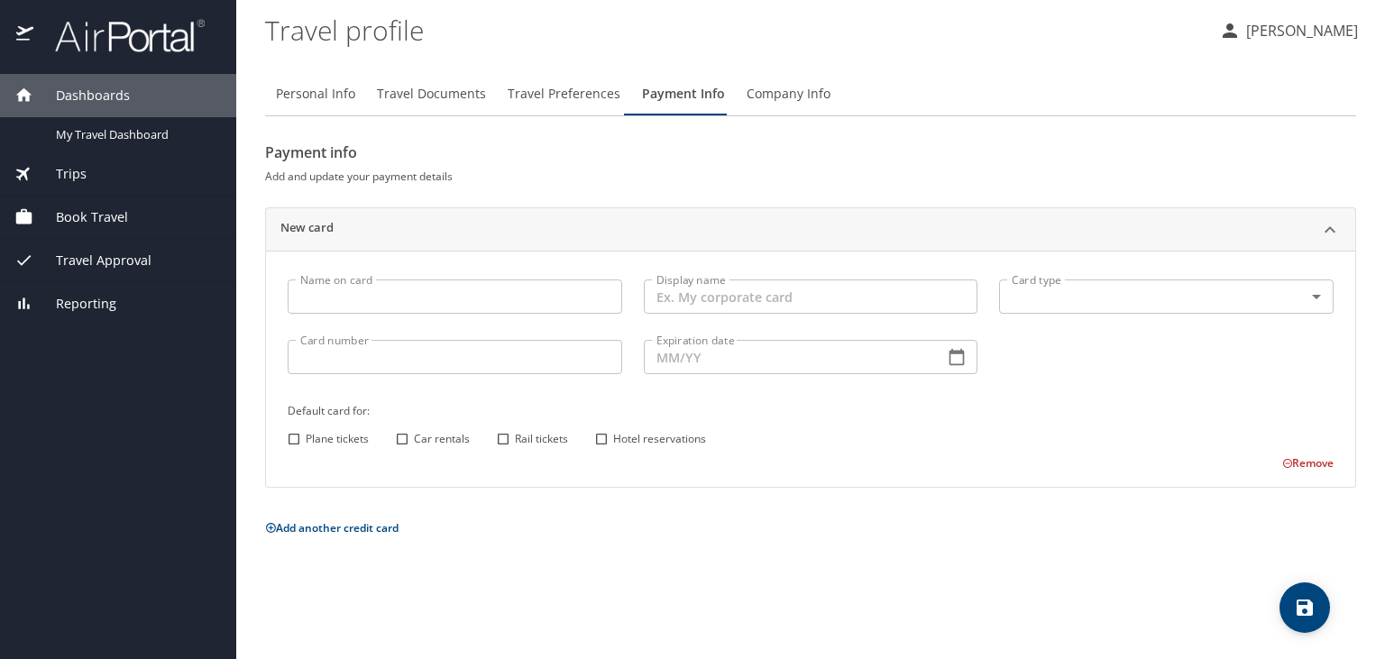
click at [812, 104] on span "Company Info" at bounding box center [789, 94] width 84 height 23
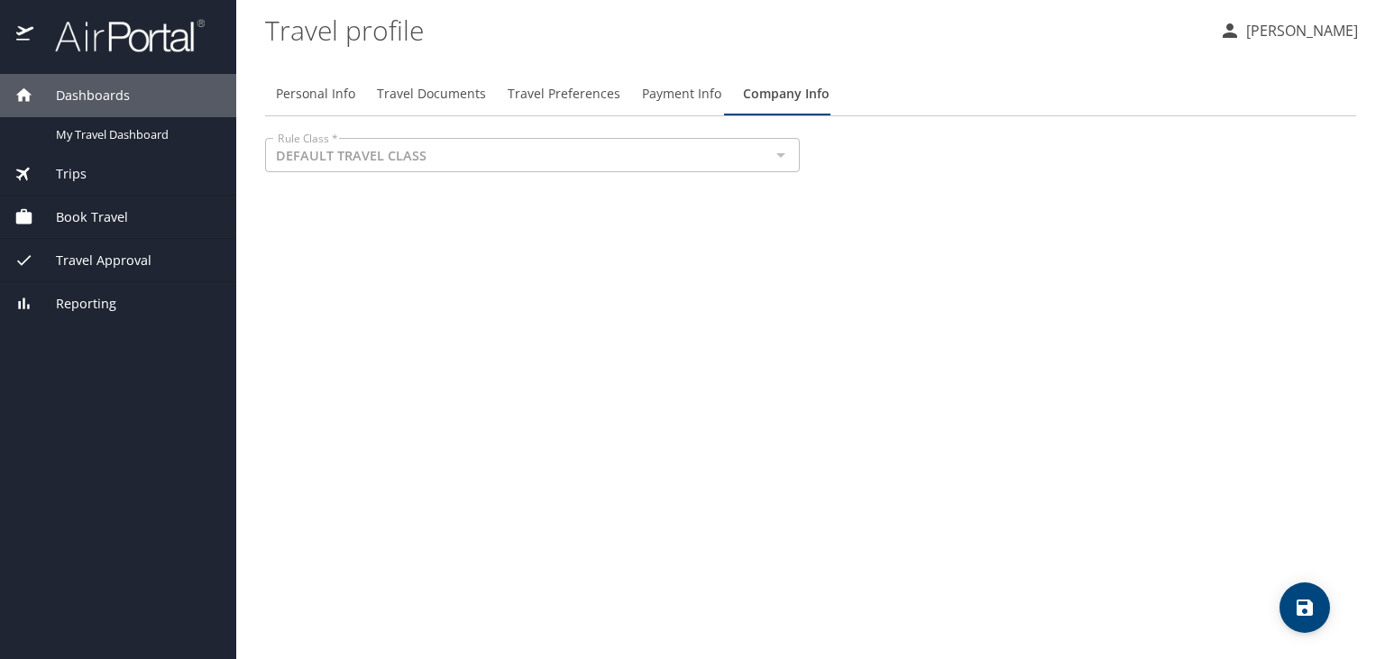
click at [662, 96] on span "Payment Info" at bounding box center [681, 94] width 79 height 23
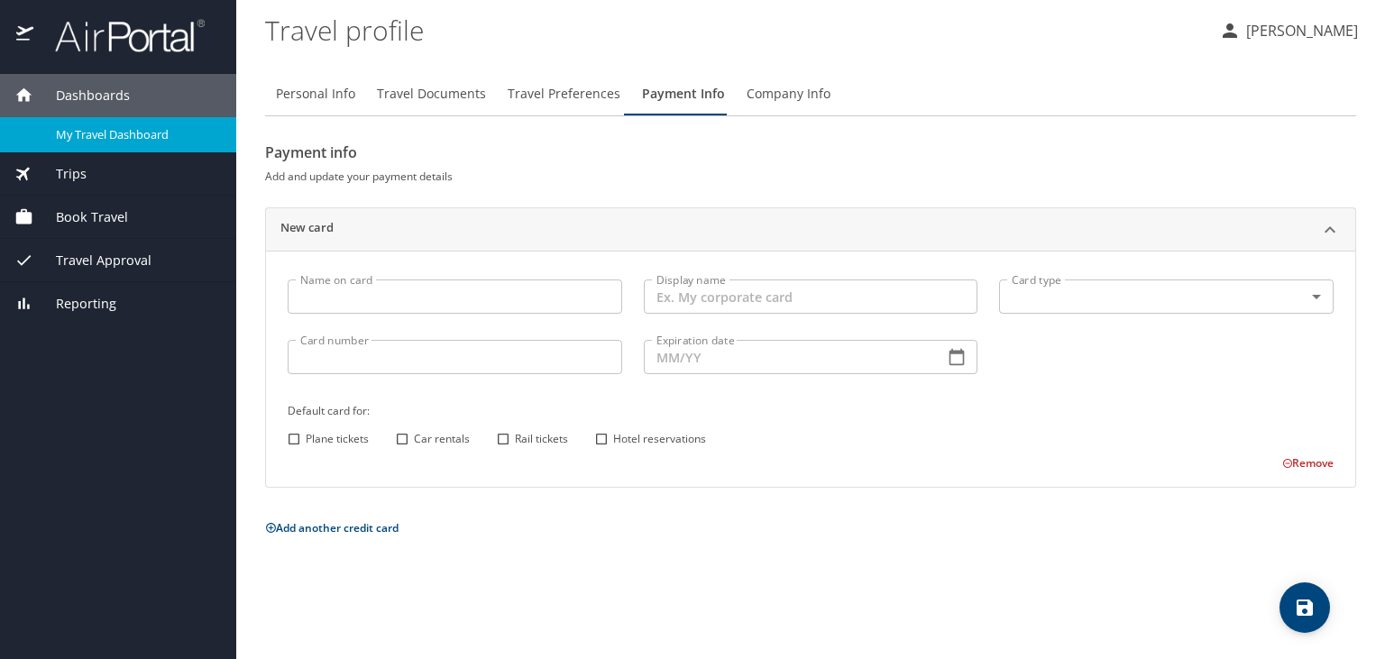
click at [75, 132] on span "My Travel Dashboard" at bounding box center [135, 134] width 159 height 17
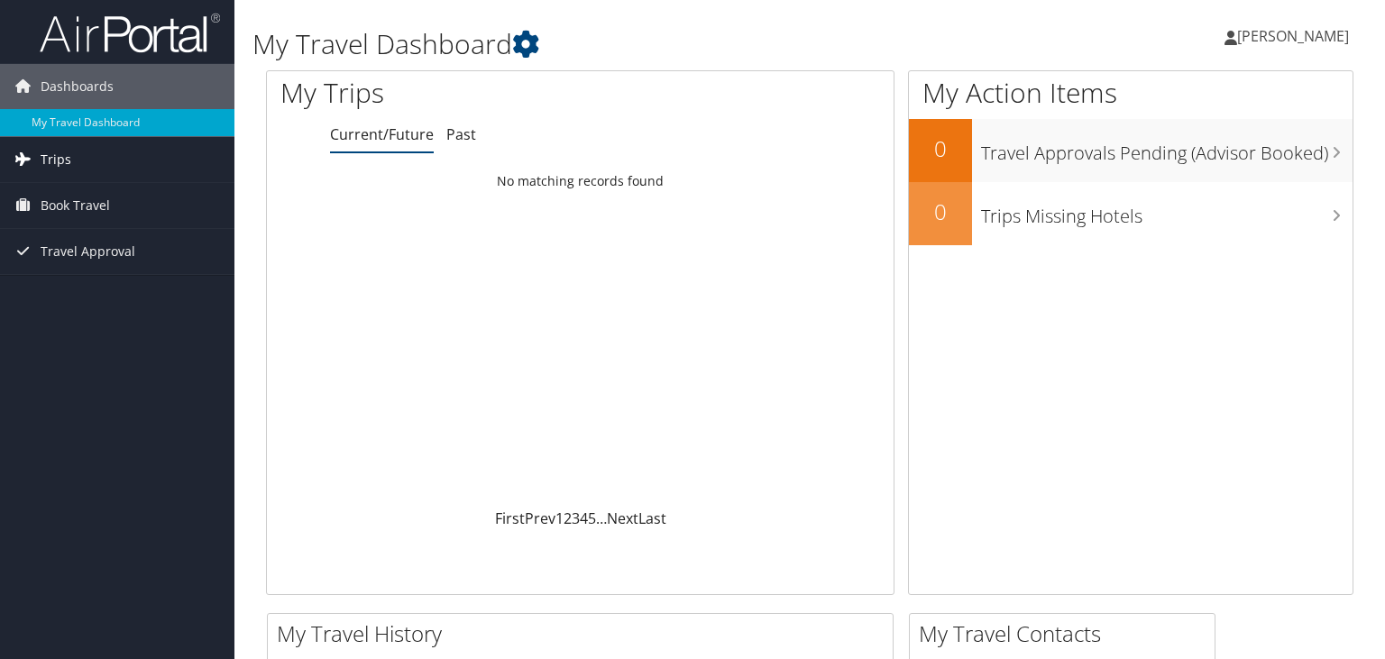
click at [103, 163] on link "Trips" at bounding box center [117, 159] width 234 height 45
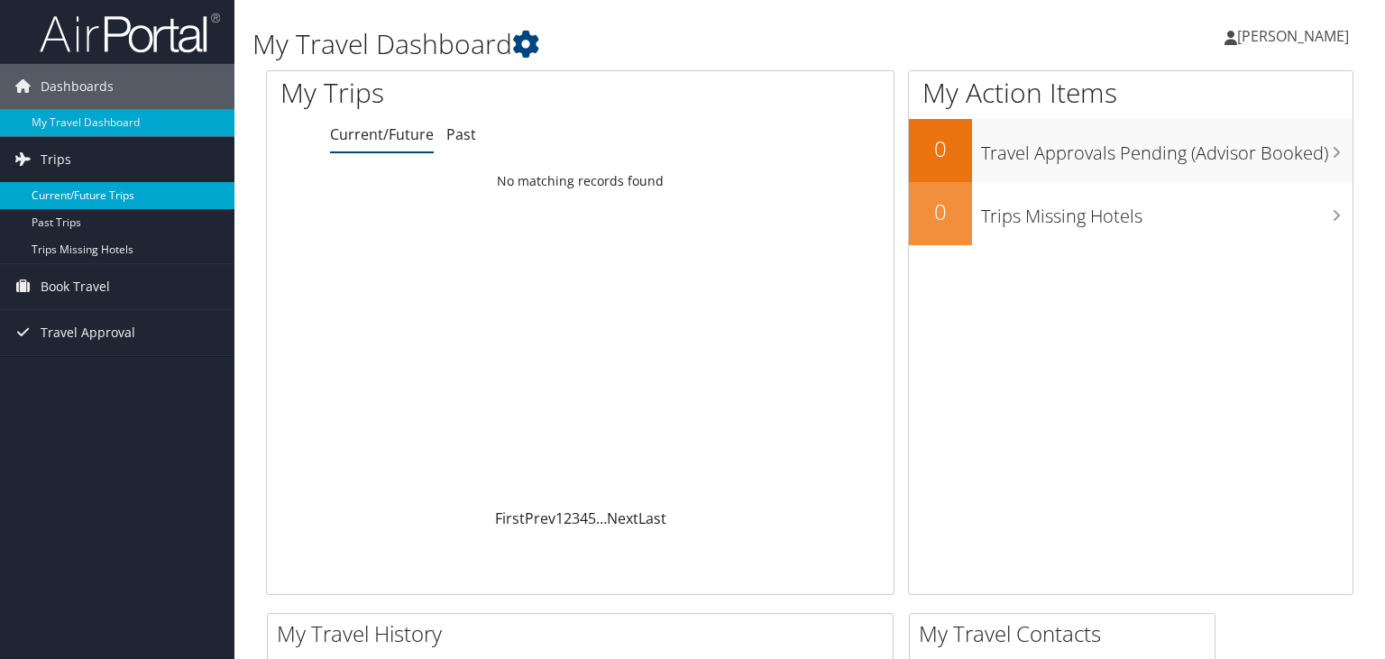
click at [104, 195] on link "Current/Future Trips" at bounding box center [117, 195] width 234 height 27
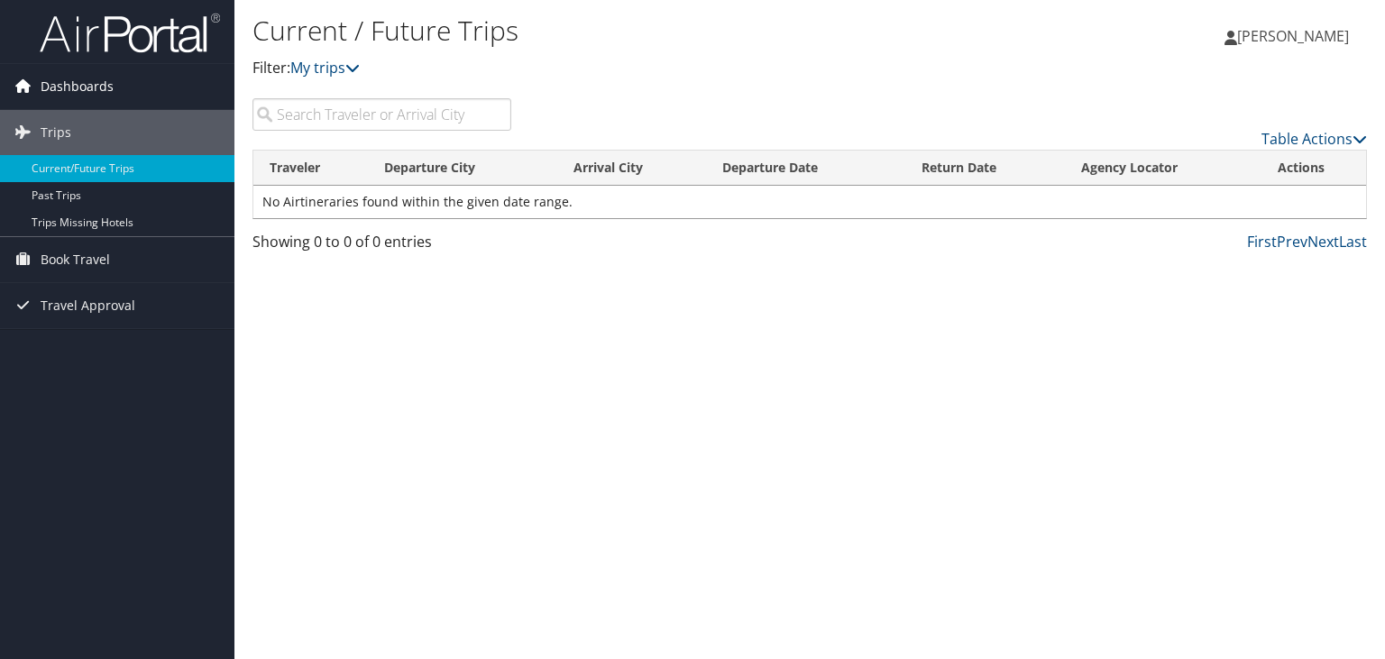
click at [48, 89] on span "Dashboards" at bounding box center [77, 86] width 73 height 45
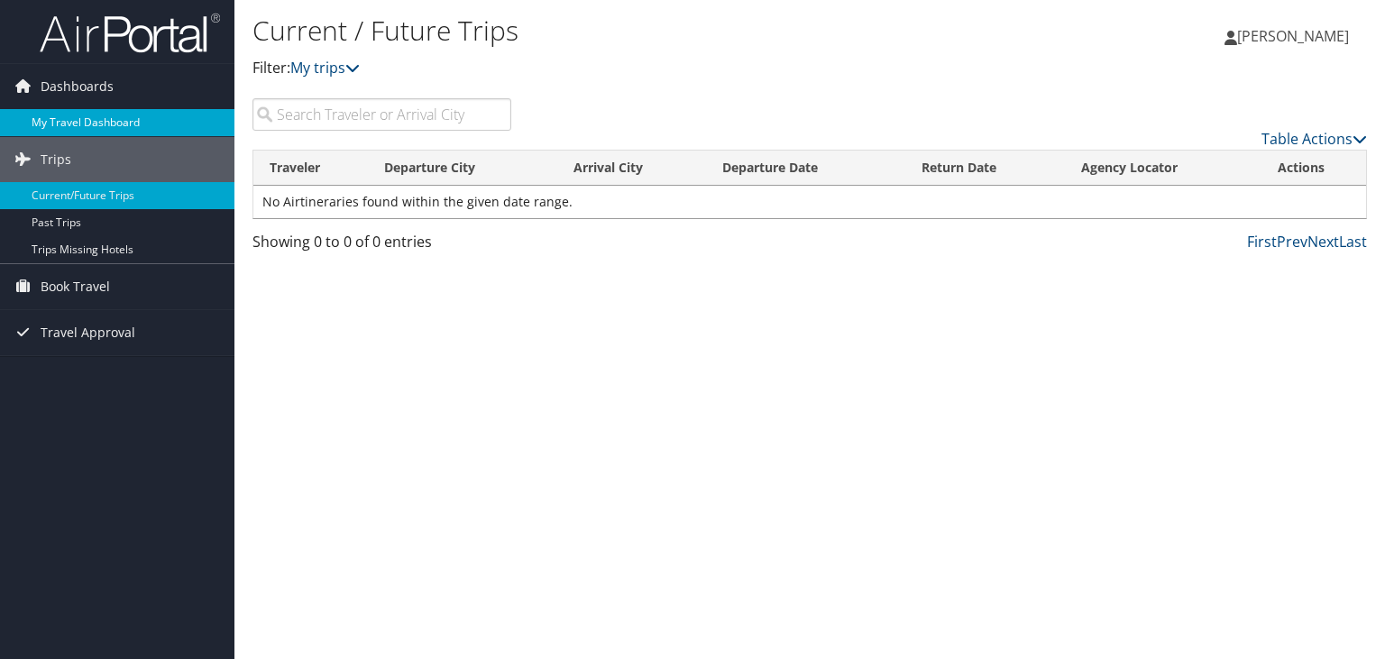
click at [66, 116] on link "My Travel Dashboard" at bounding box center [117, 122] width 234 height 27
